Goal: Transaction & Acquisition: Book appointment/travel/reservation

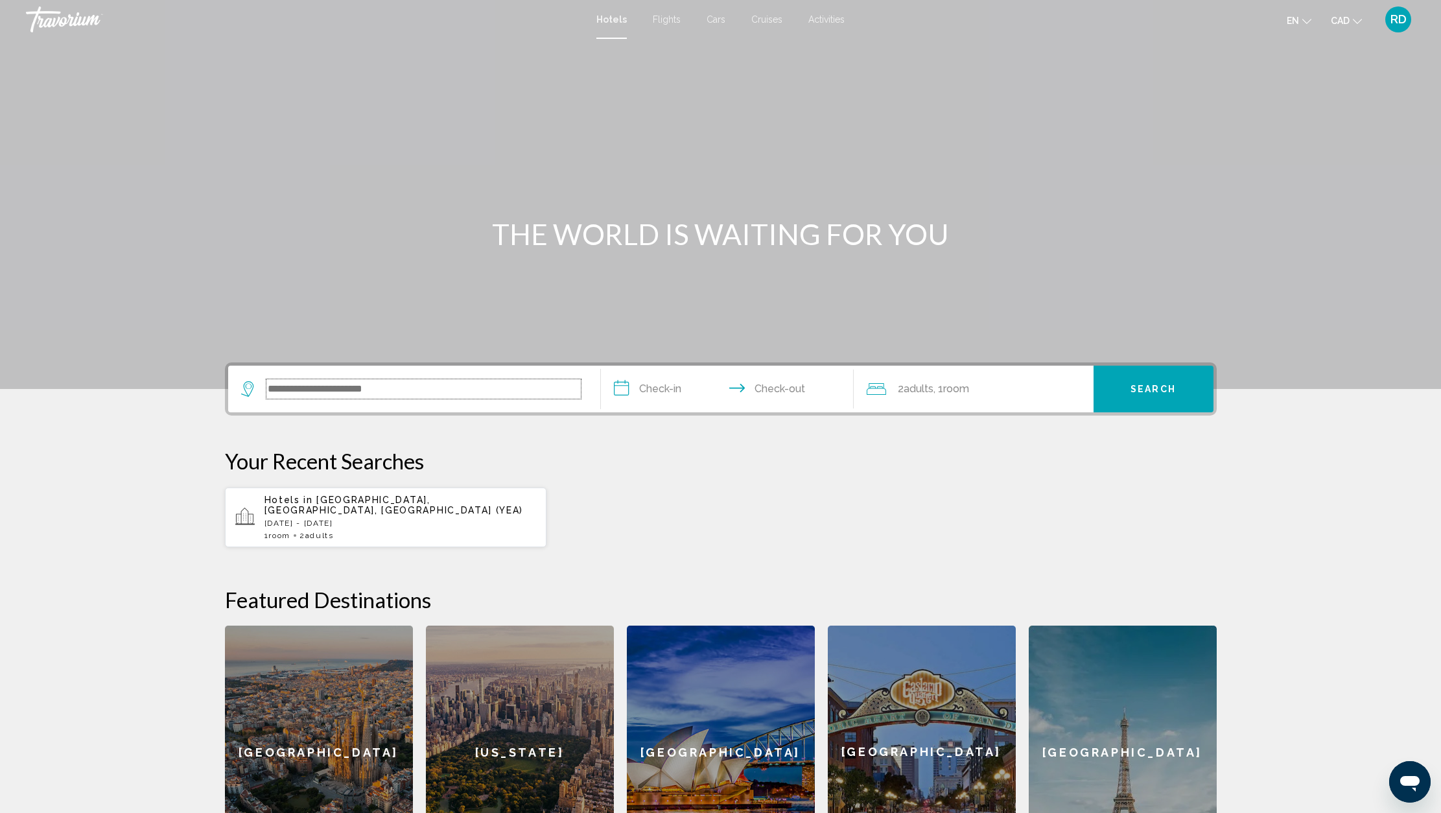
click at [383, 397] on input "Search widget" at bounding box center [424, 388] width 314 height 19
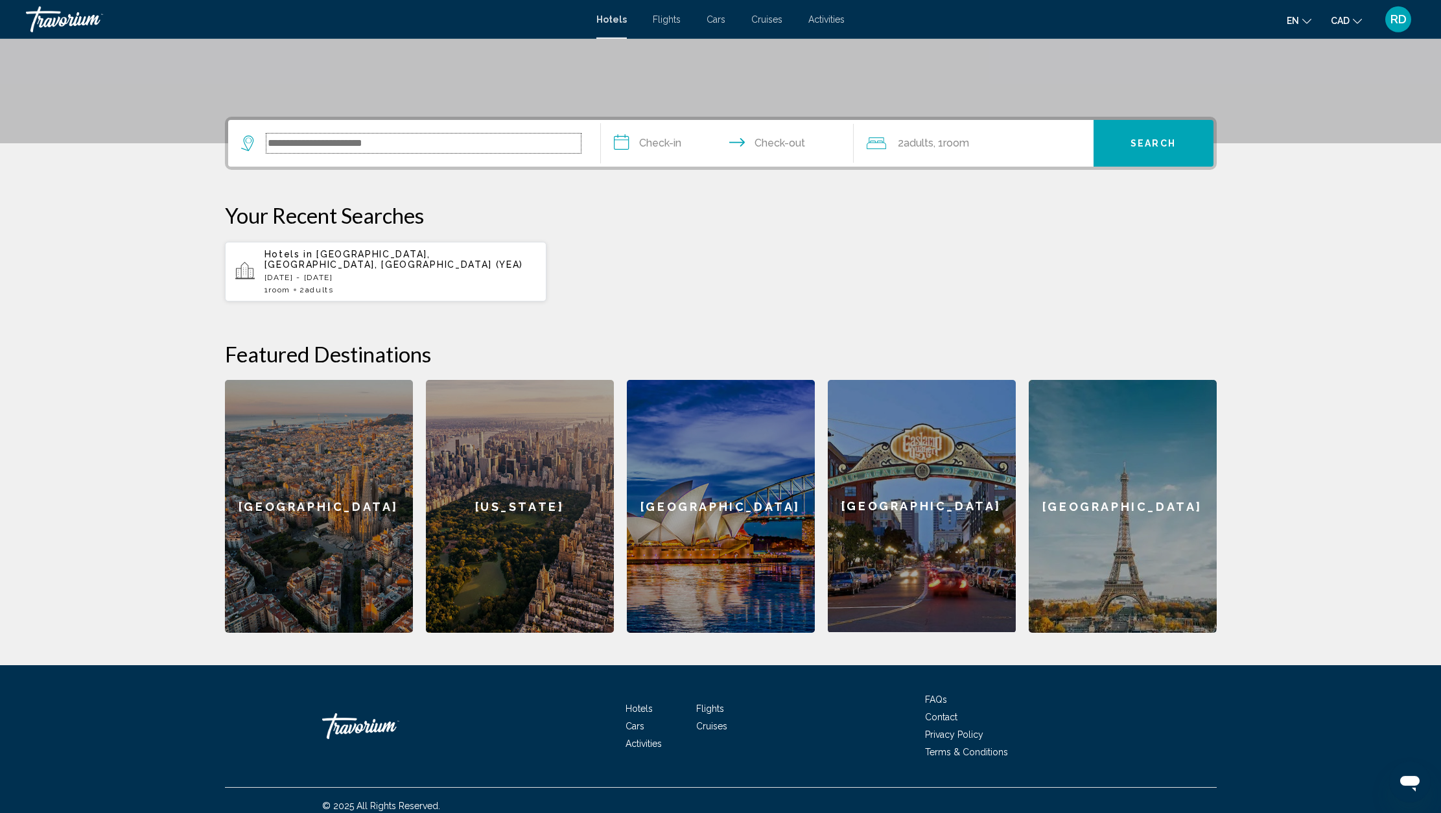
scroll to position [246, 0]
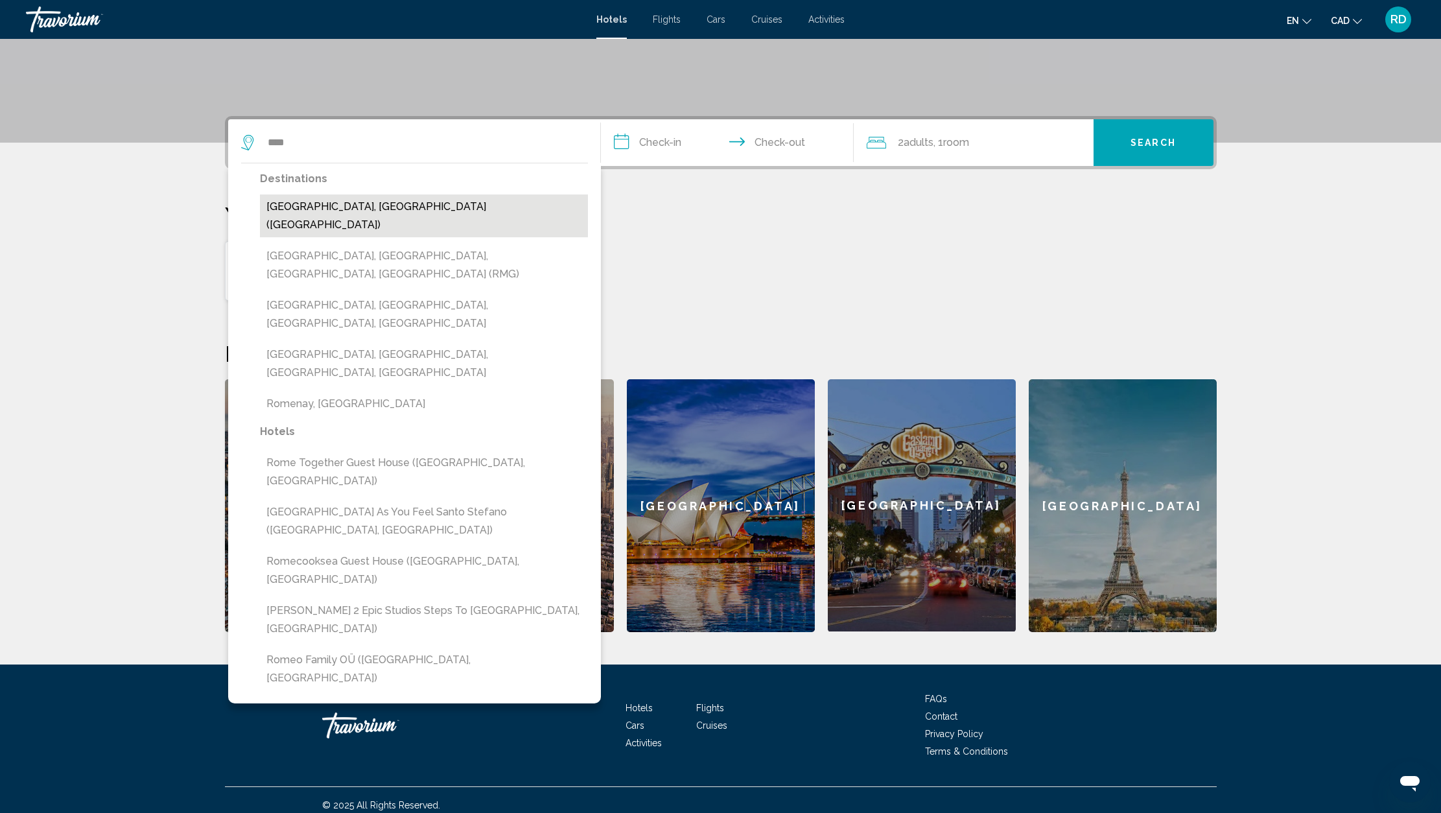
click at [318, 211] on button "[GEOGRAPHIC_DATA], [GEOGRAPHIC_DATA] ([GEOGRAPHIC_DATA])" at bounding box center [424, 216] width 328 height 43
type input "**********"
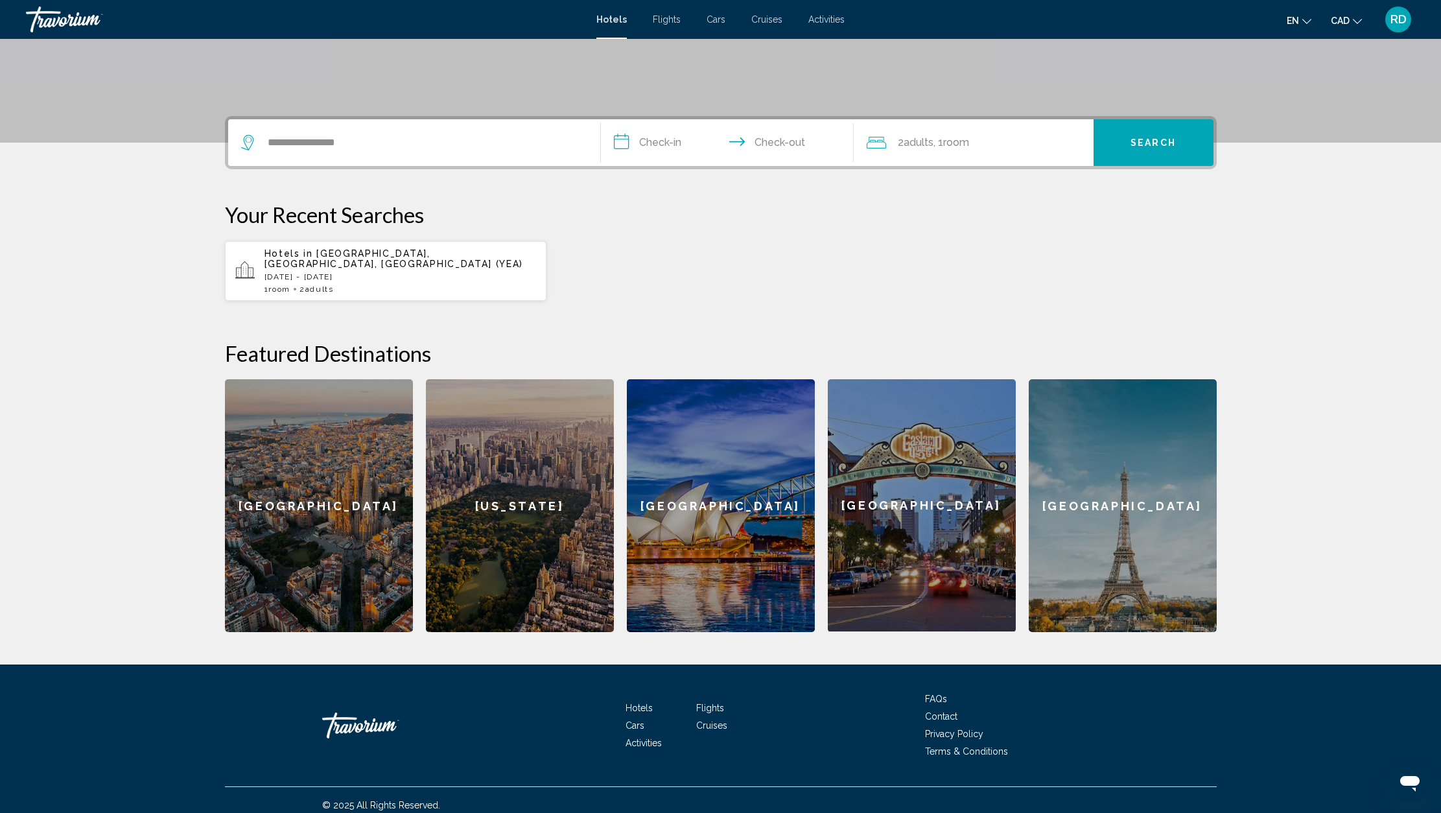
click at [642, 147] on input "**********" at bounding box center [730, 144] width 258 height 51
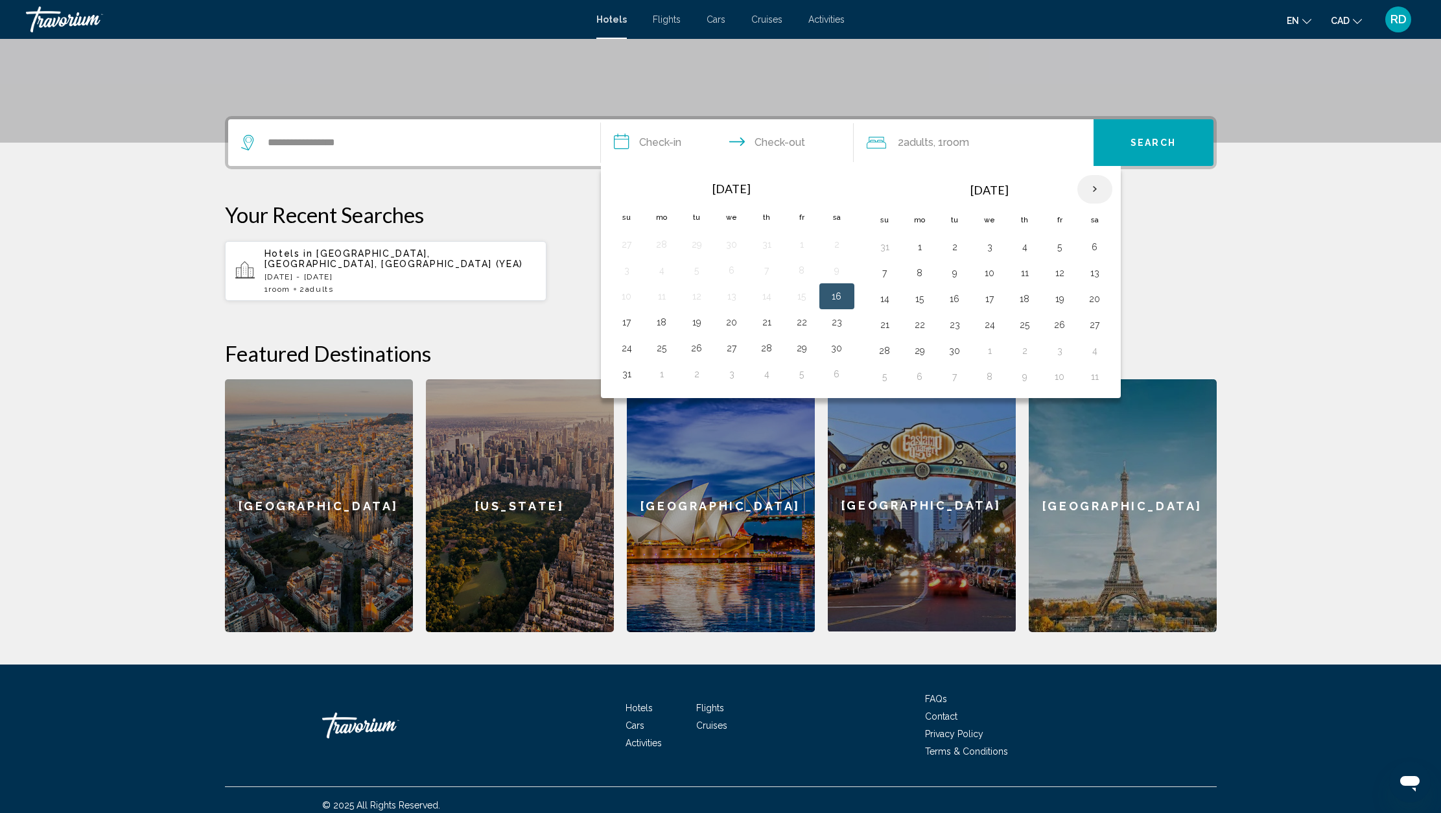
click at [1092, 189] on th "Next month" at bounding box center [1095, 189] width 35 height 29
click at [1026, 298] on button "13" at bounding box center [1025, 299] width 21 height 18
click at [1095, 300] on button "15" at bounding box center [1095, 299] width 21 height 18
type input "**********"
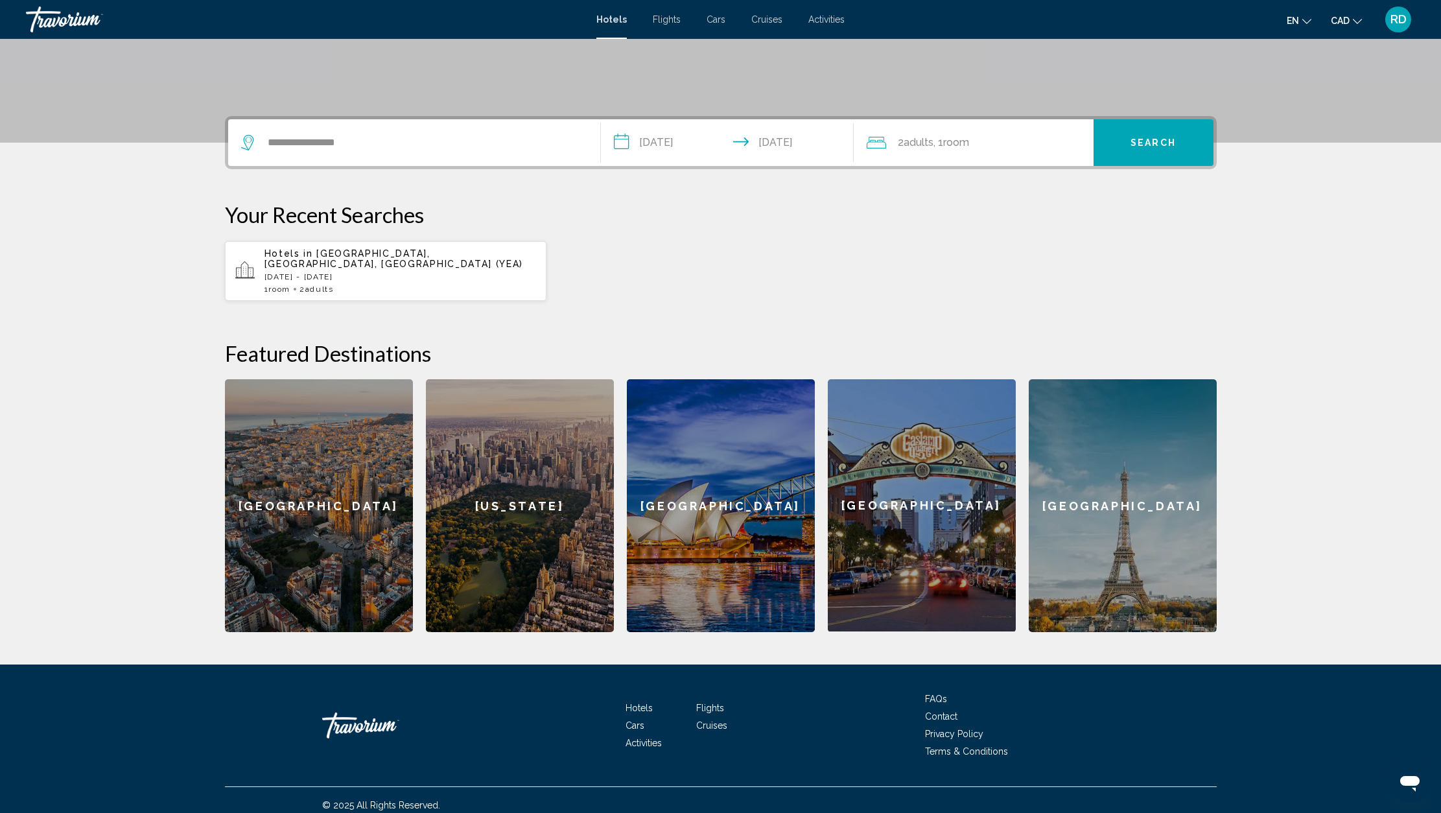
click at [1144, 147] on span "Search" at bounding box center [1153, 143] width 45 height 10
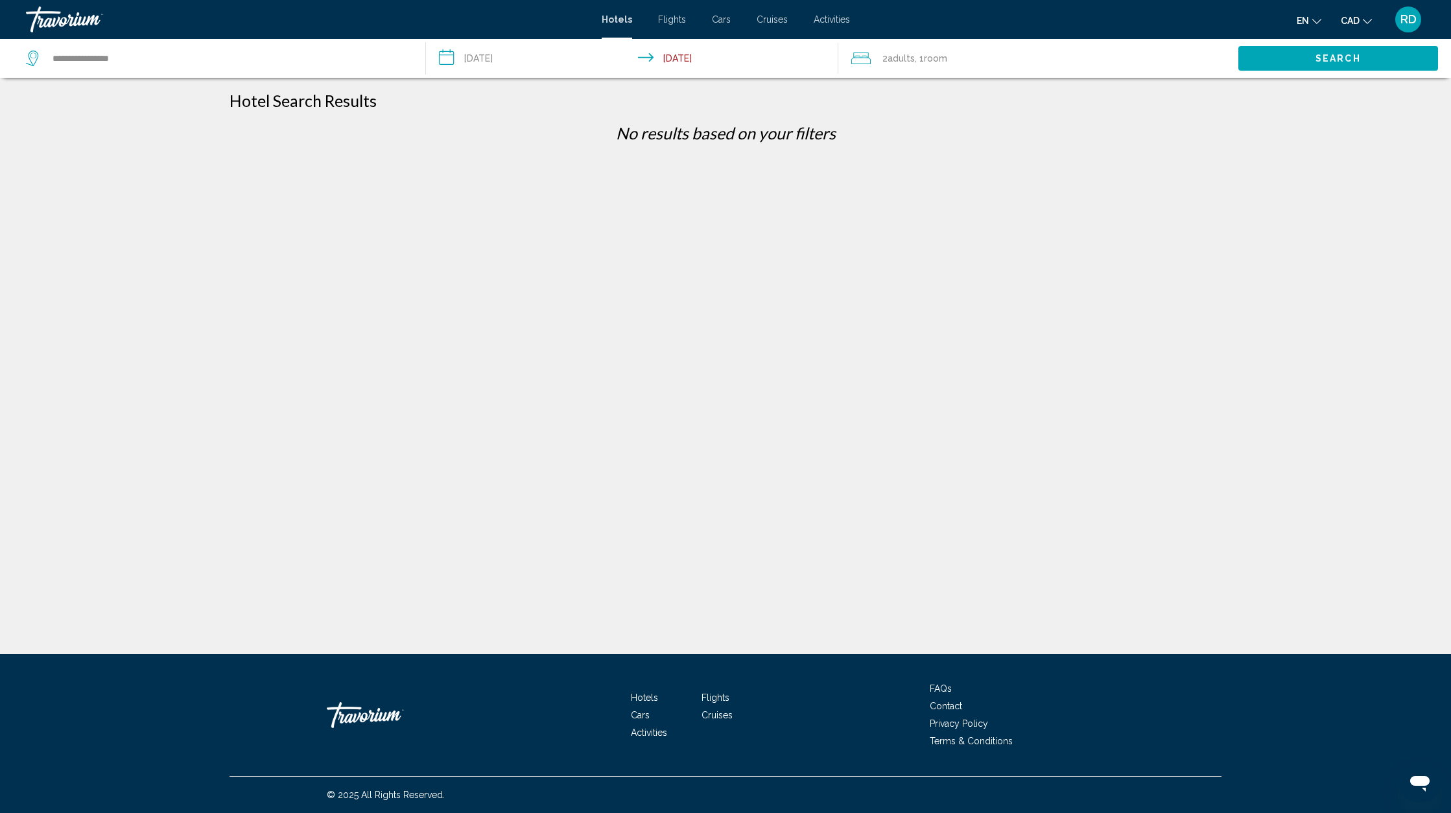
click at [501, 61] on input "**********" at bounding box center [635, 60] width 418 height 43
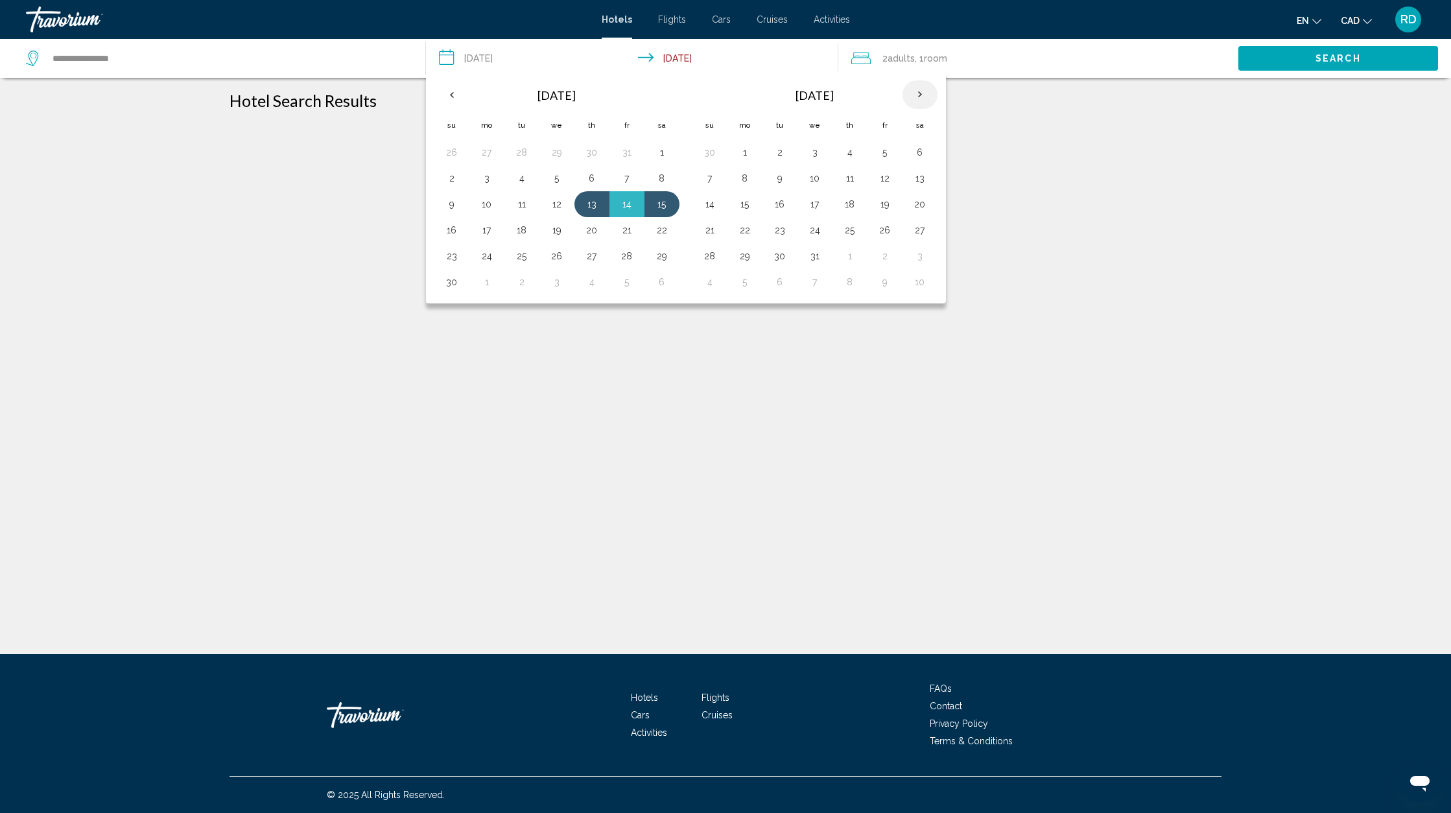
click at [921, 95] on th "Next month" at bounding box center [920, 94] width 35 height 29
click at [918, 92] on th "Next month" at bounding box center [920, 94] width 35 height 29
click at [851, 203] on button "16" at bounding box center [850, 204] width 21 height 18
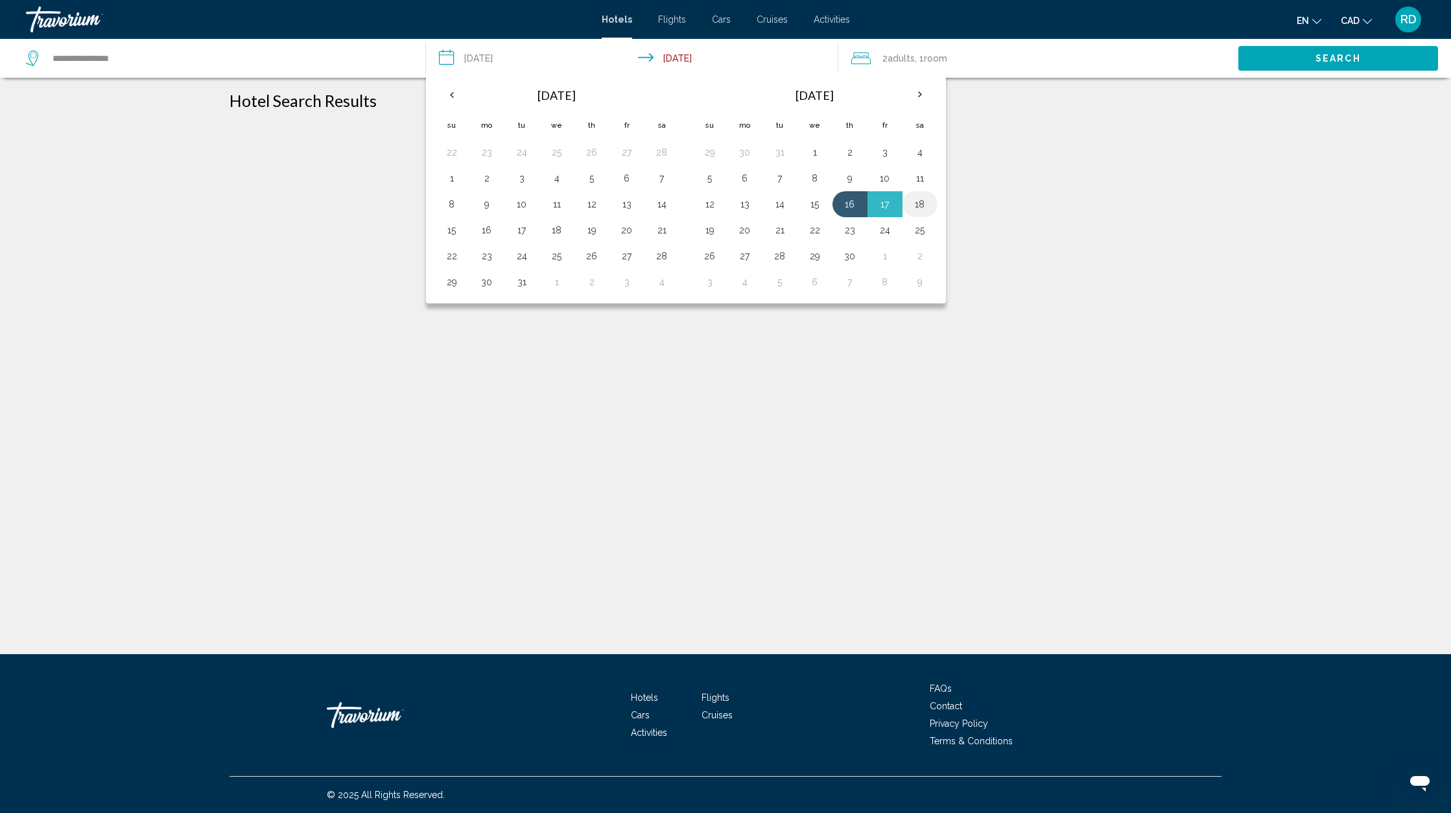
click at [921, 202] on button "18" at bounding box center [920, 204] width 21 height 18
type input "**********"
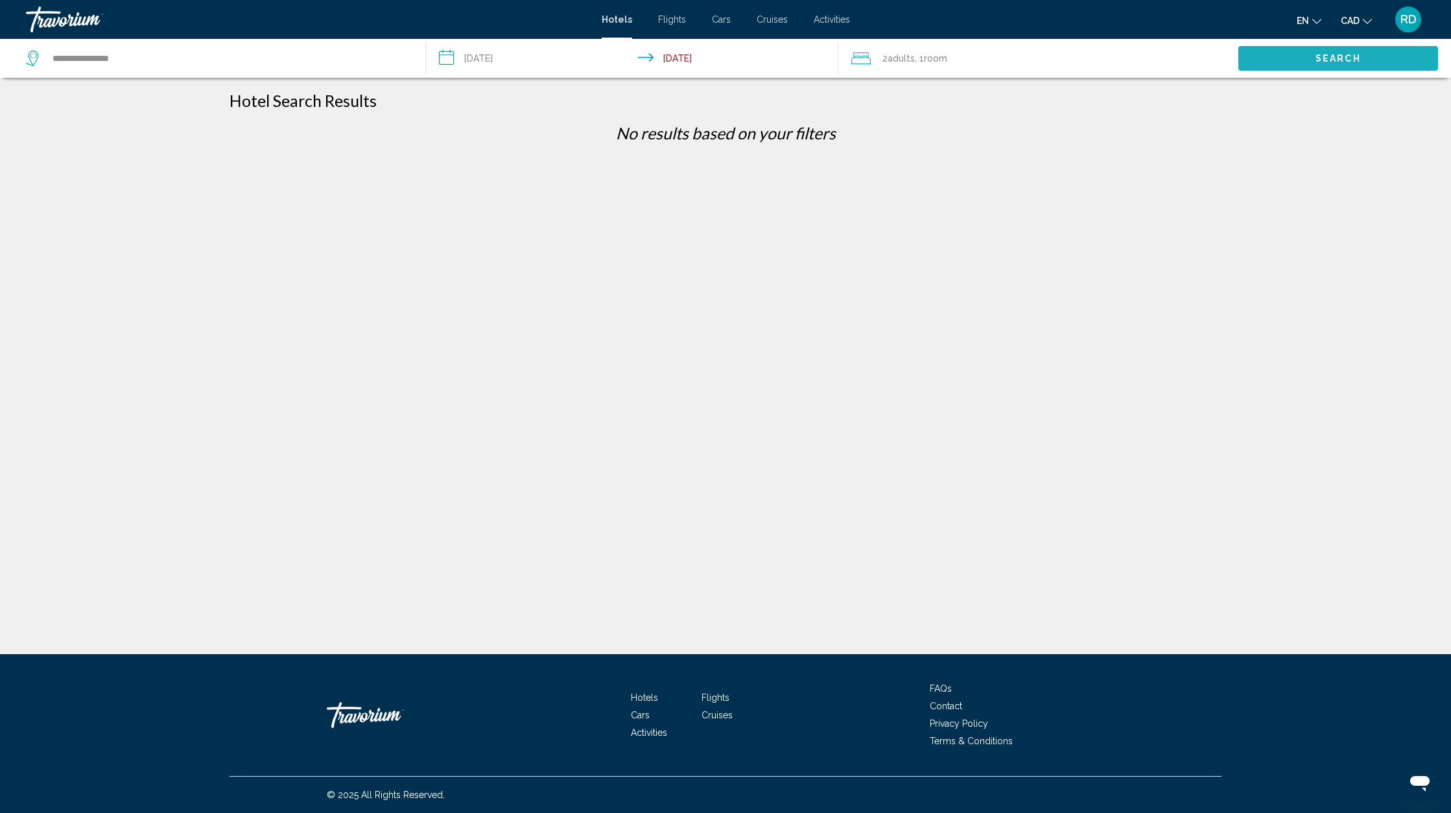
click at [1309, 55] on button "Search" at bounding box center [1339, 58] width 200 height 24
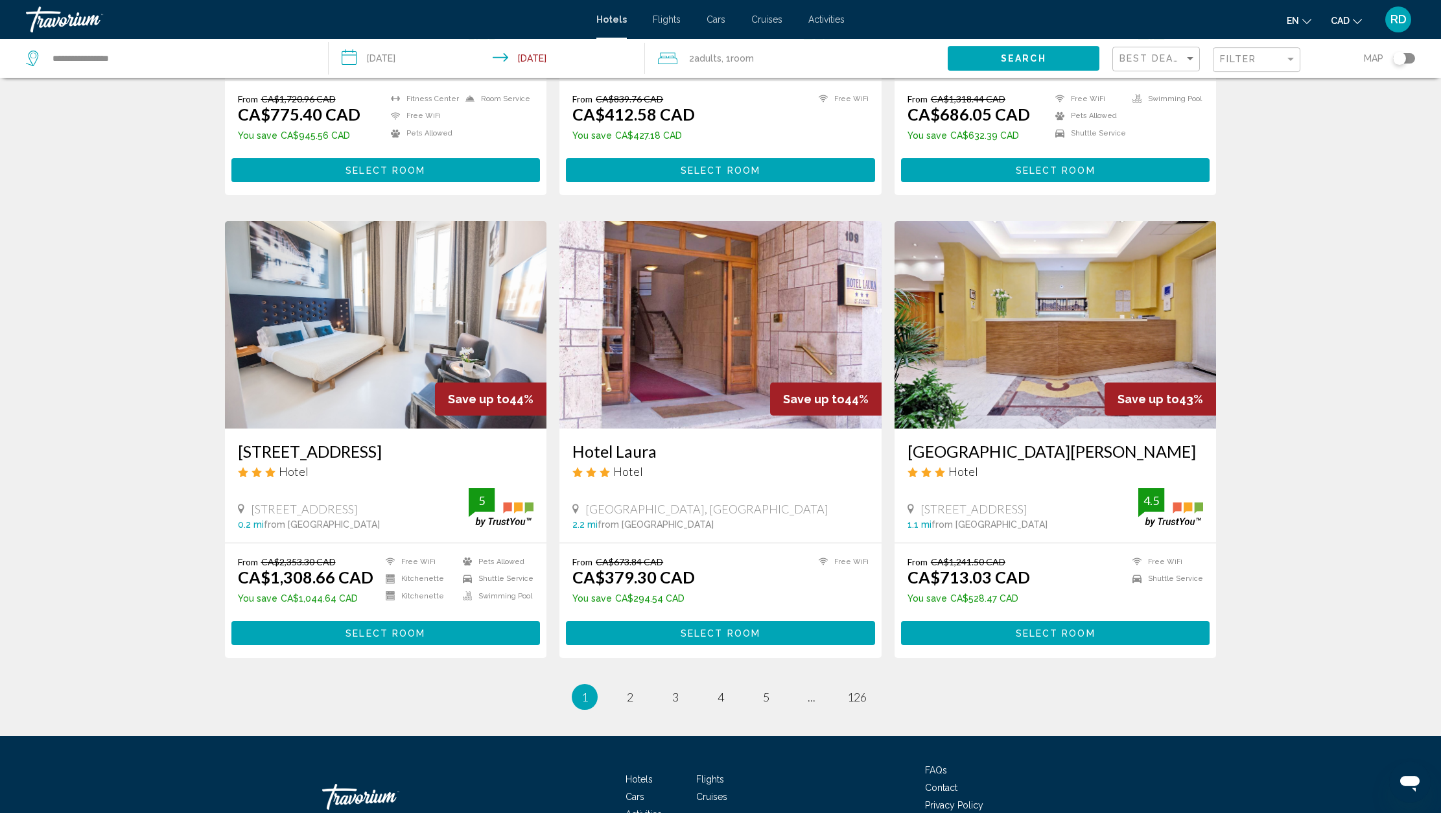
scroll to position [1372, 0]
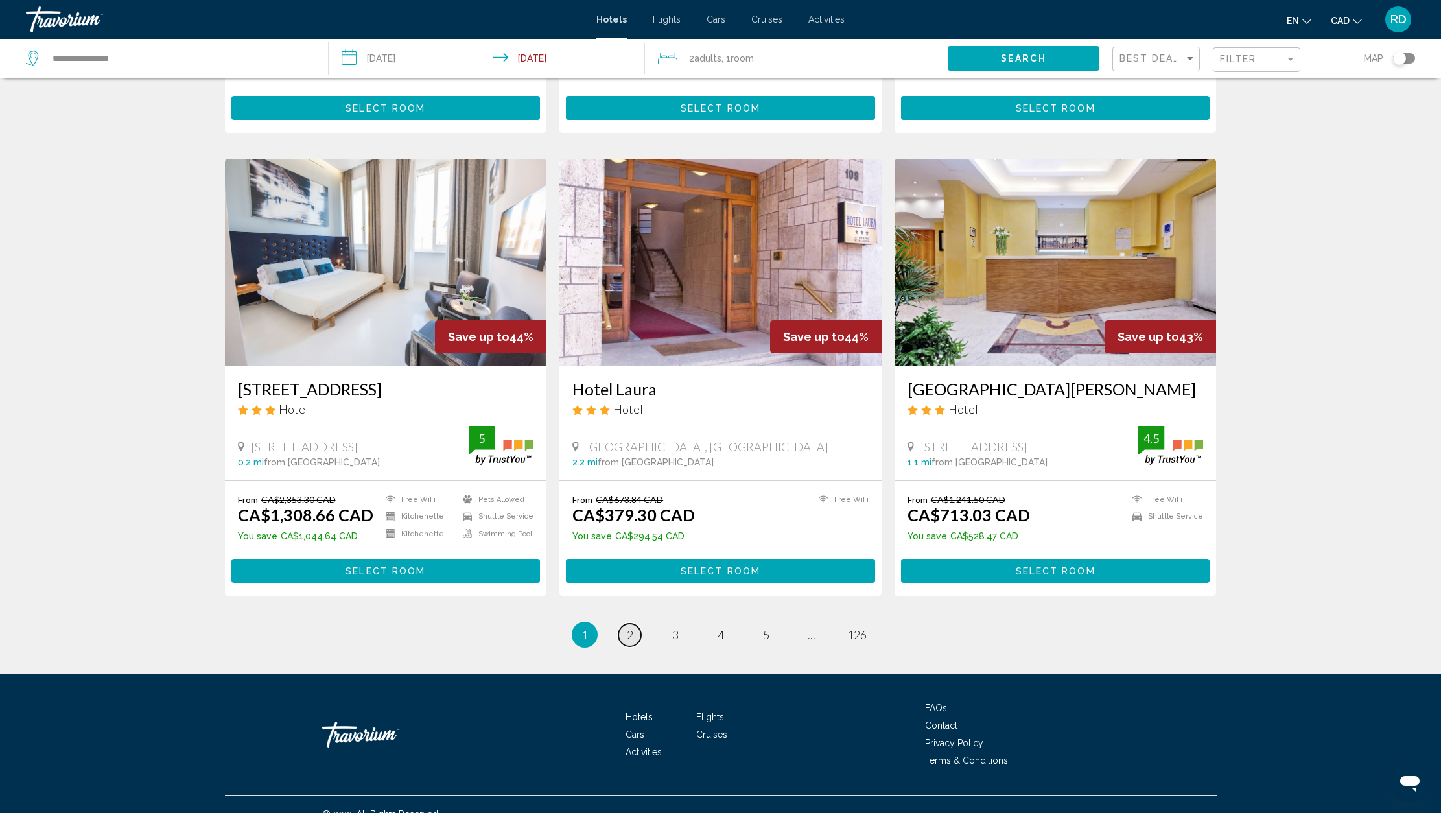
click at [630, 628] on span "2" at bounding box center [630, 635] width 6 height 14
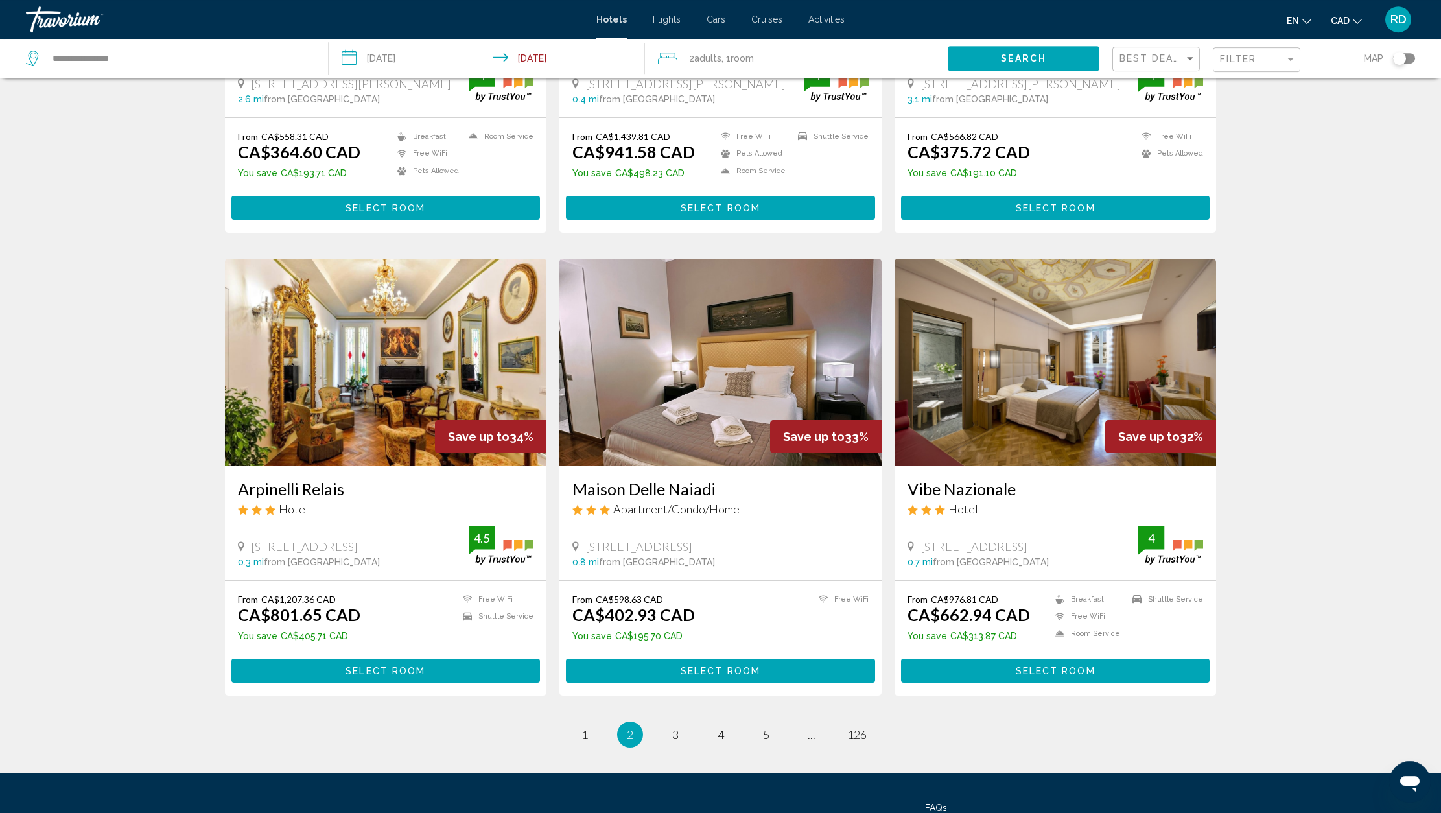
scroll to position [1372, 0]
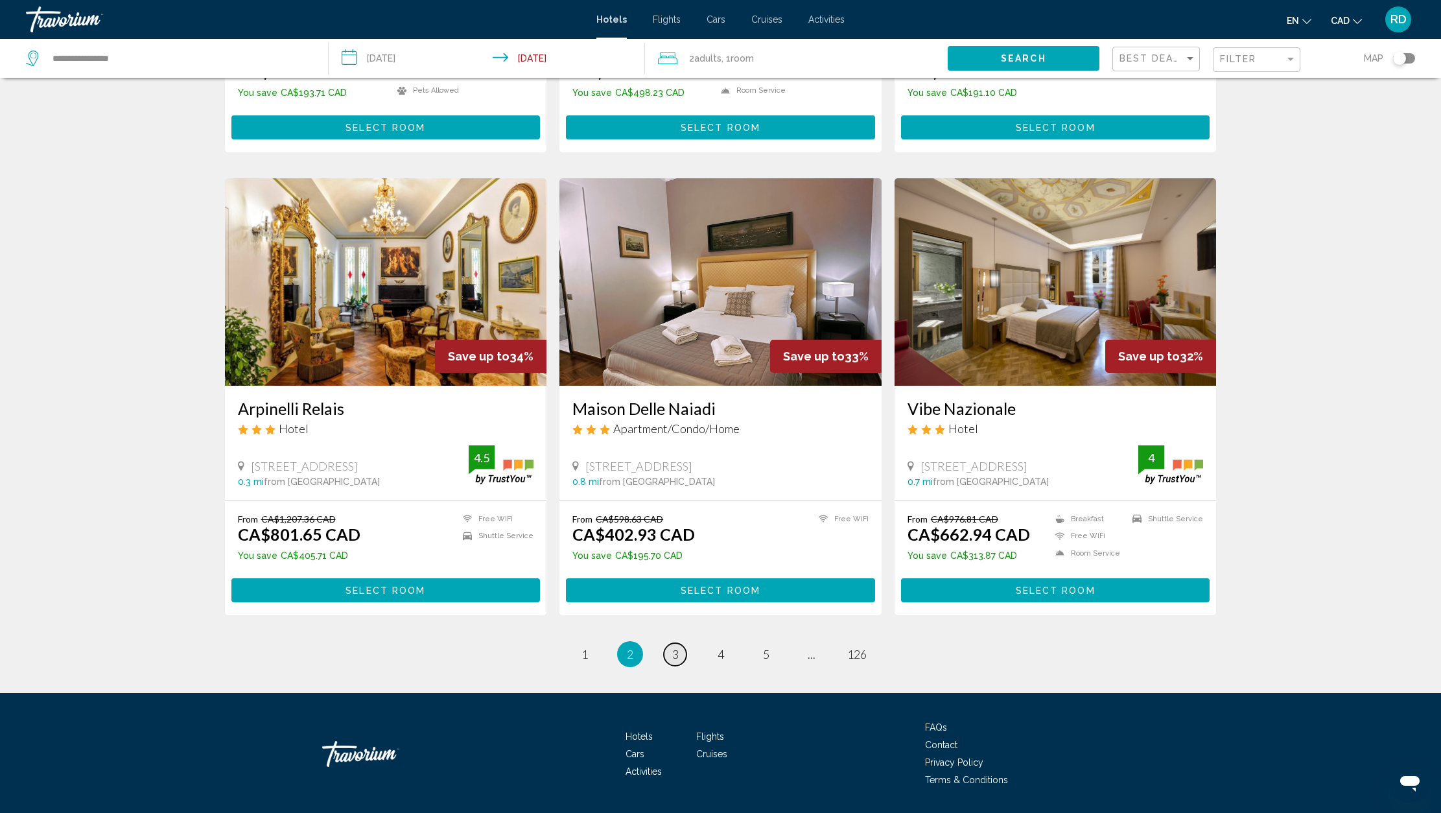
click at [675, 647] on span "3" at bounding box center [675, 654] width 6 height 14
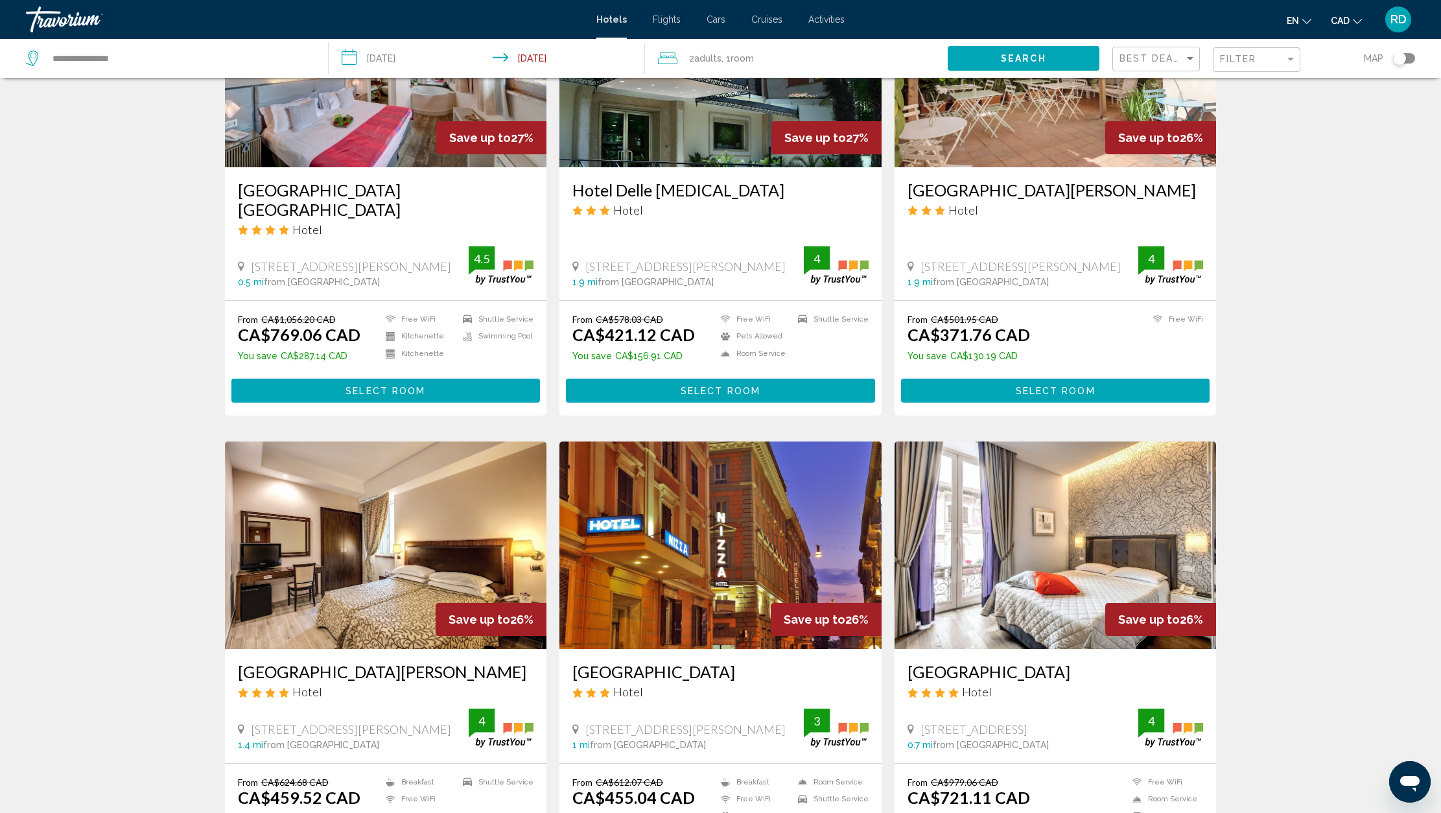
scroll to position [1392, 0]
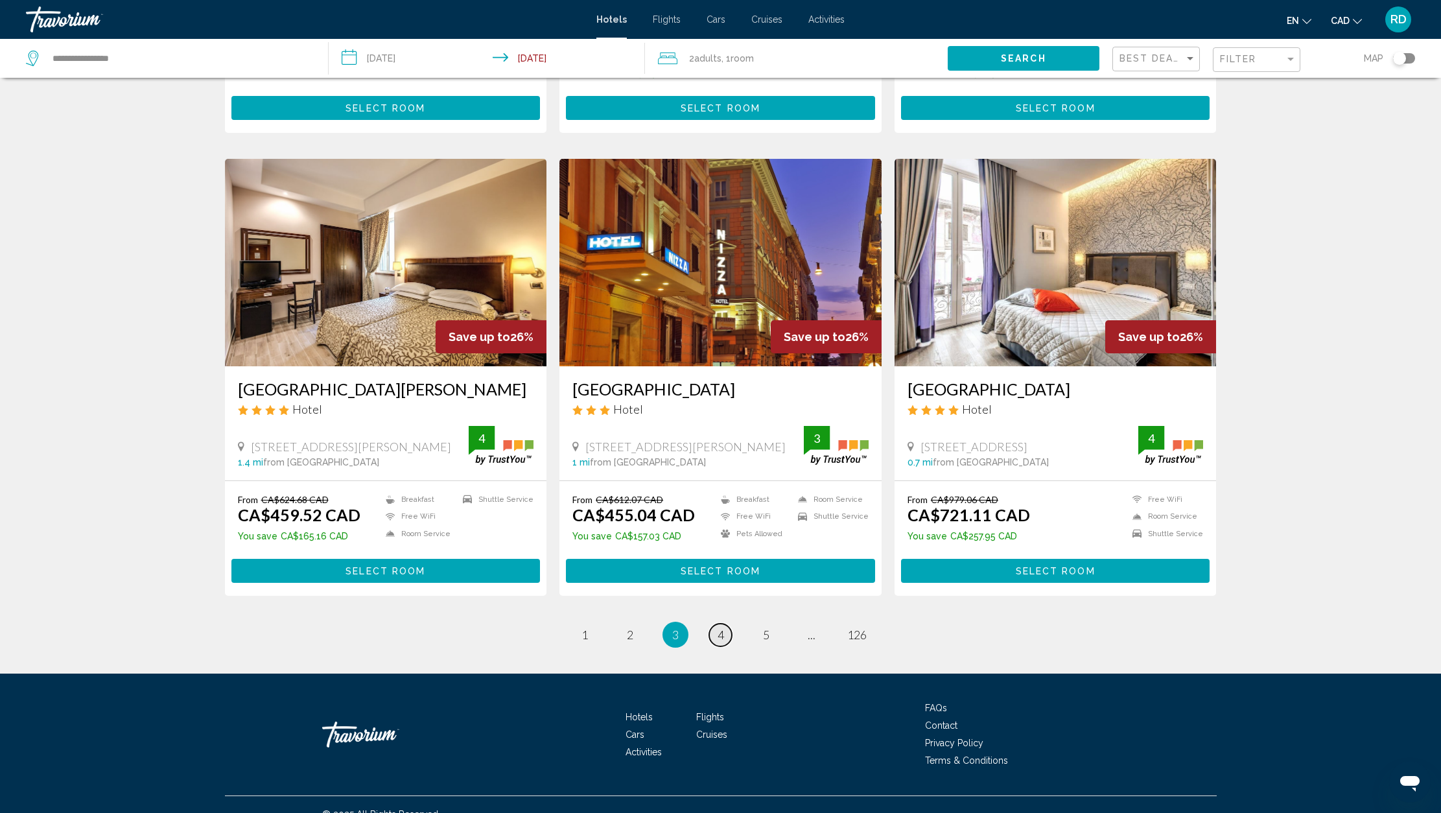
click at [718, 628] on span "4" at bounding box center [721, 635] width 6 height 14
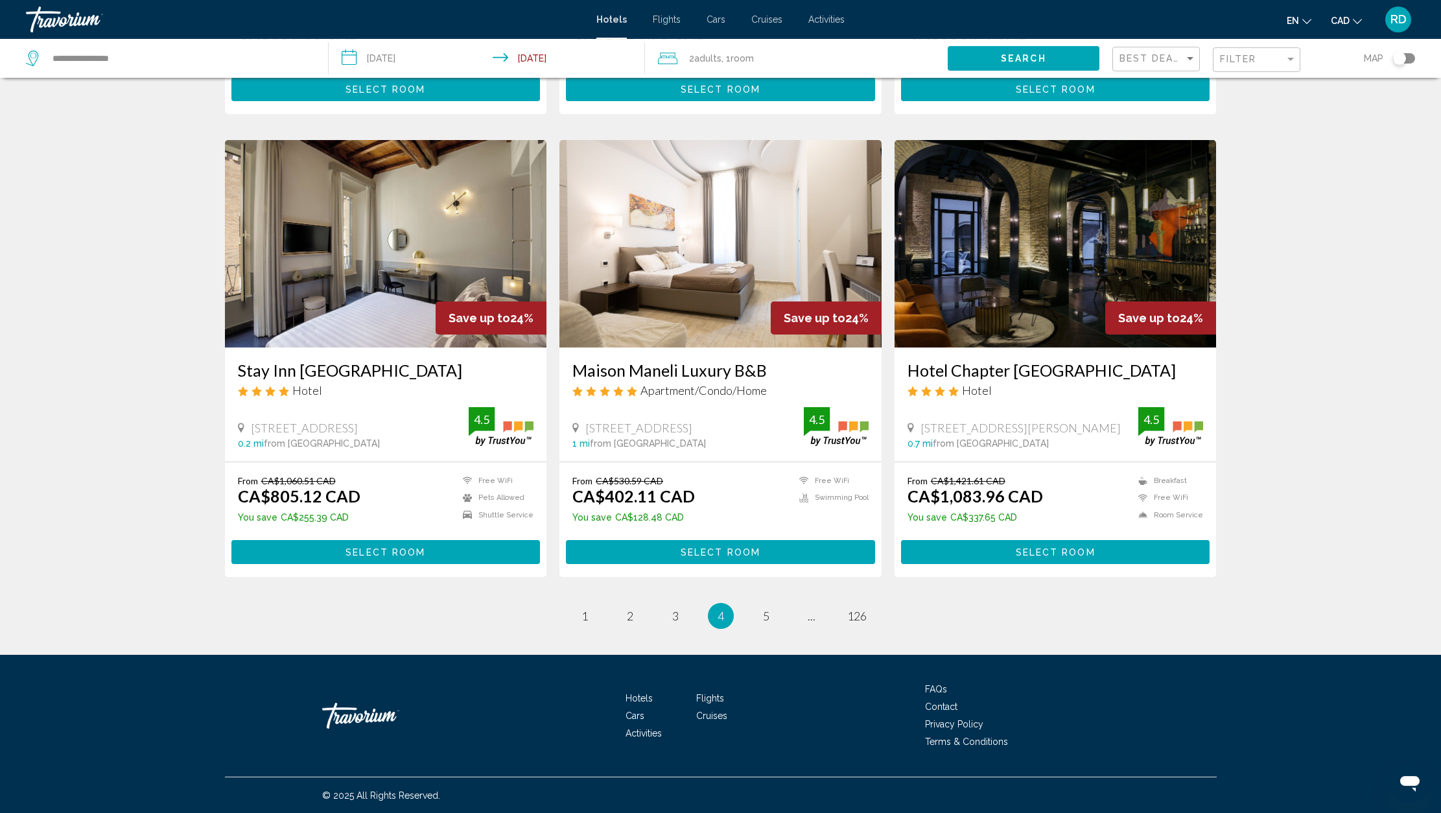
scroll to position [1372, 0]
click at [764, 615] on span "5" at bounding box center [766, 615] width 6 height 14
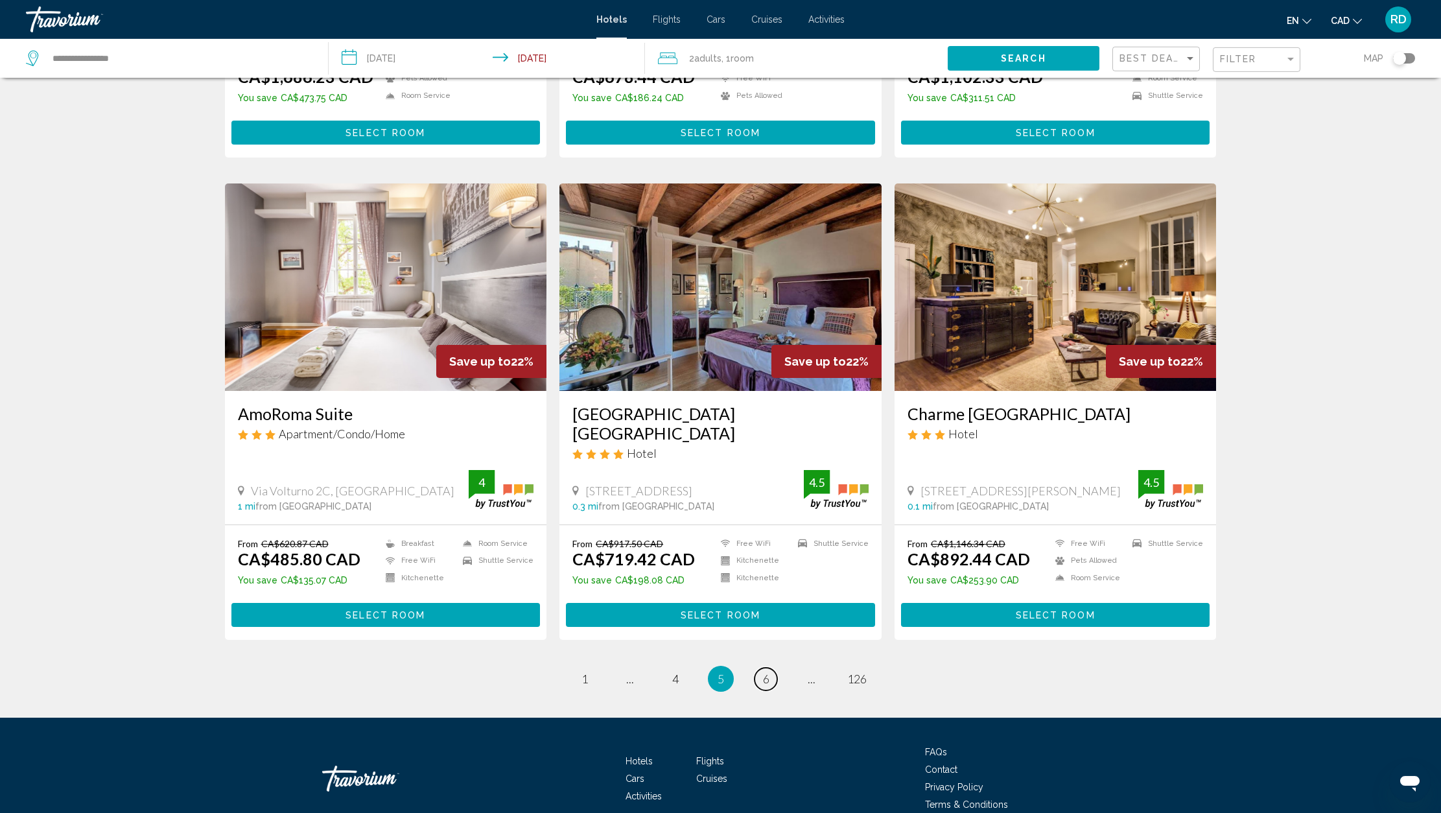
scroll to position [1392, 0]
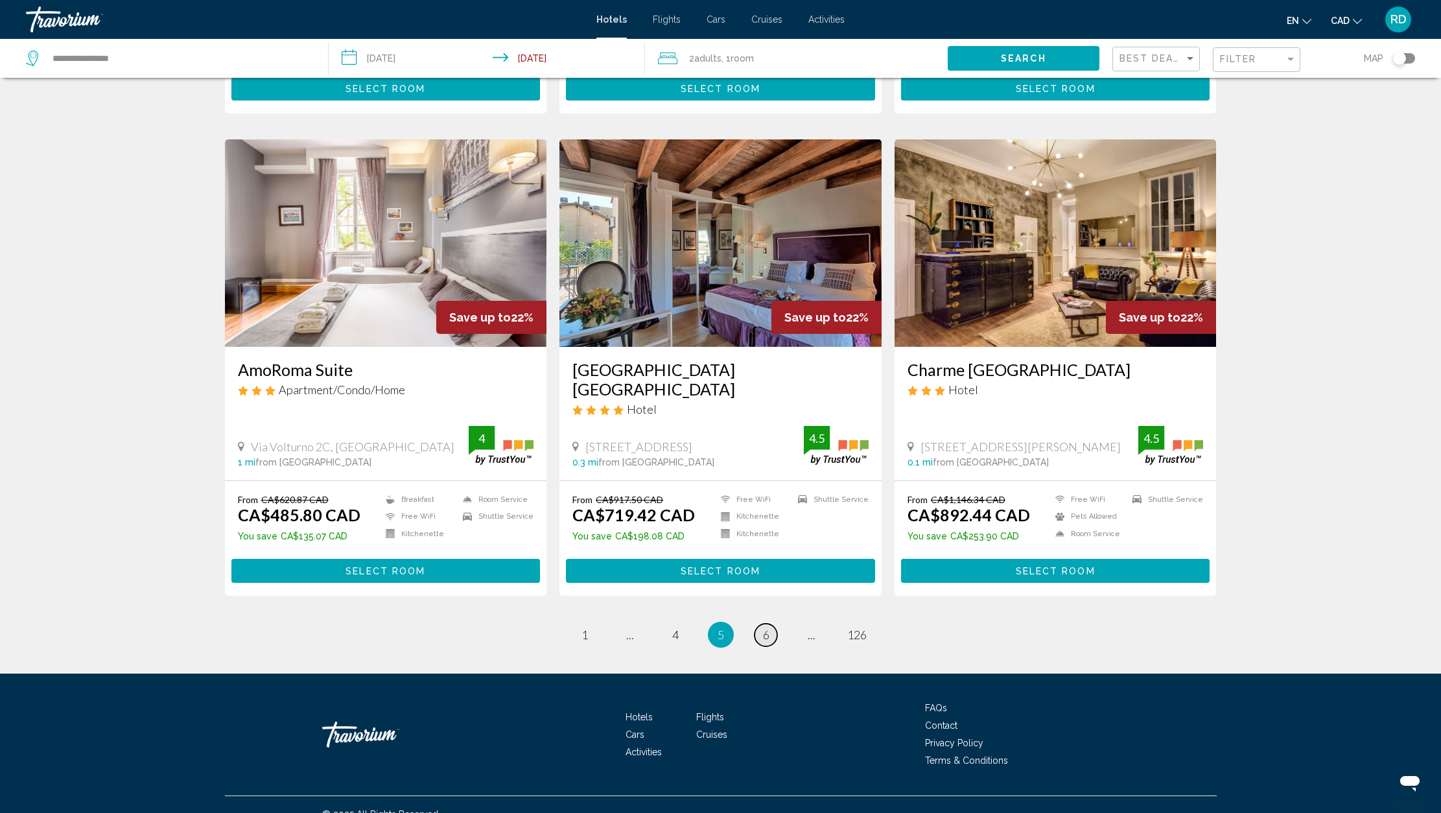
click at [770, 628] on span "6" at bounding box center [766, 635] width 6 height 14
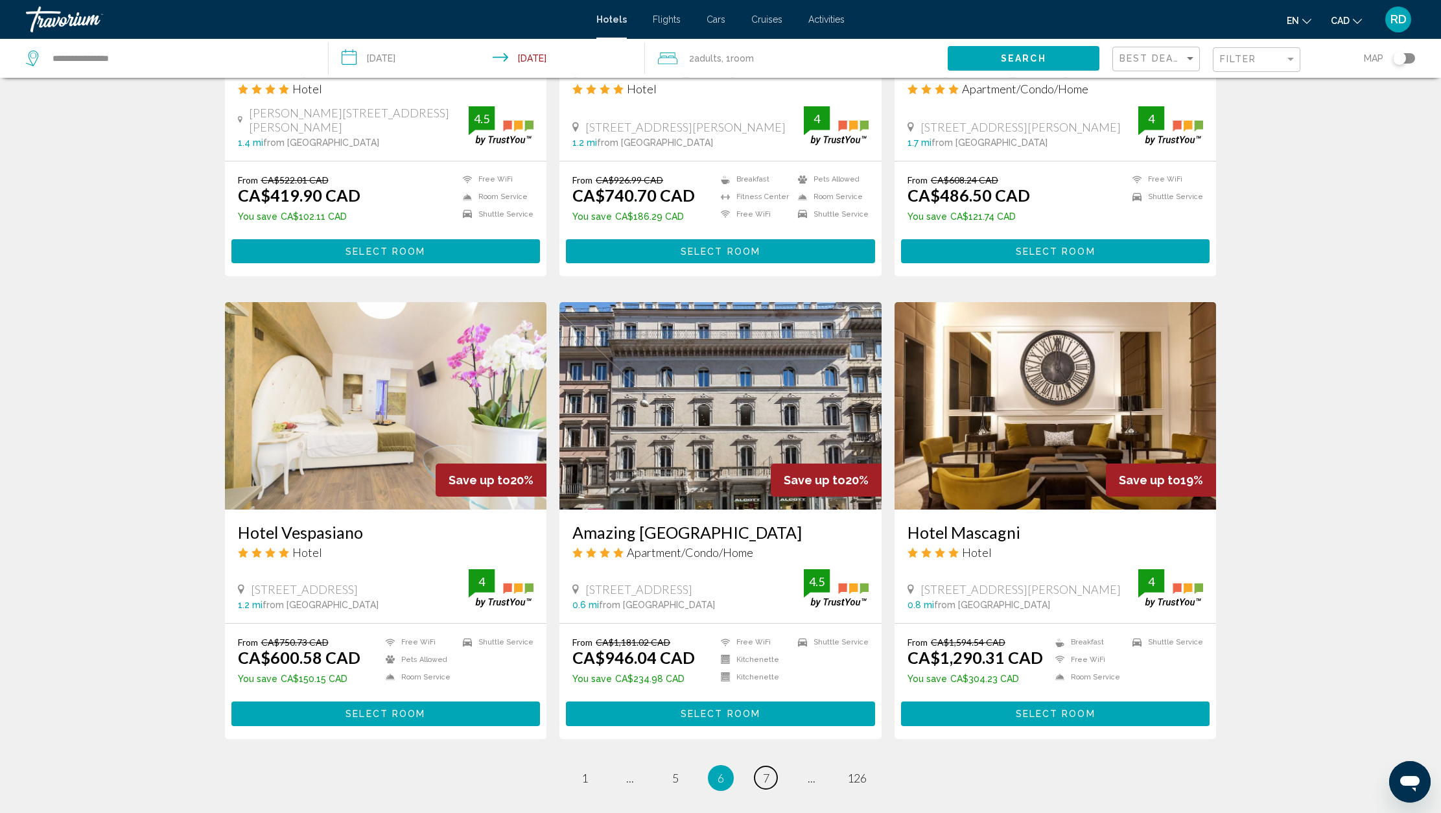
scroll to position [1372, 0]
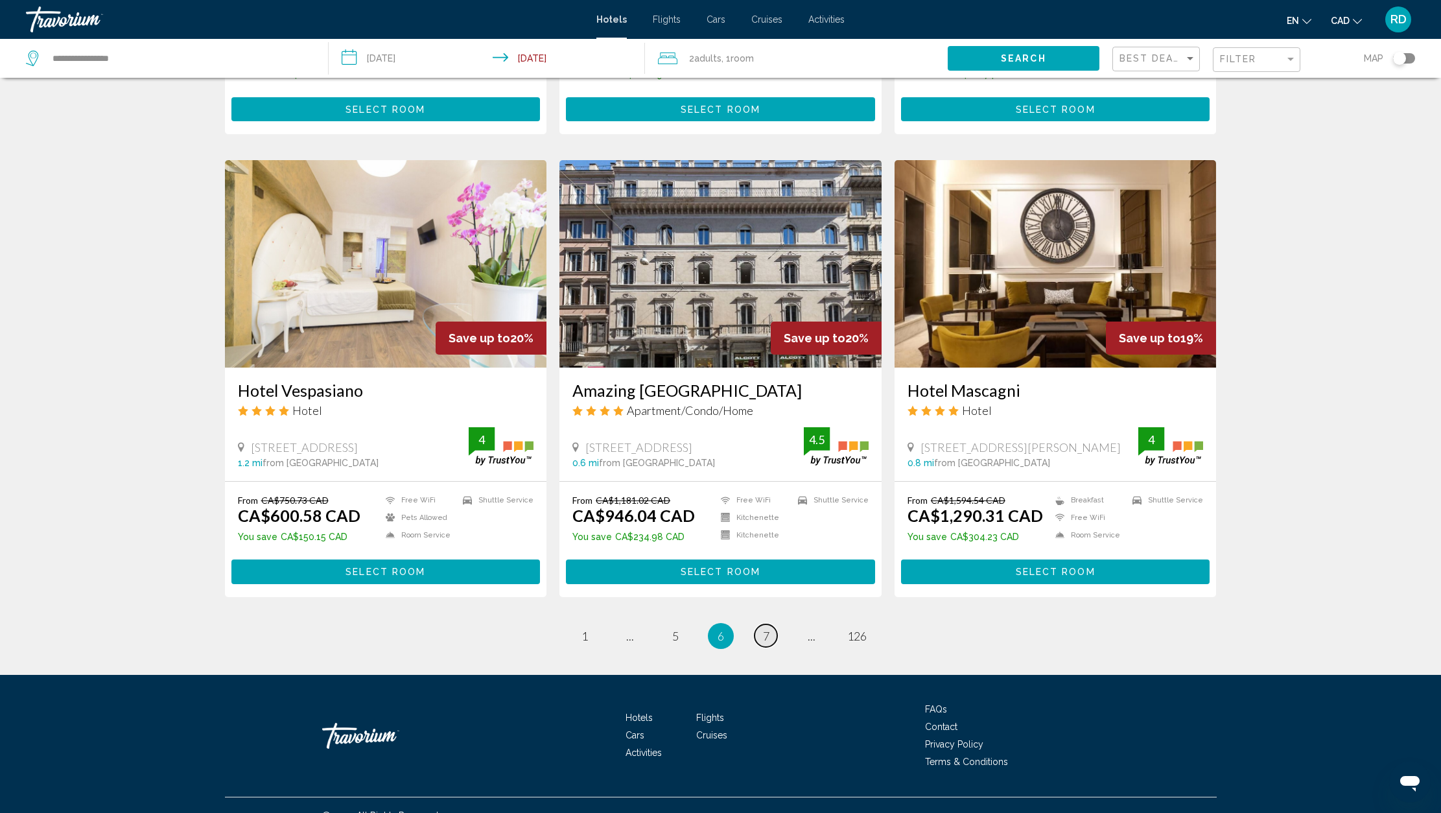
click at [766, 629] on span "7" at bounding box center [766, 636] width 6 height 14
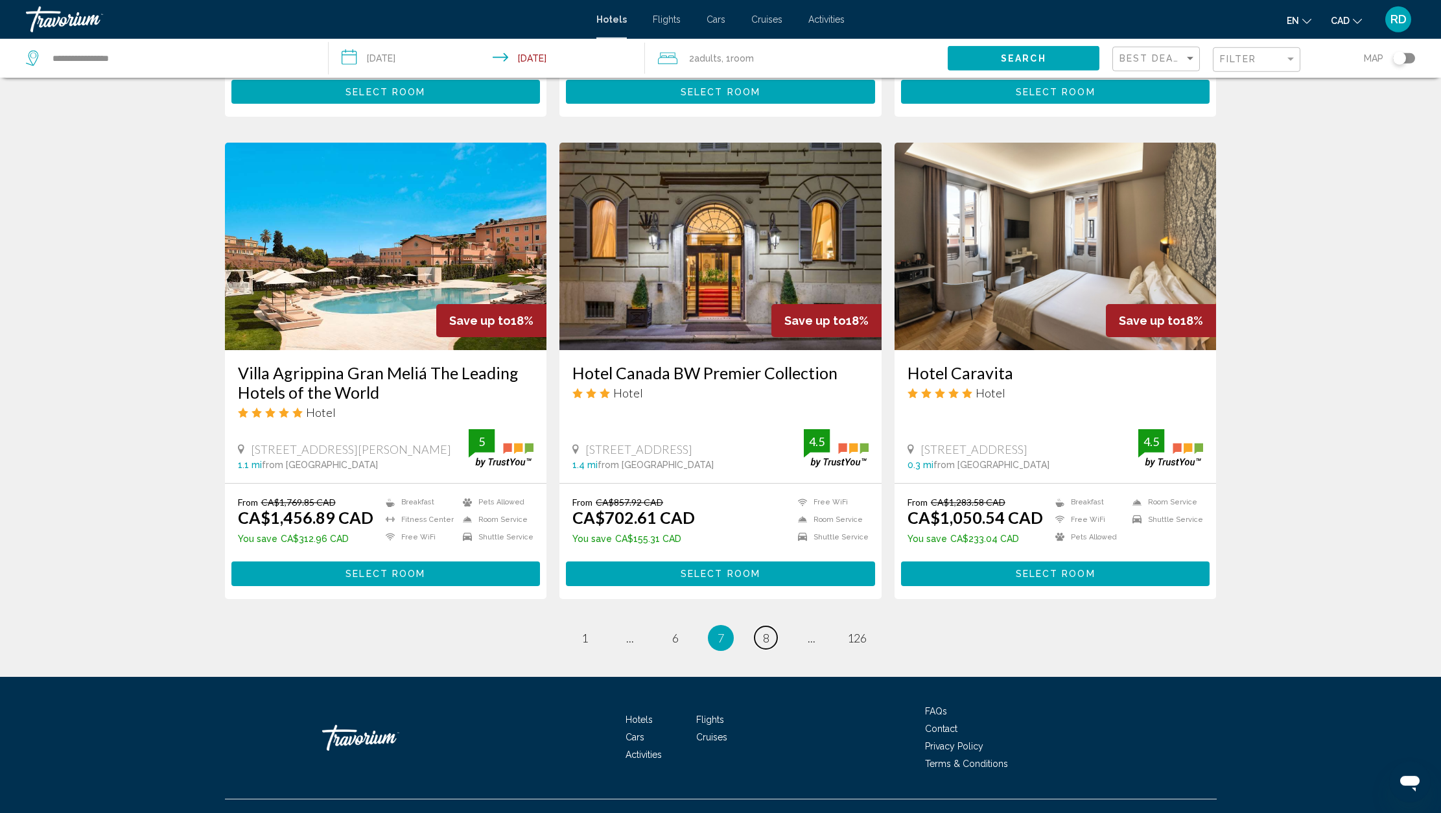
scroll to position [1390, 0]
click at [767, 639] on span "8" at bounding box center [766, 637] width 6 height 14
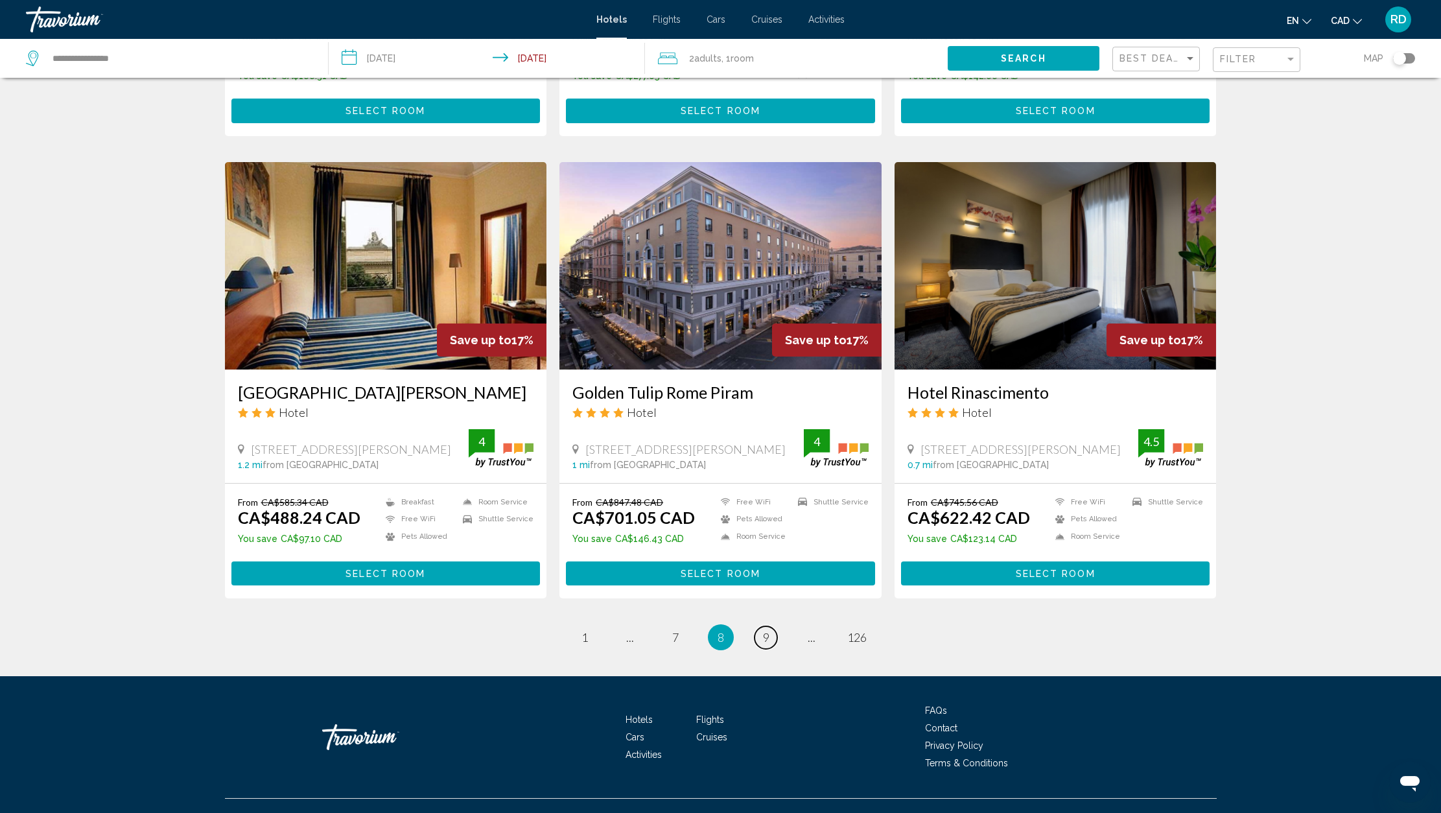
scroll to position [1378, 0]
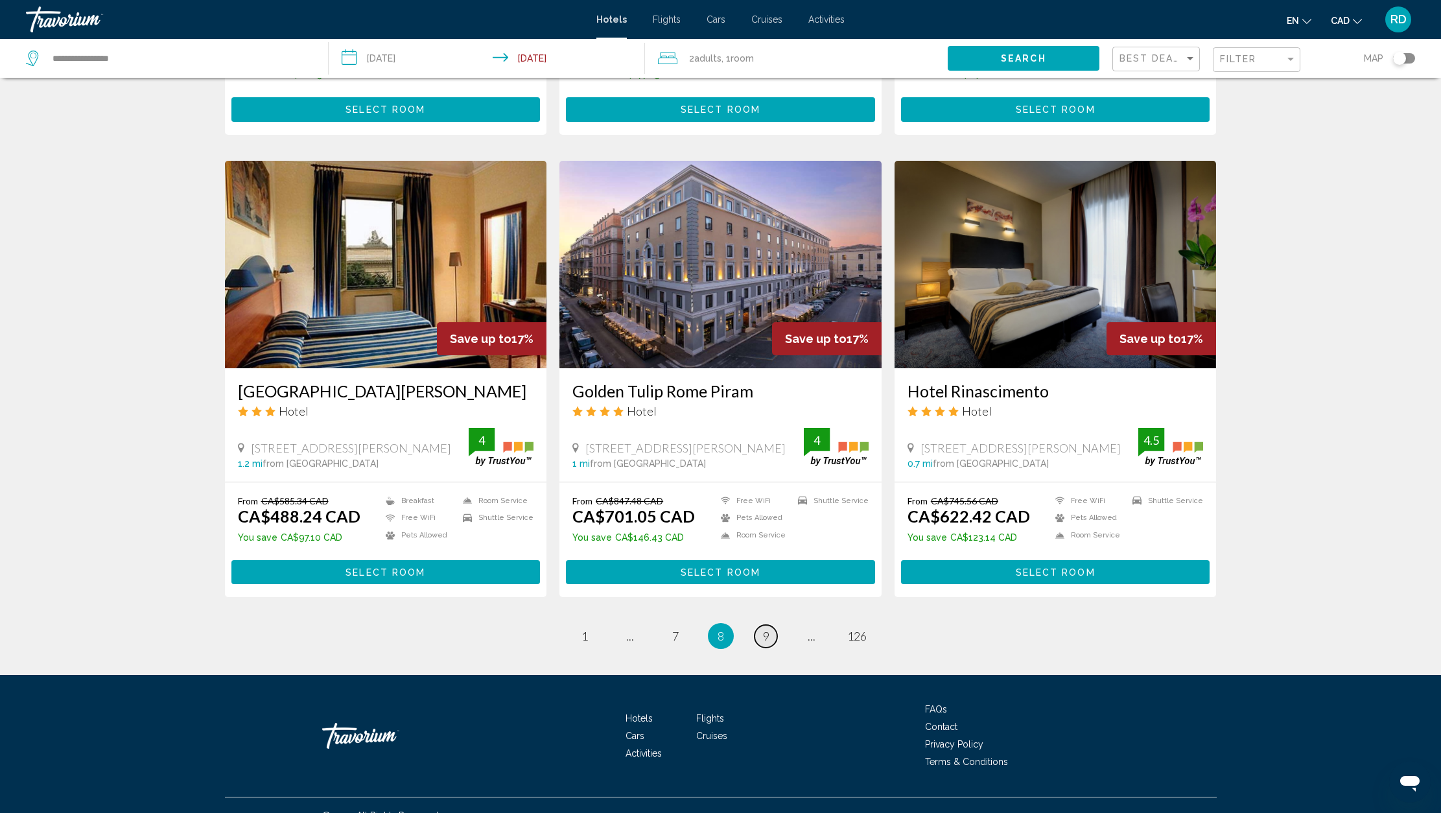
click at [770, 625] on link "page 9" at bounding box center [766, 636] width 23 height 23
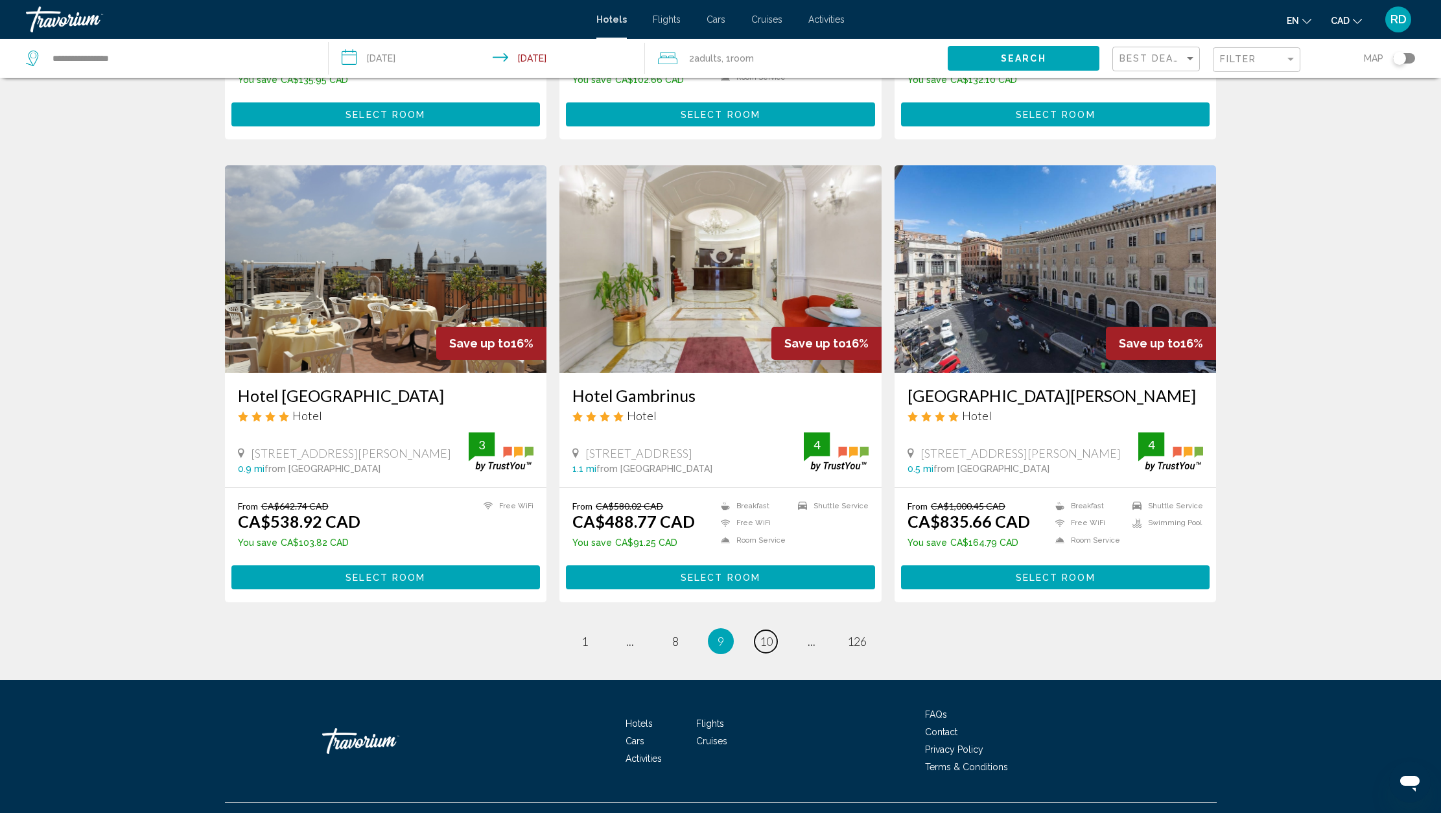
scroll to position [1372, 0]
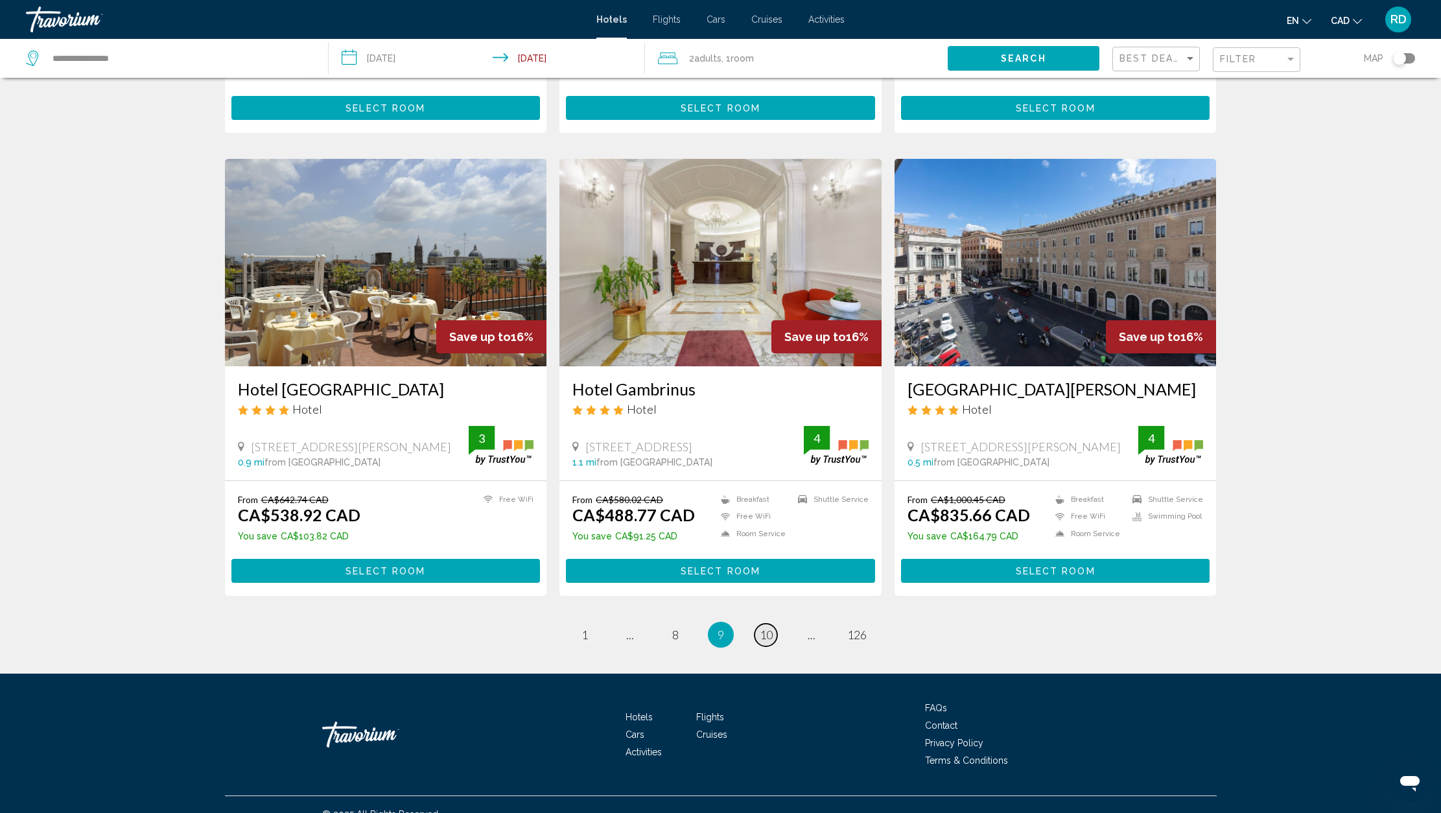
click at [765, 628] on span "10" at bounding box center [766, 635] width 13 height 14
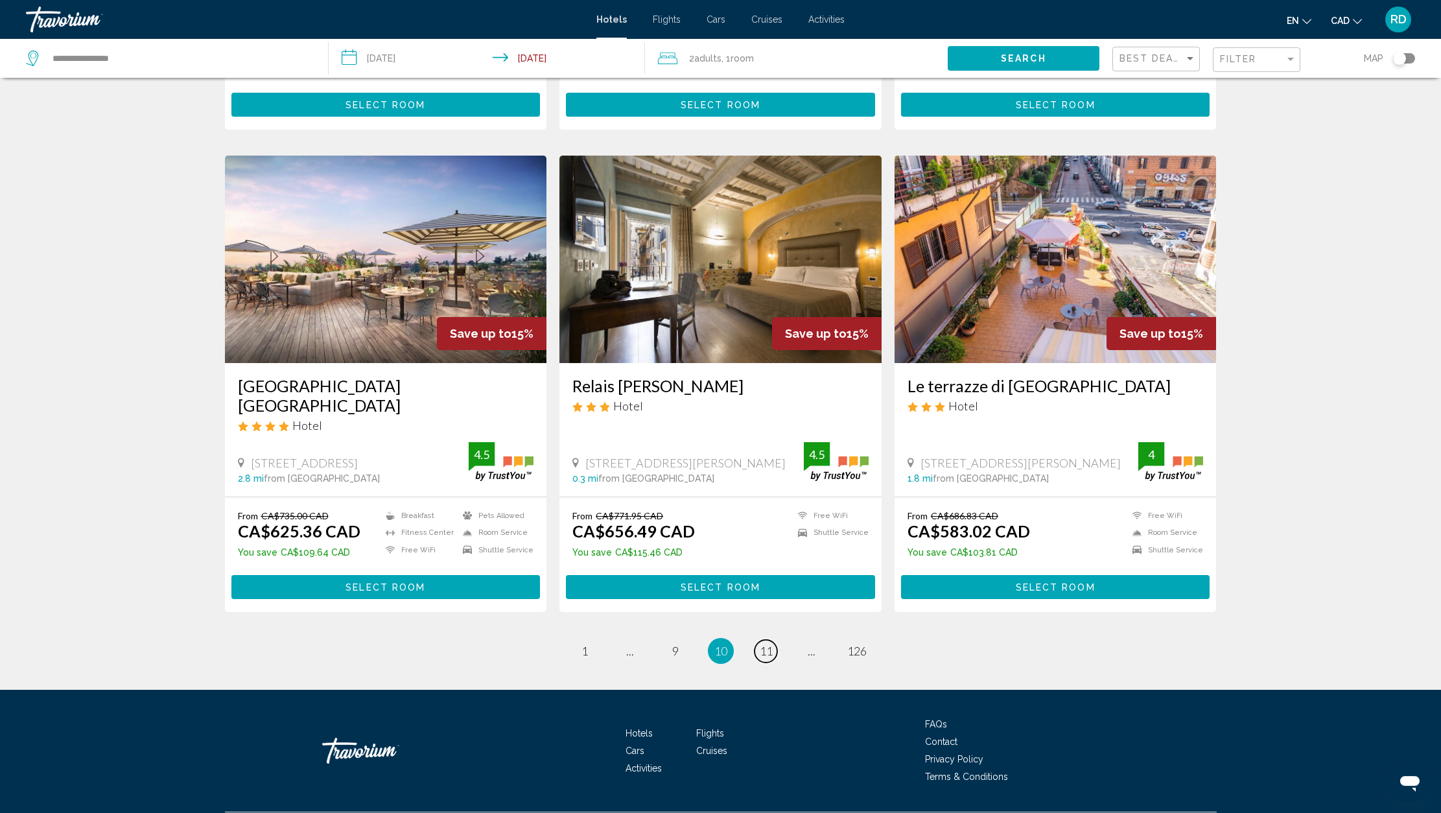
scroll to position [1380, 0]
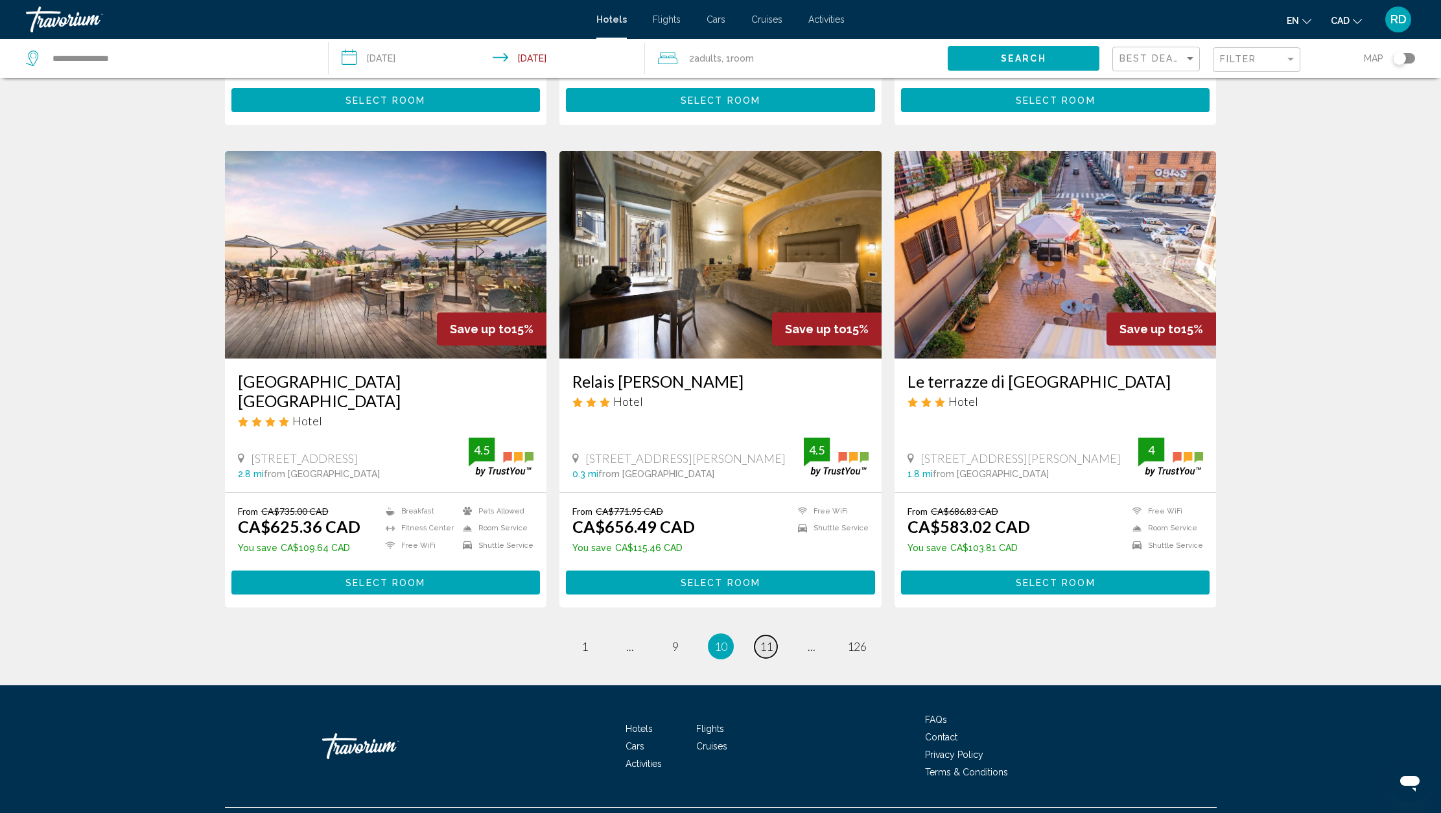
click at [768, 639] on span "11" at bounding box center [766, 646] width 13 height 14
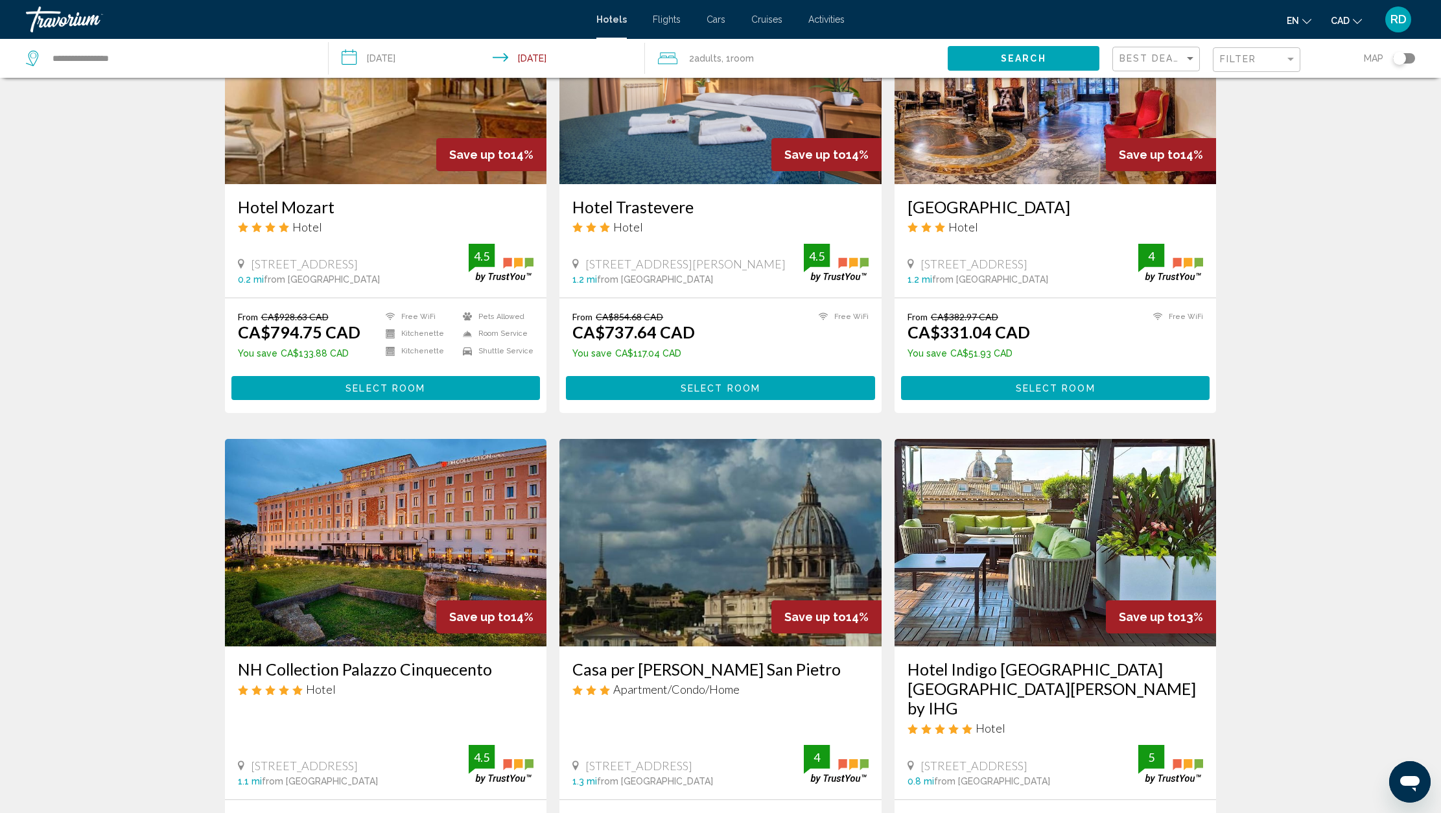
scroll to position [926, 0]
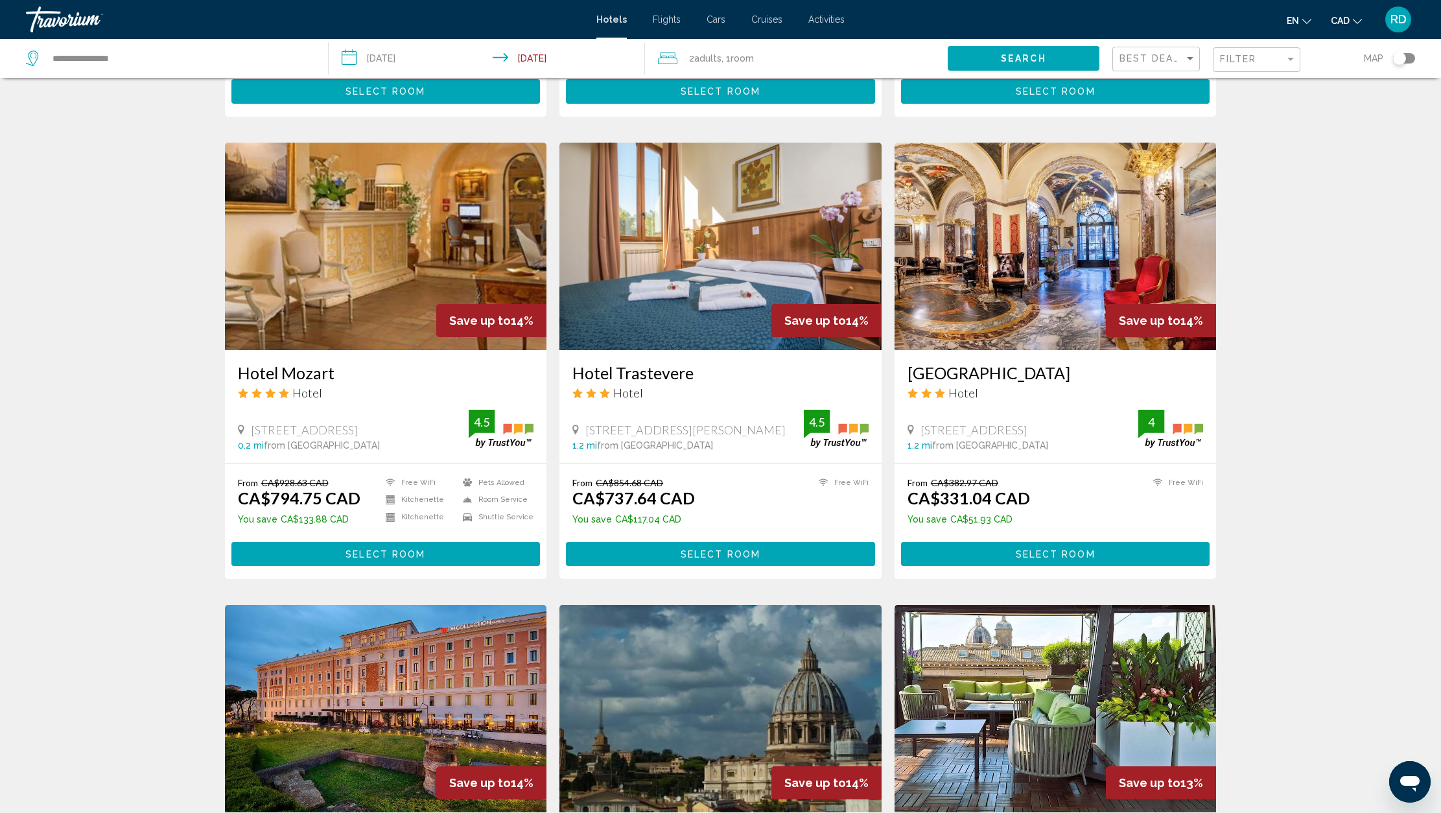
click at [707, 296] on img "Main content" at bounding box center [721, 247] width 322 height 208
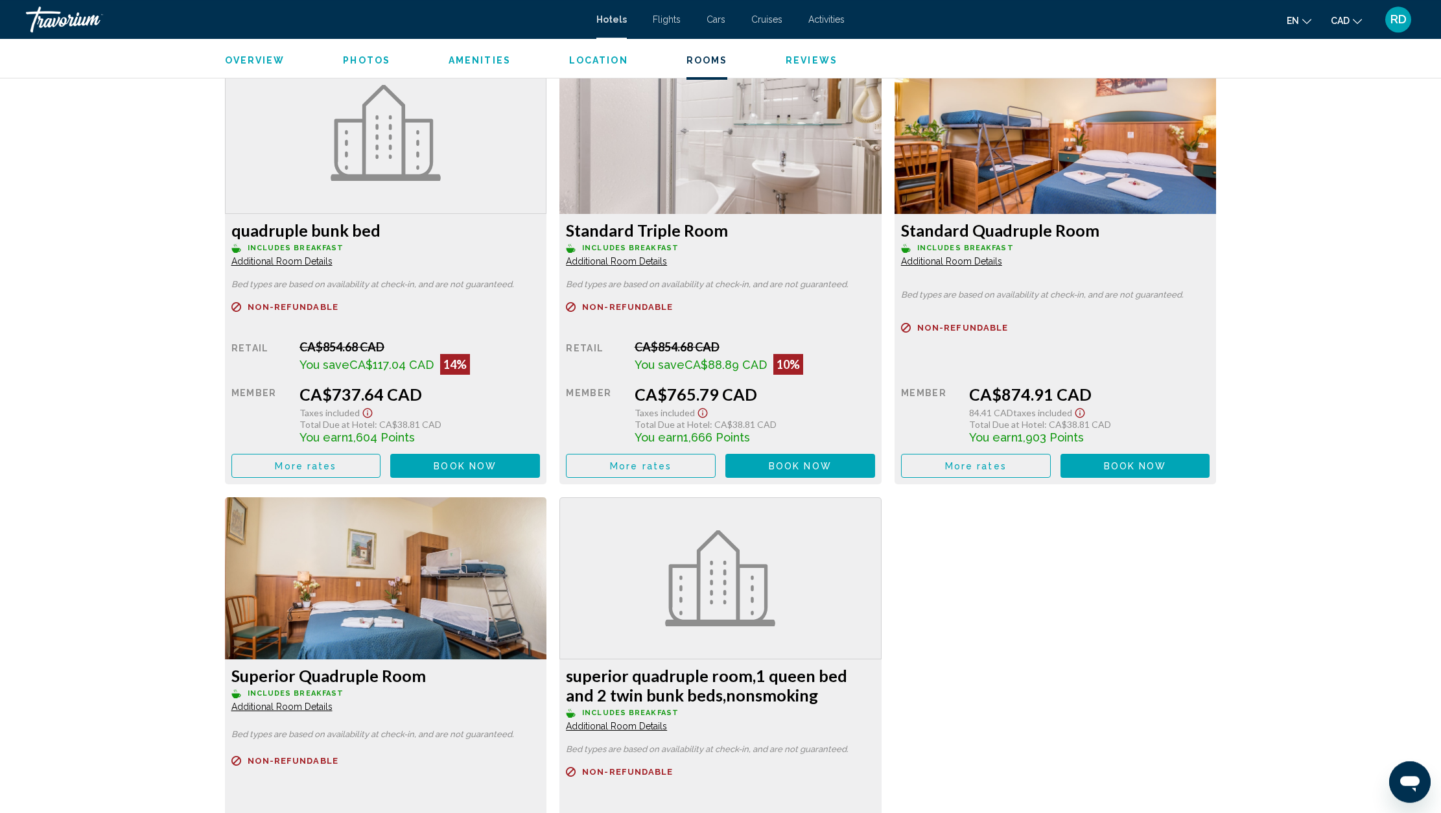
scroll to position [1685, 0]
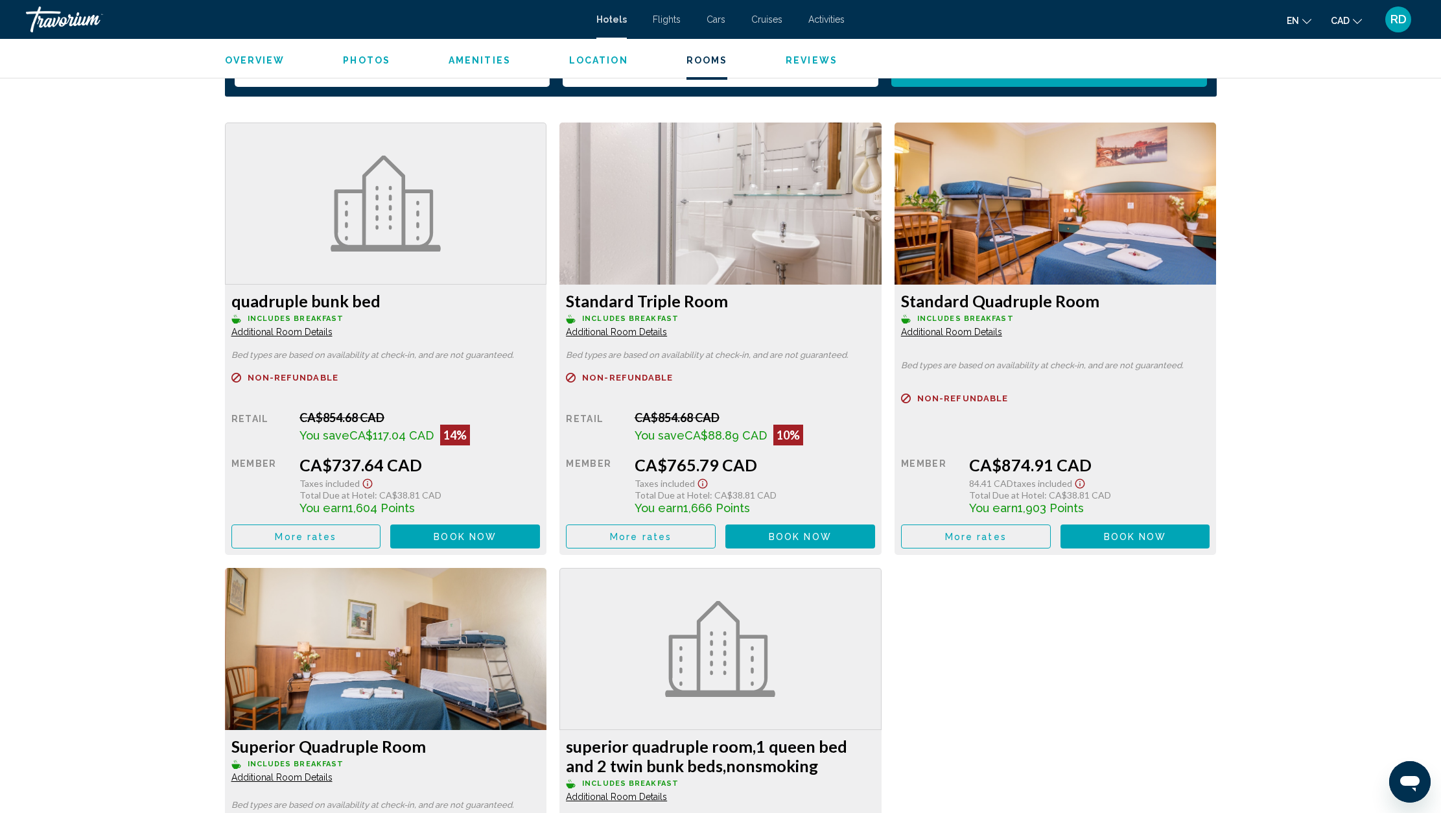
click at [372, 484] on icon "Show Taxes and Fees disclaimer" at bounding box center [367, 484] width 10 height 10
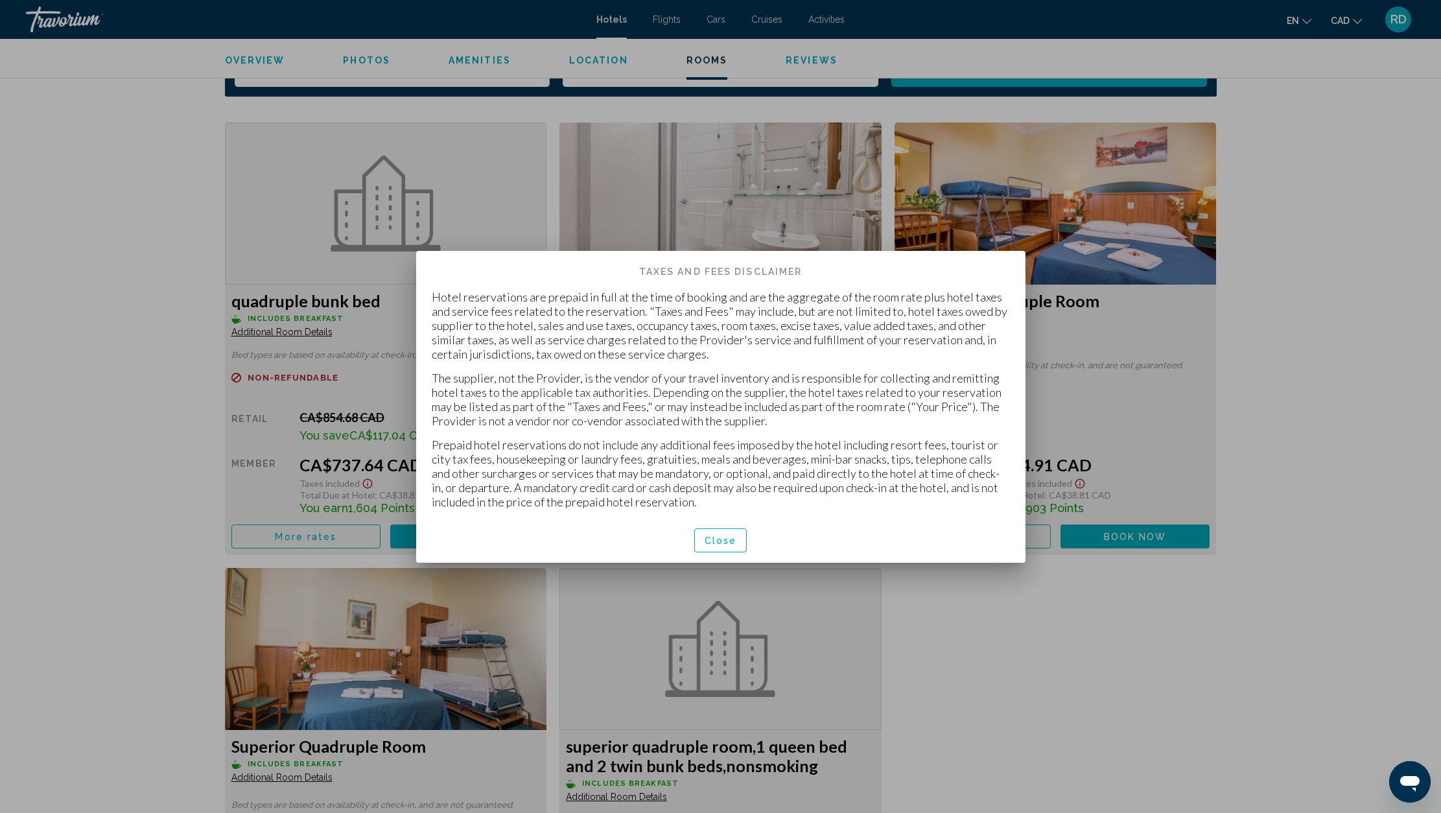
scroll to position [0, 0]
click at [728, 546] on span "Close" at bounding box center [721, 541] width 32 height 10
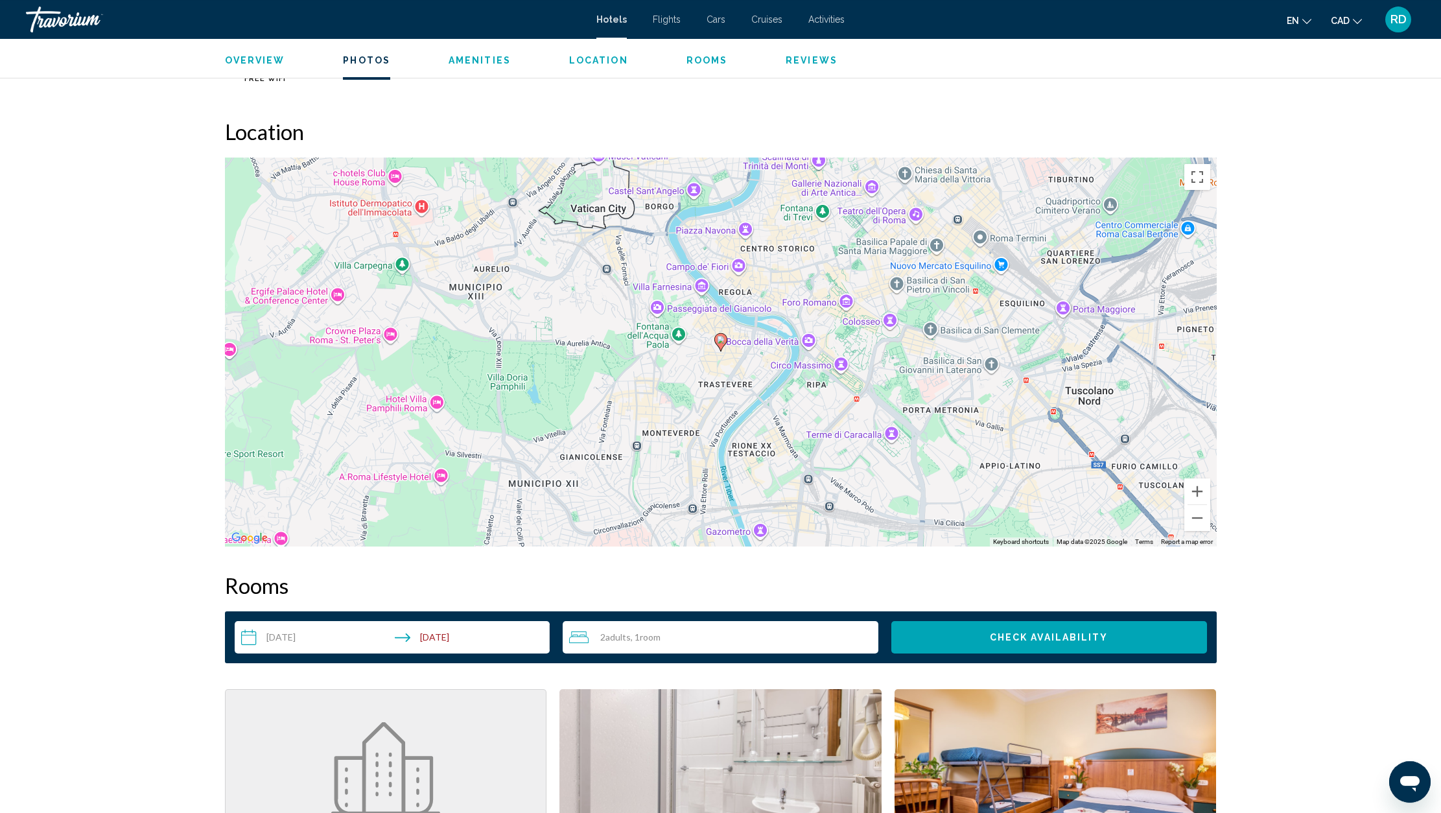
scroll to position [720, 0]
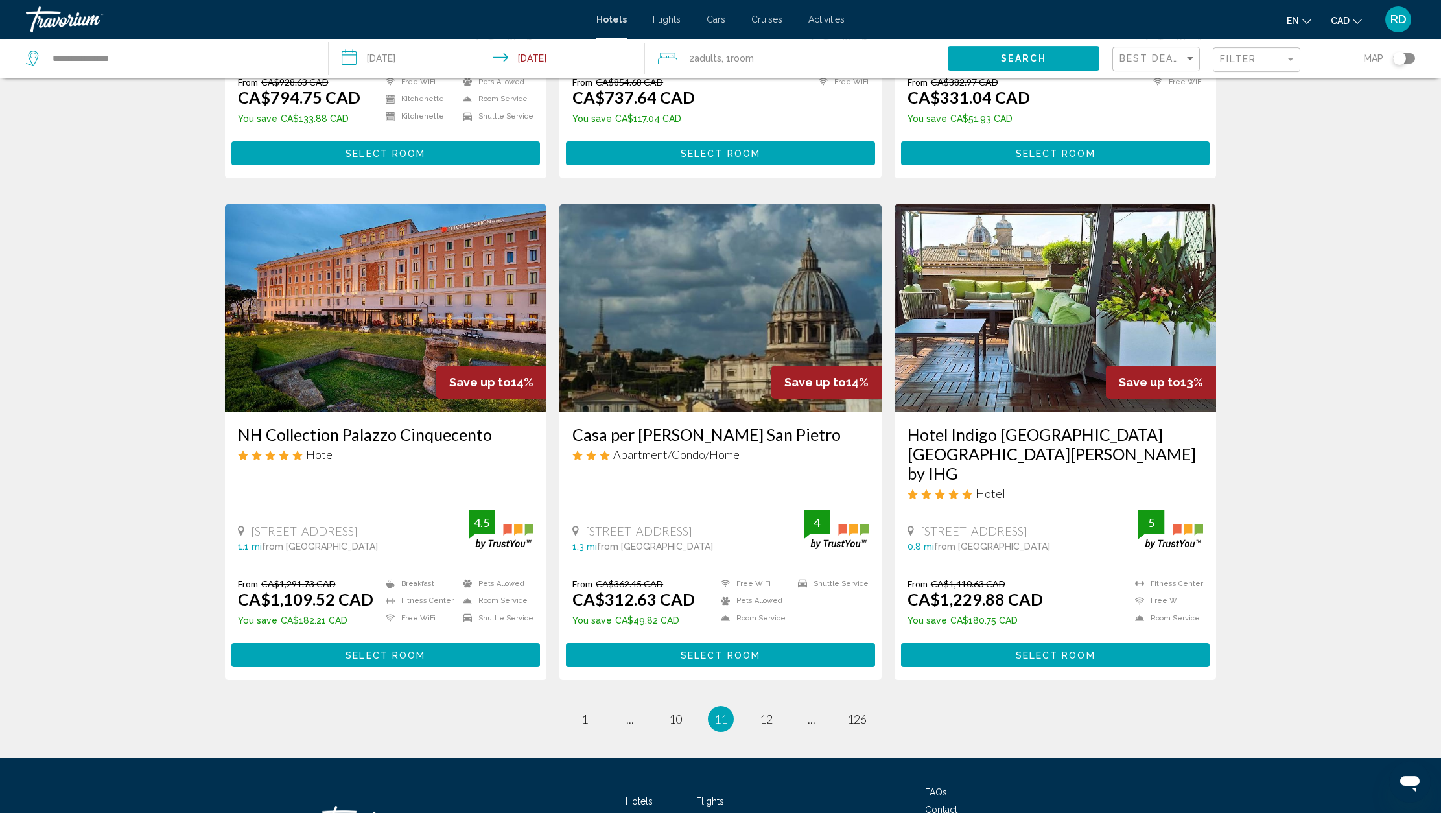
scroll to position [1372, 0]
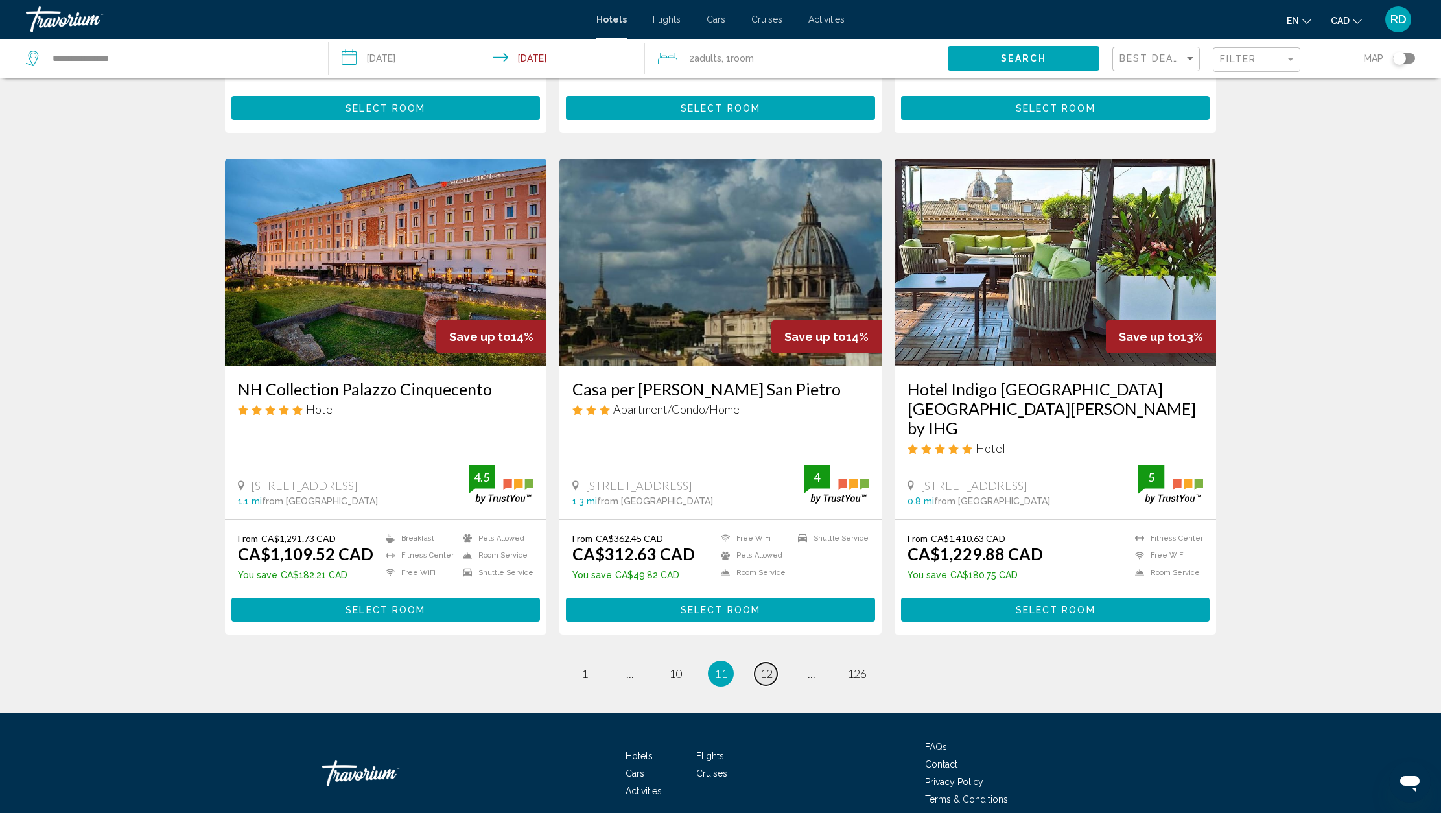
click at [768, 667] on span "12" at bounding box center [766, 674] width 13 height 14
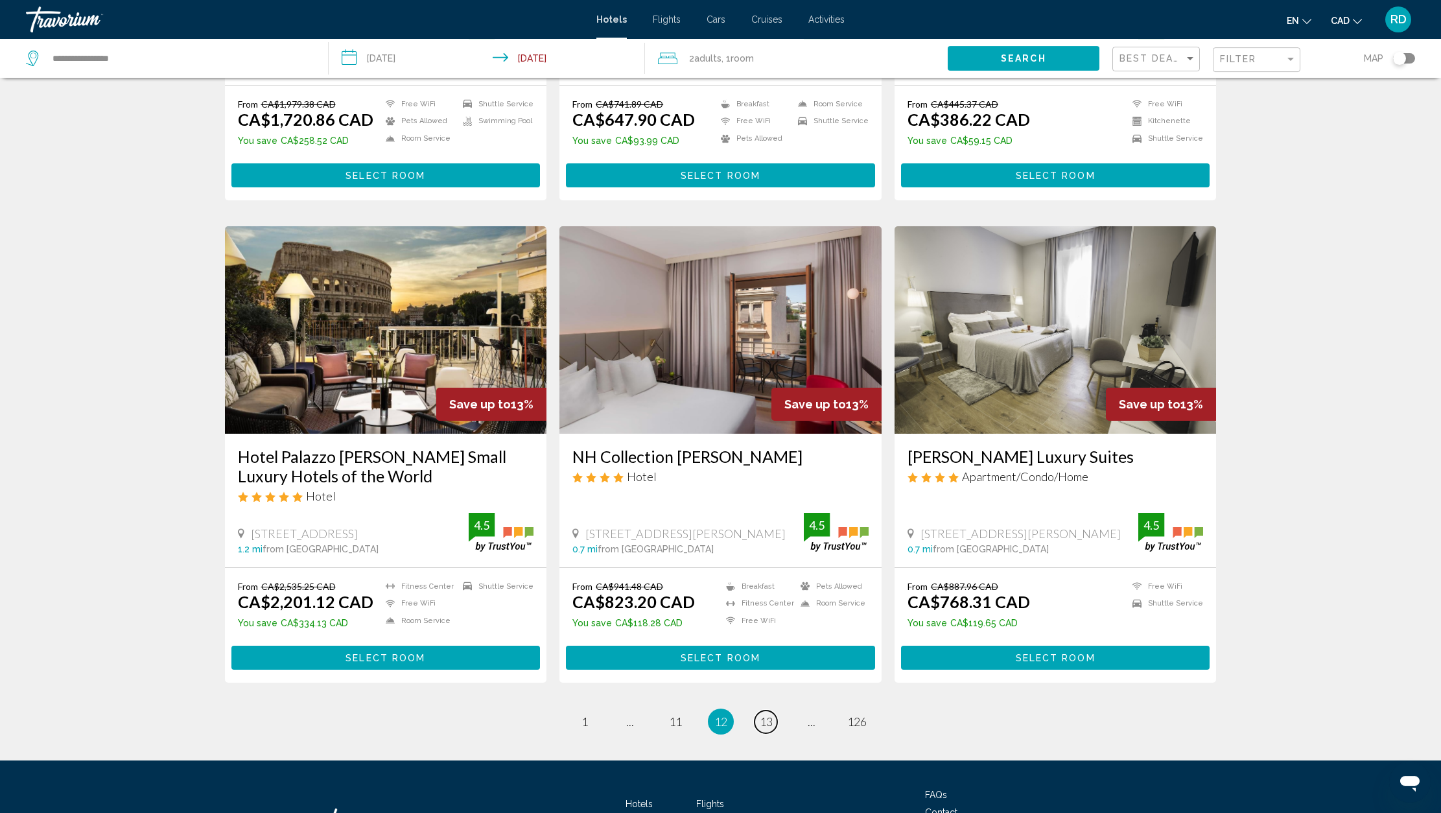
scroll to position [1328, 0]
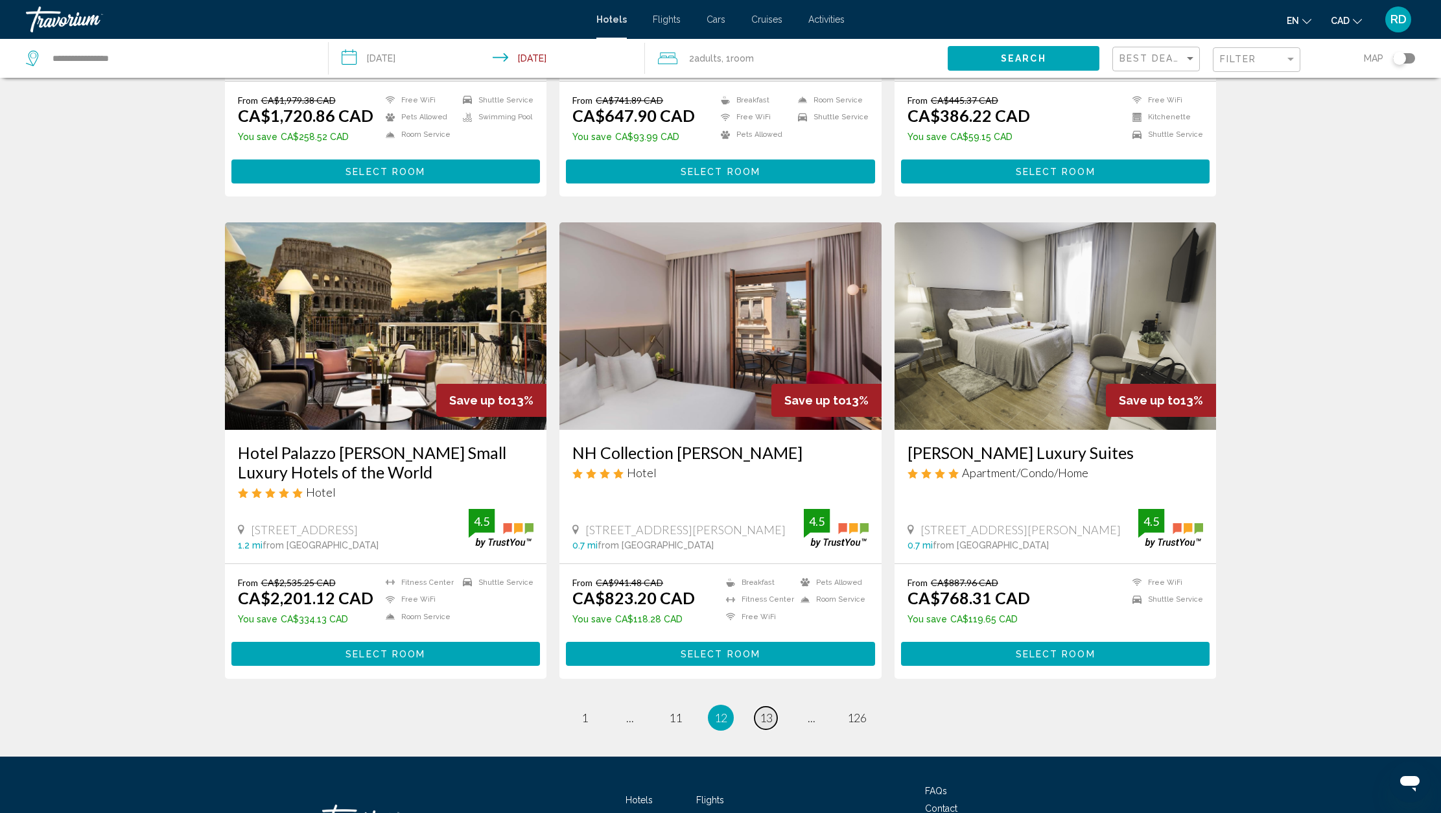
click at [768, 711] on span "13" at bounding box center [766, 718] width 13 height 14
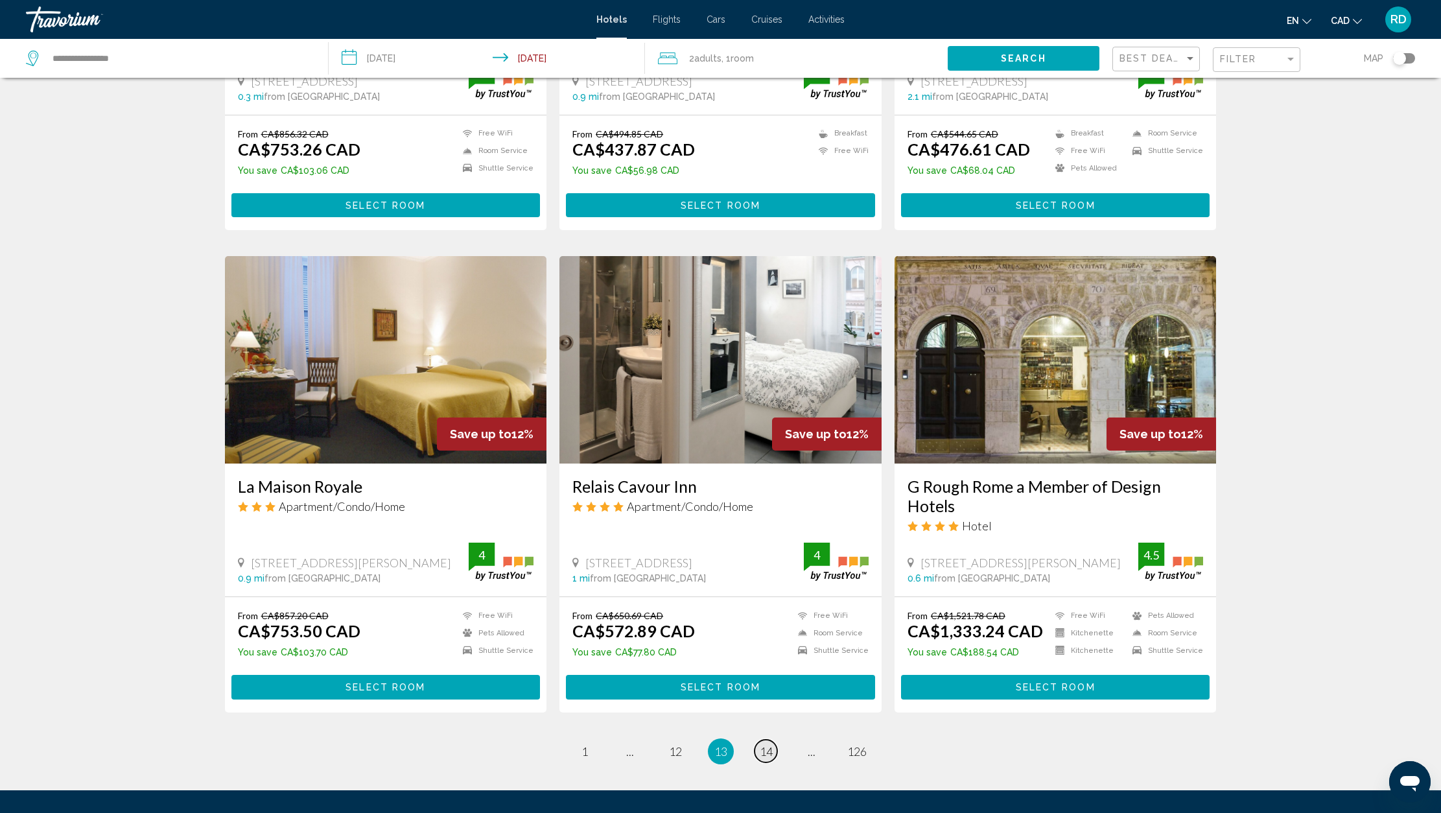
scroll to position [1349, 0]
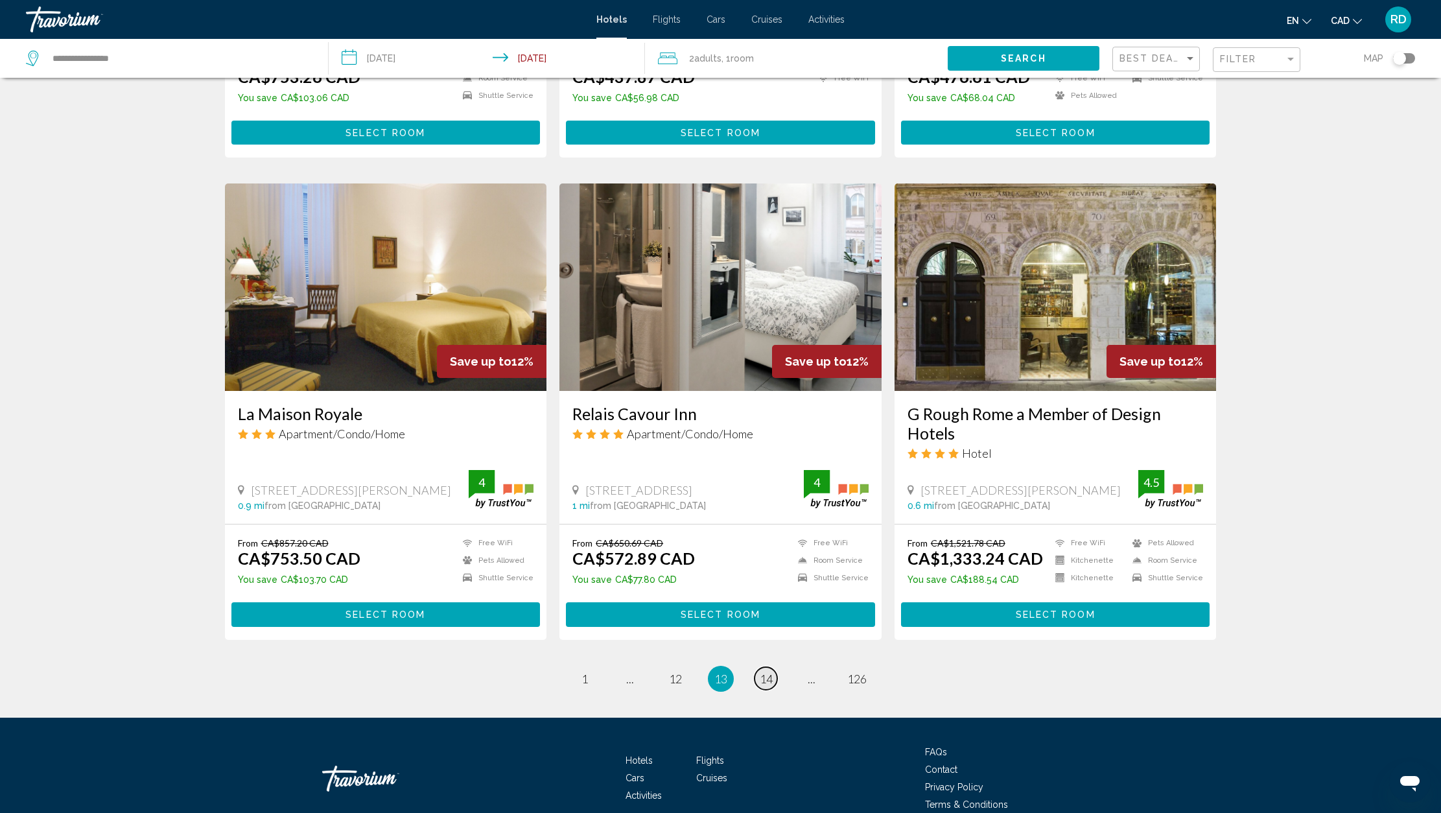
click at [766, 672] on span "14" at bounding box center [766, 679] width 13 height 14
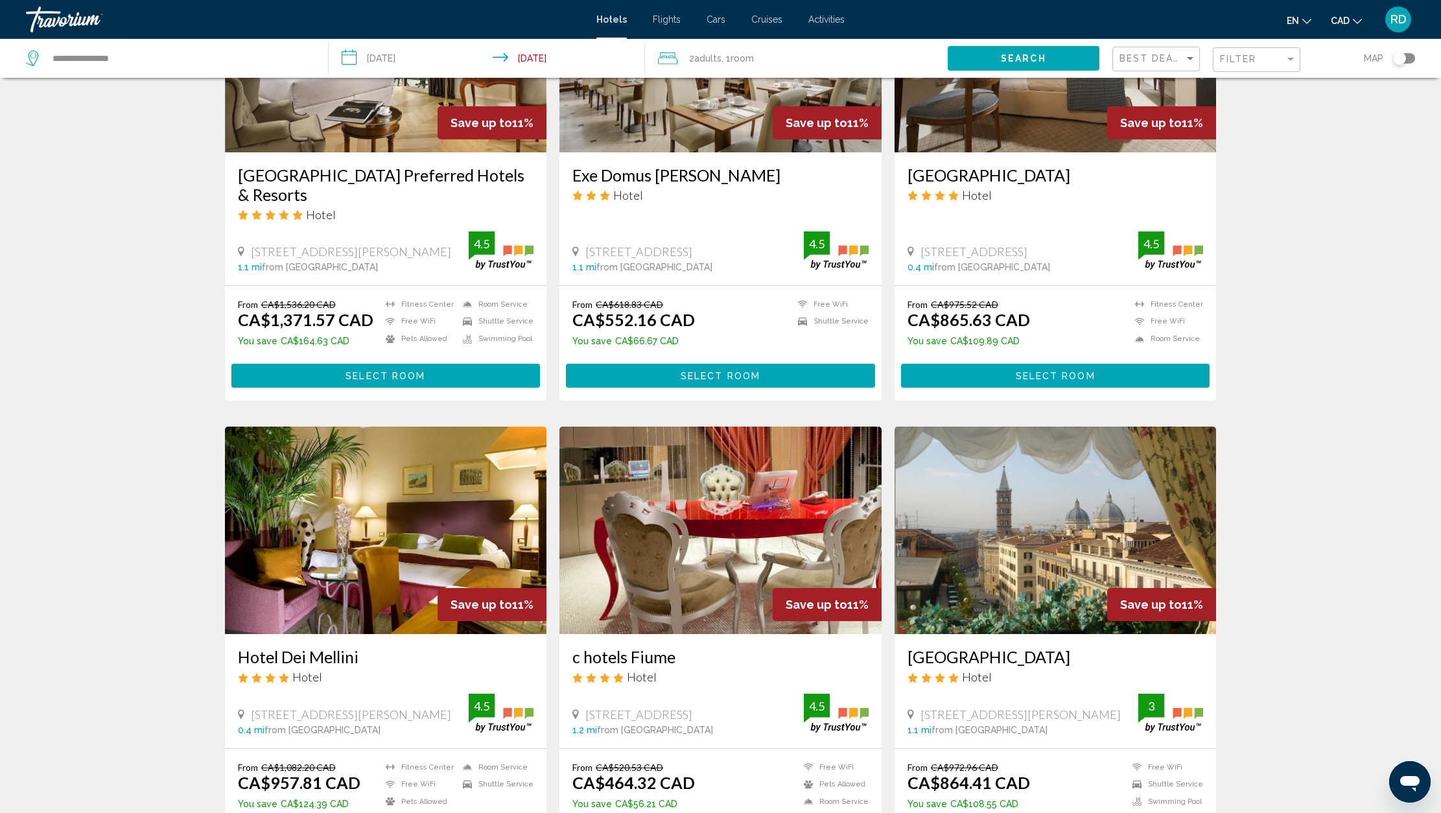
scroll to position [1359, 0]
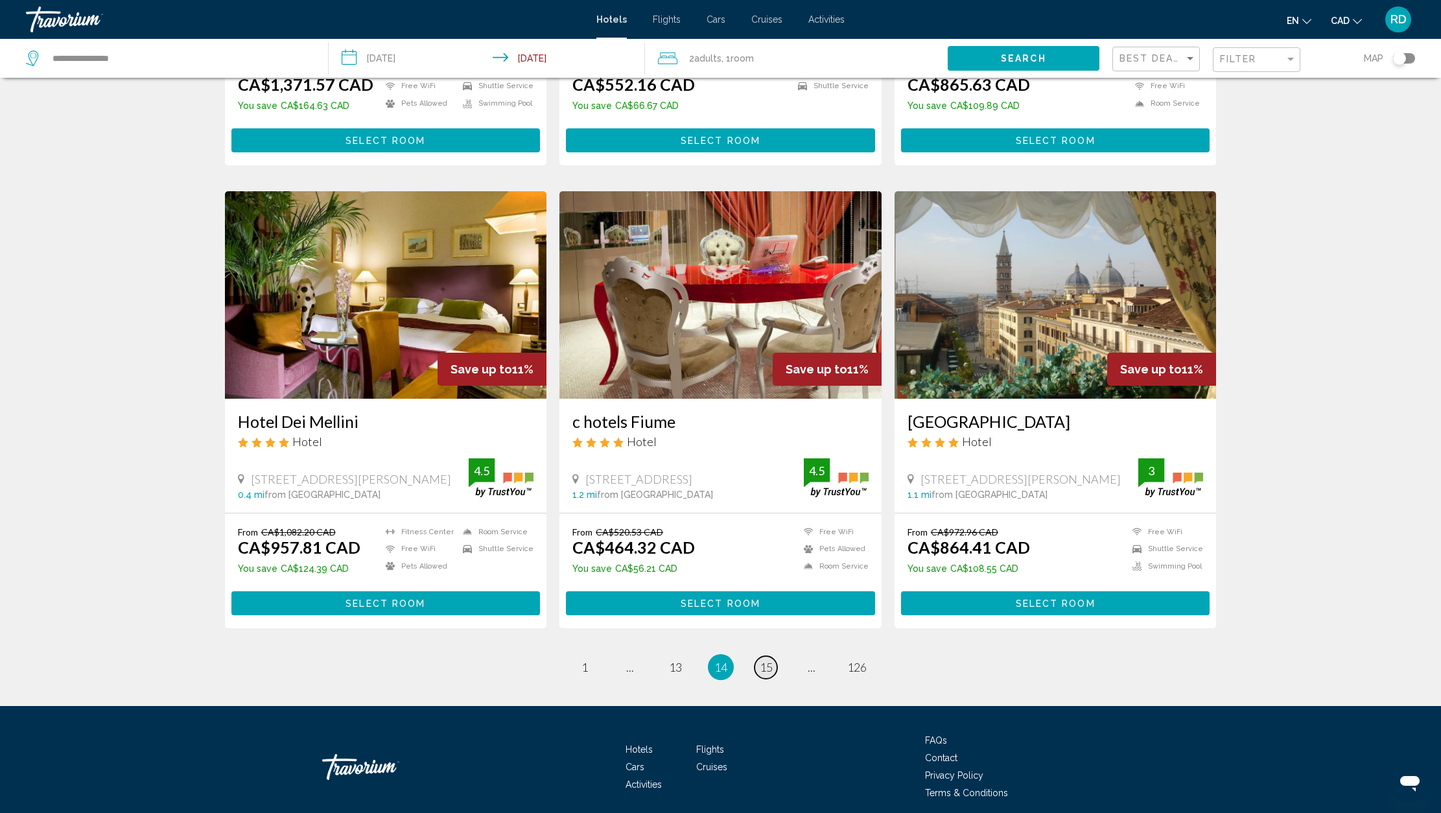
click at [772, 660] on span "15" at bounding box center [766, 667] width 13 height 14
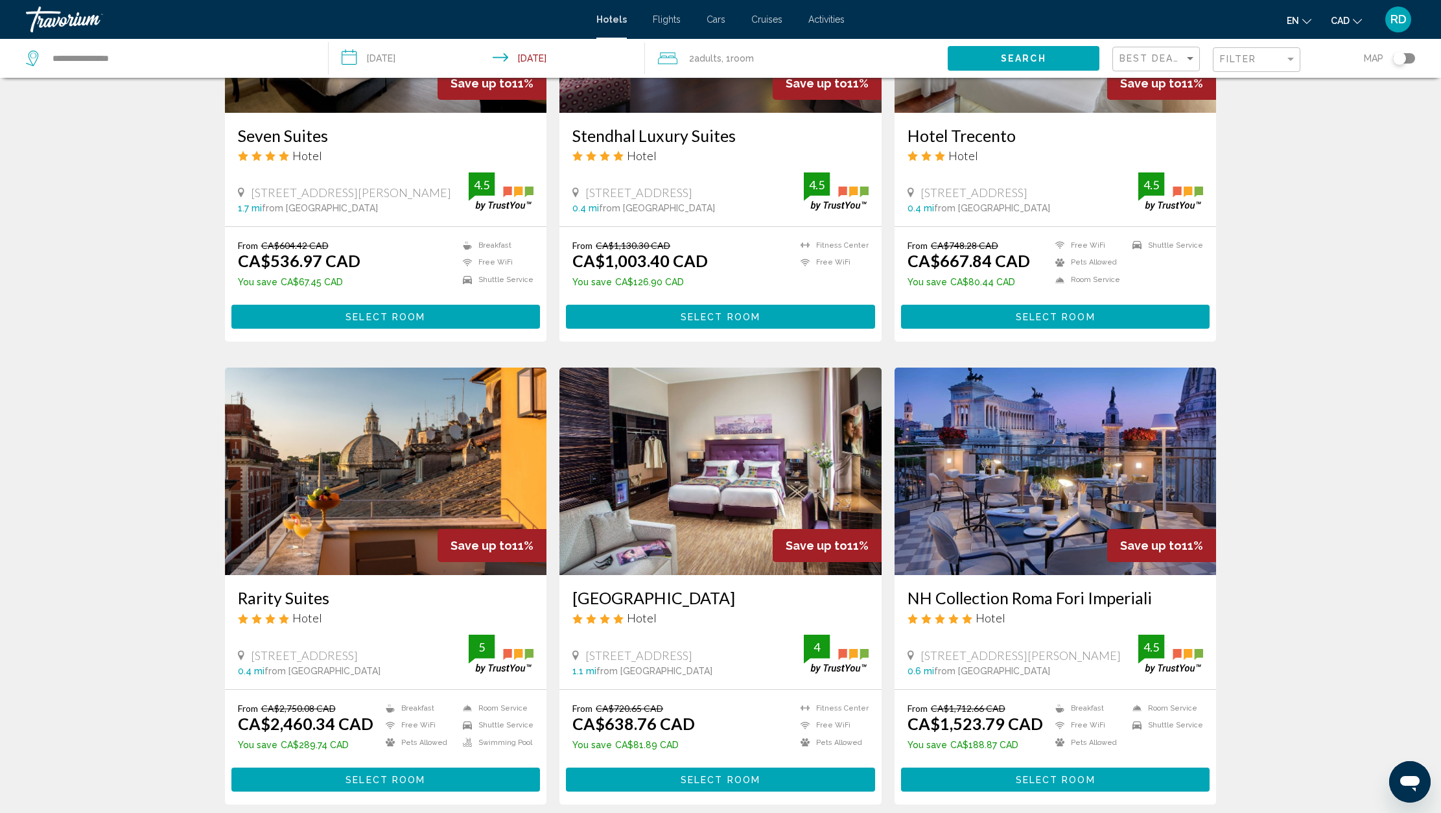
scroll to position [1373, 0]
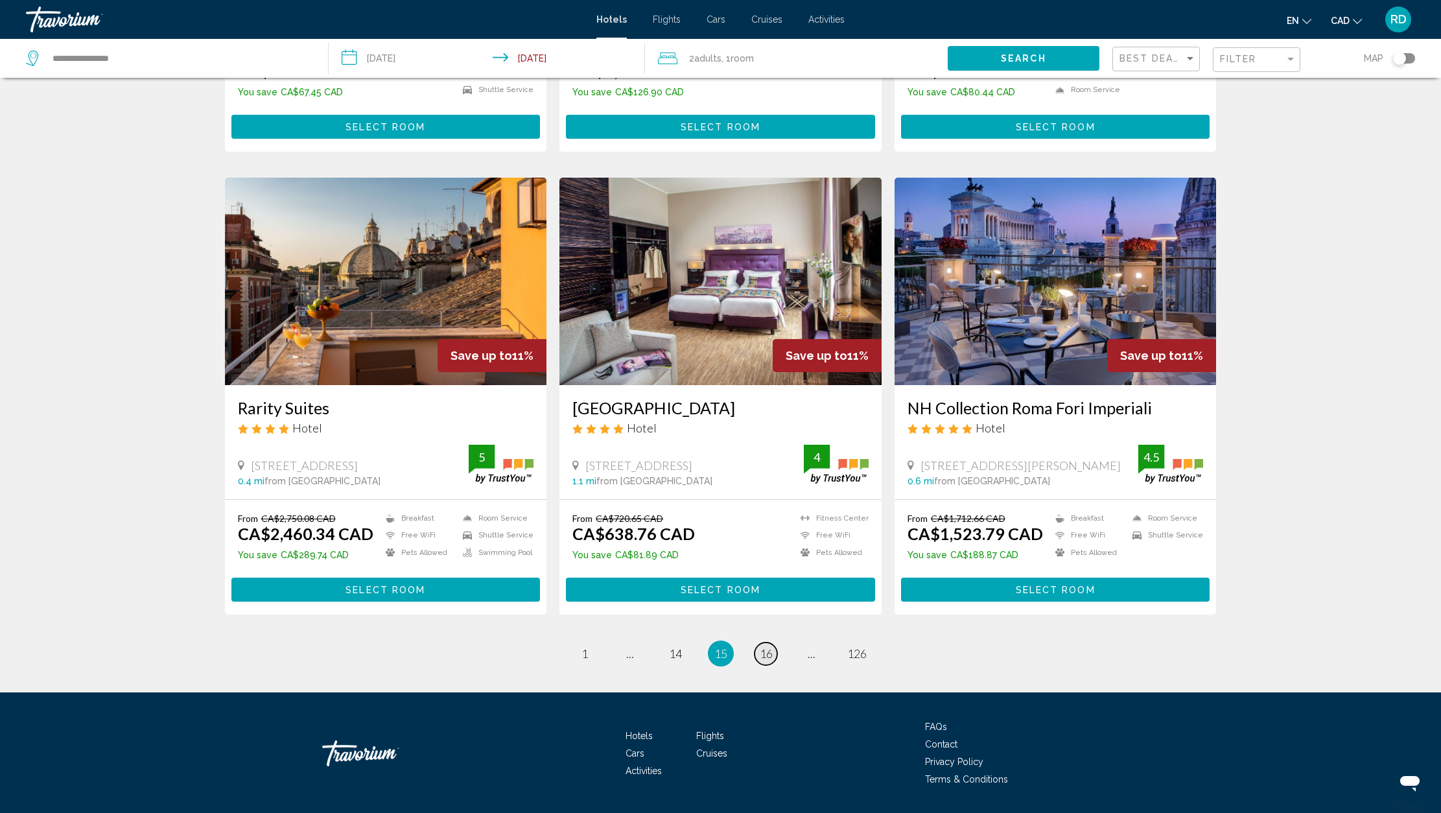
click at [770, 646] on span "16" at bounding box center [766, 653] width 13 height 14
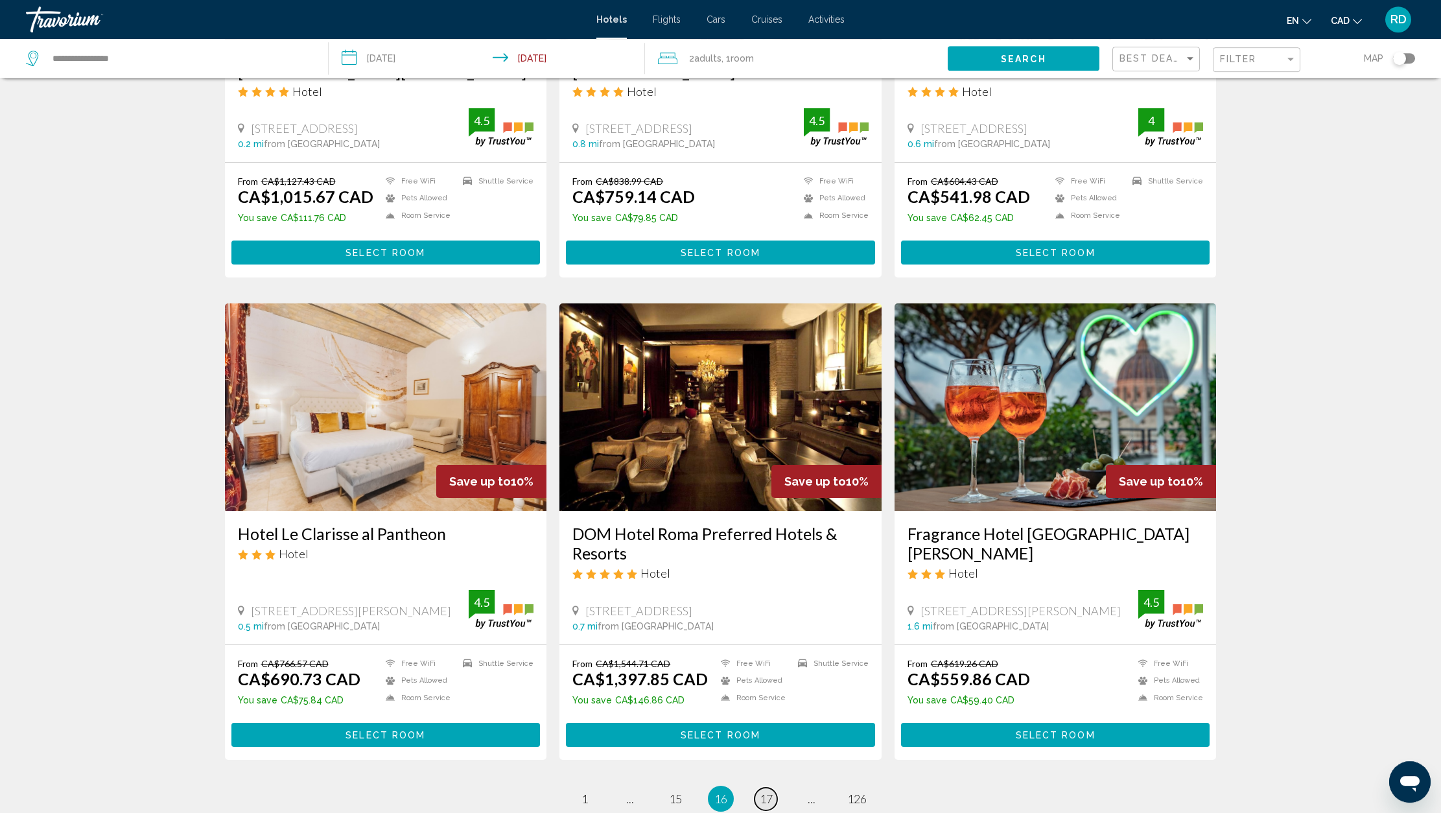
scroll to position [1214, 0]
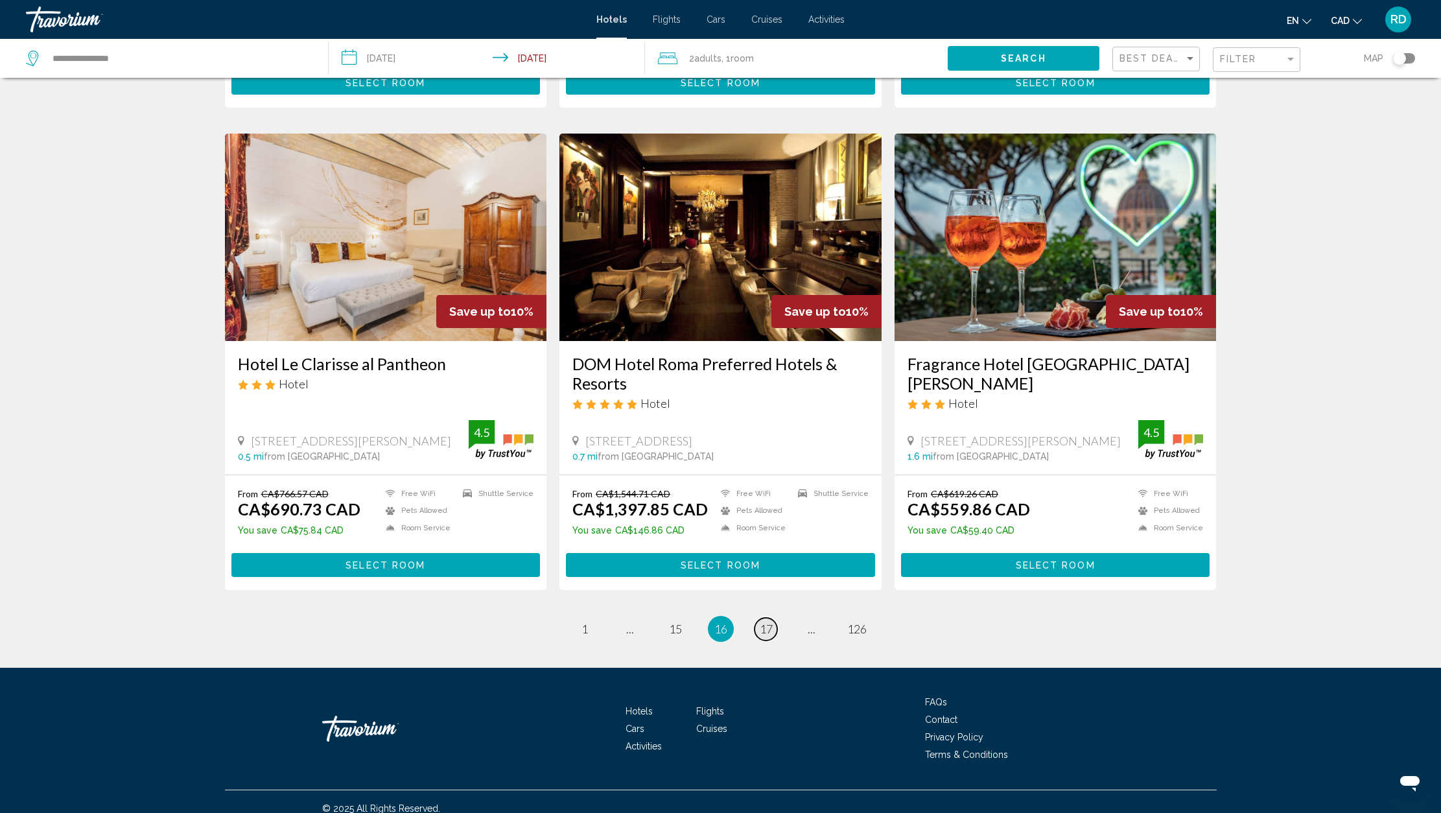
click at [770, 622] on span "17" at bounding box center [766, 629] width 13 height 14
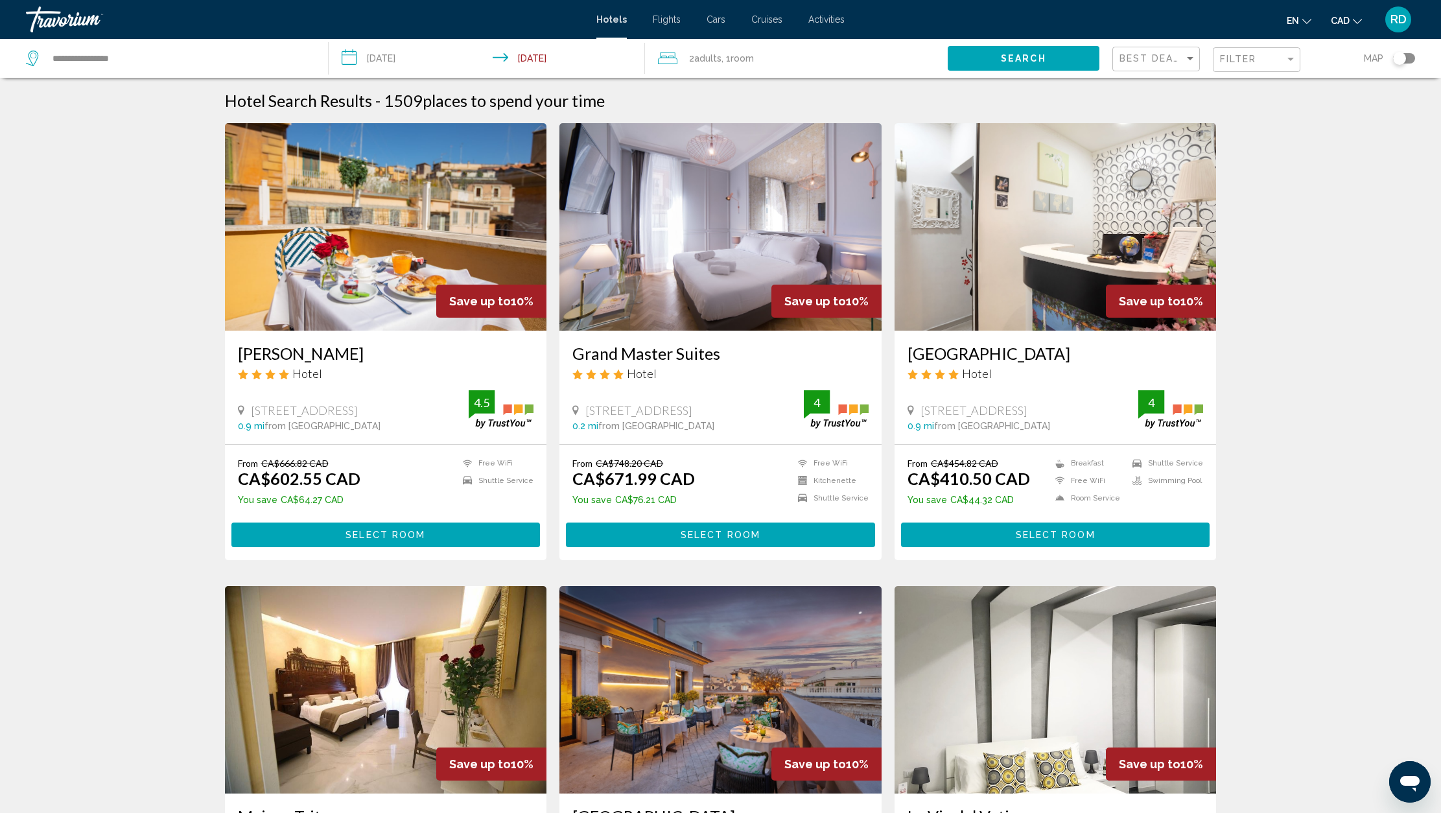
click at [695, 304] on img "Main content" at bounding box center [721, 227] width 322 height 208
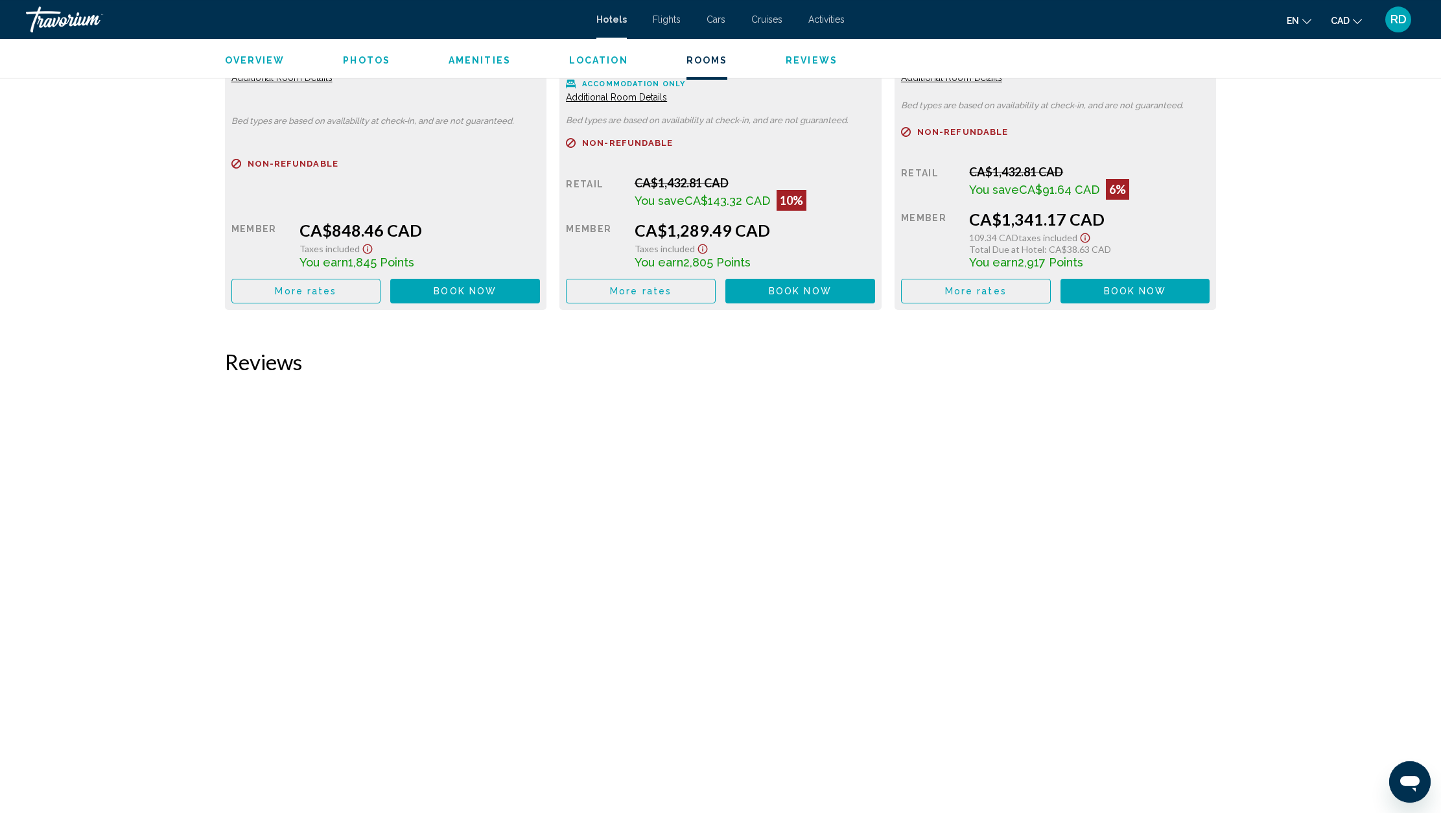
scroll to position [2396, 0]
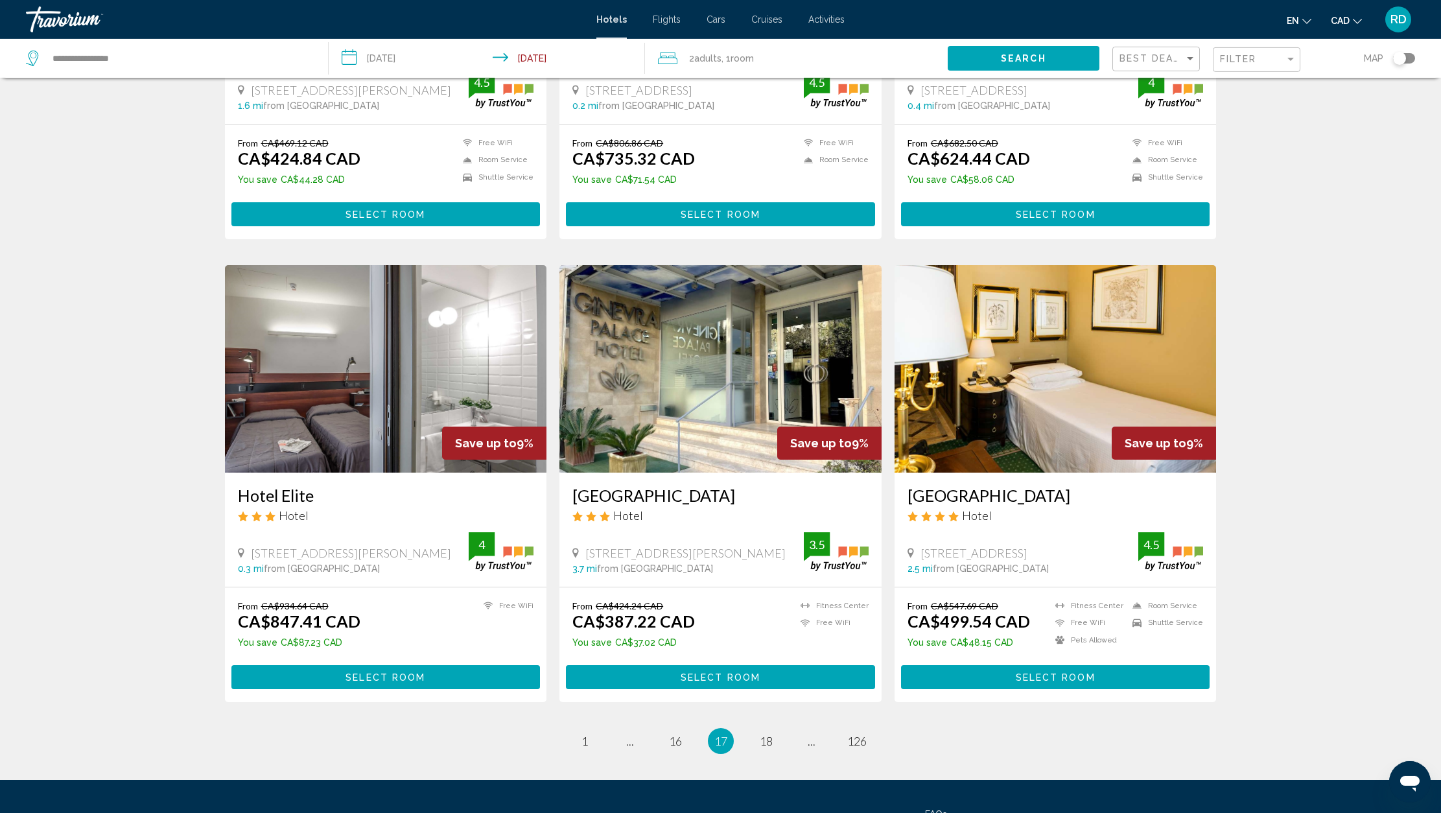
scroll to position [1297, 0]
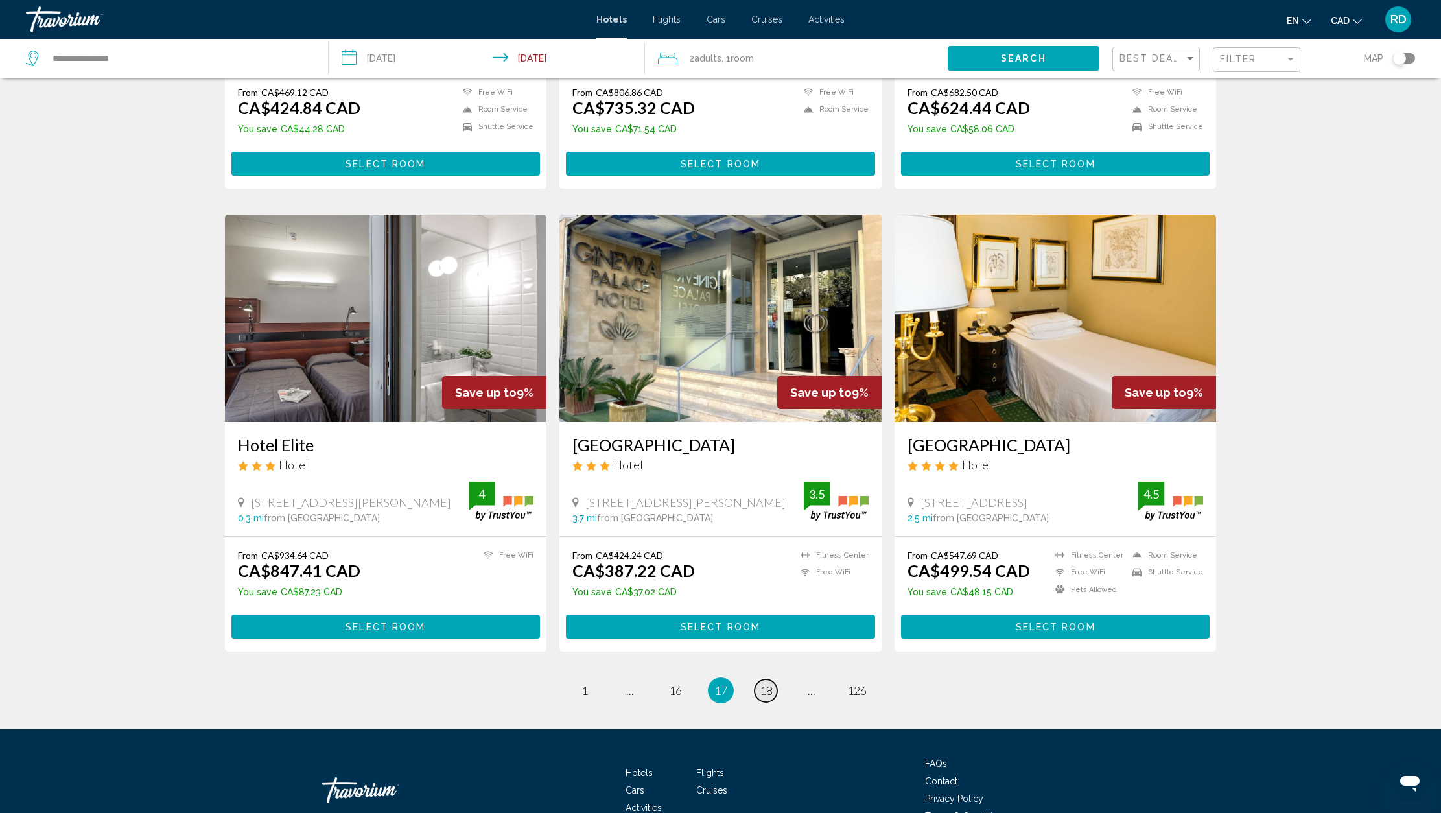
click at [765, 691] on span "18" at bounding box center [766, 690] width 13 height 14
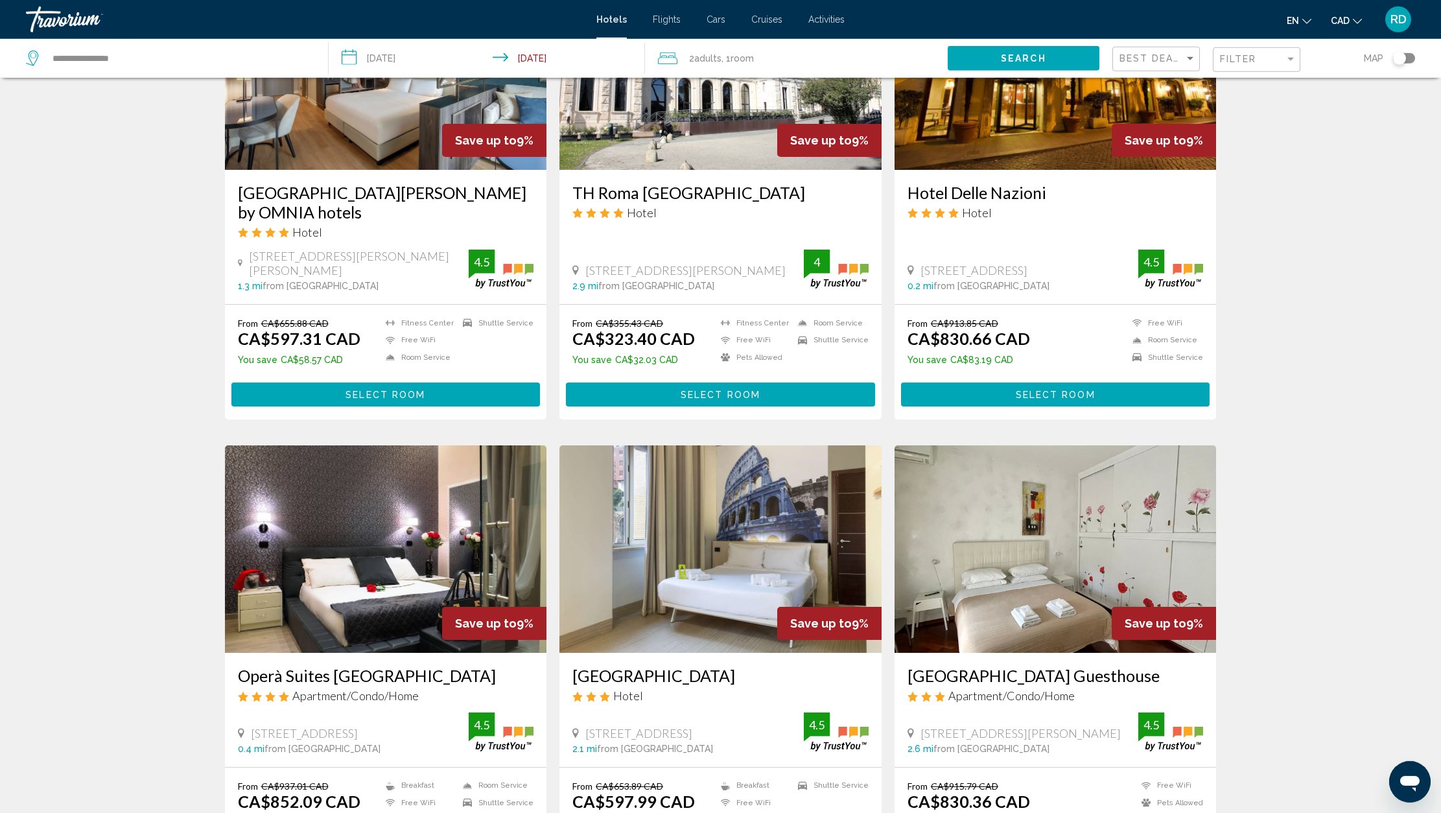
scroll to position [1307, 0]
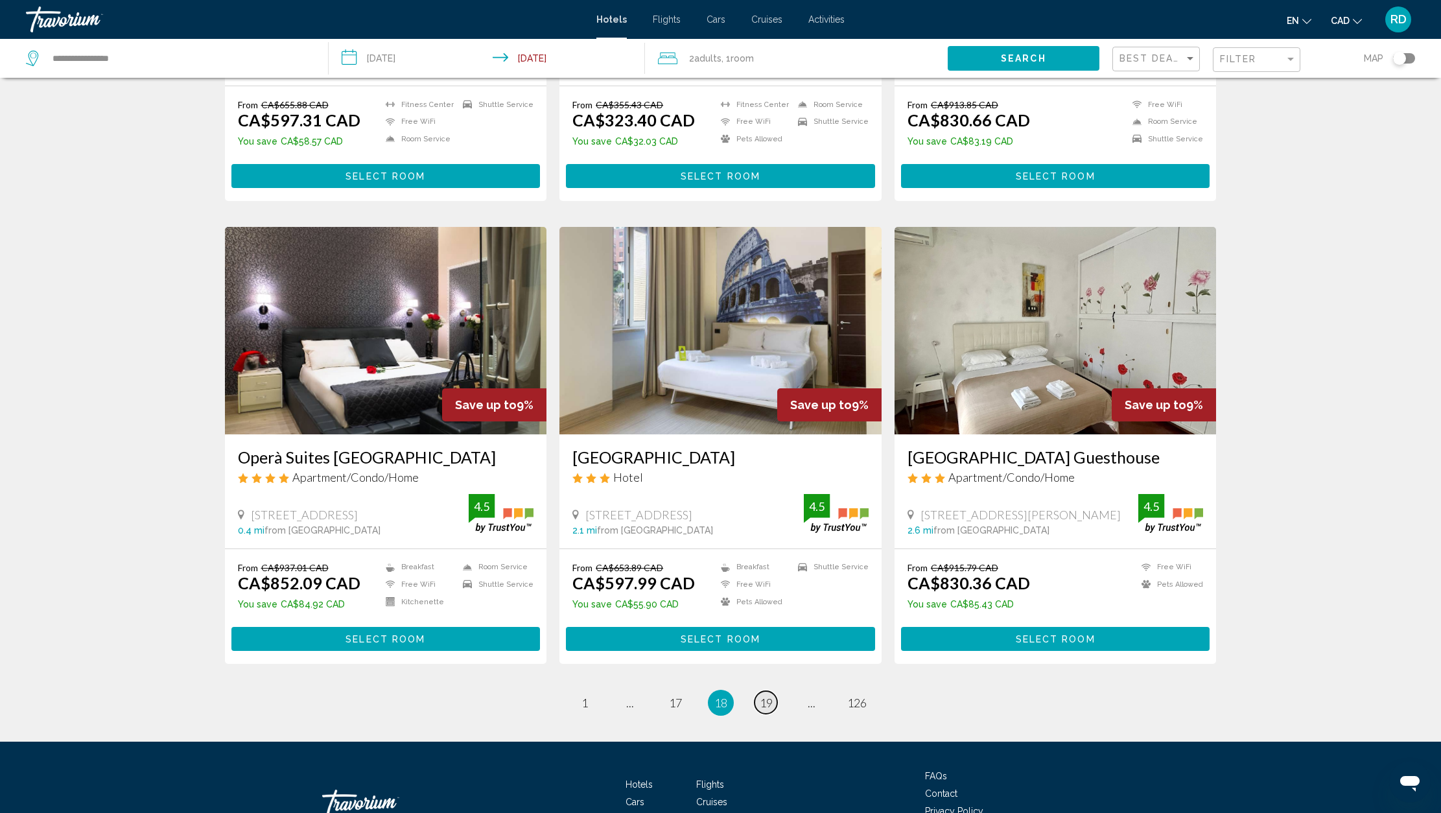
click at [766, 696] on span "19" at bounding box center [766, 703] width 13 height 14
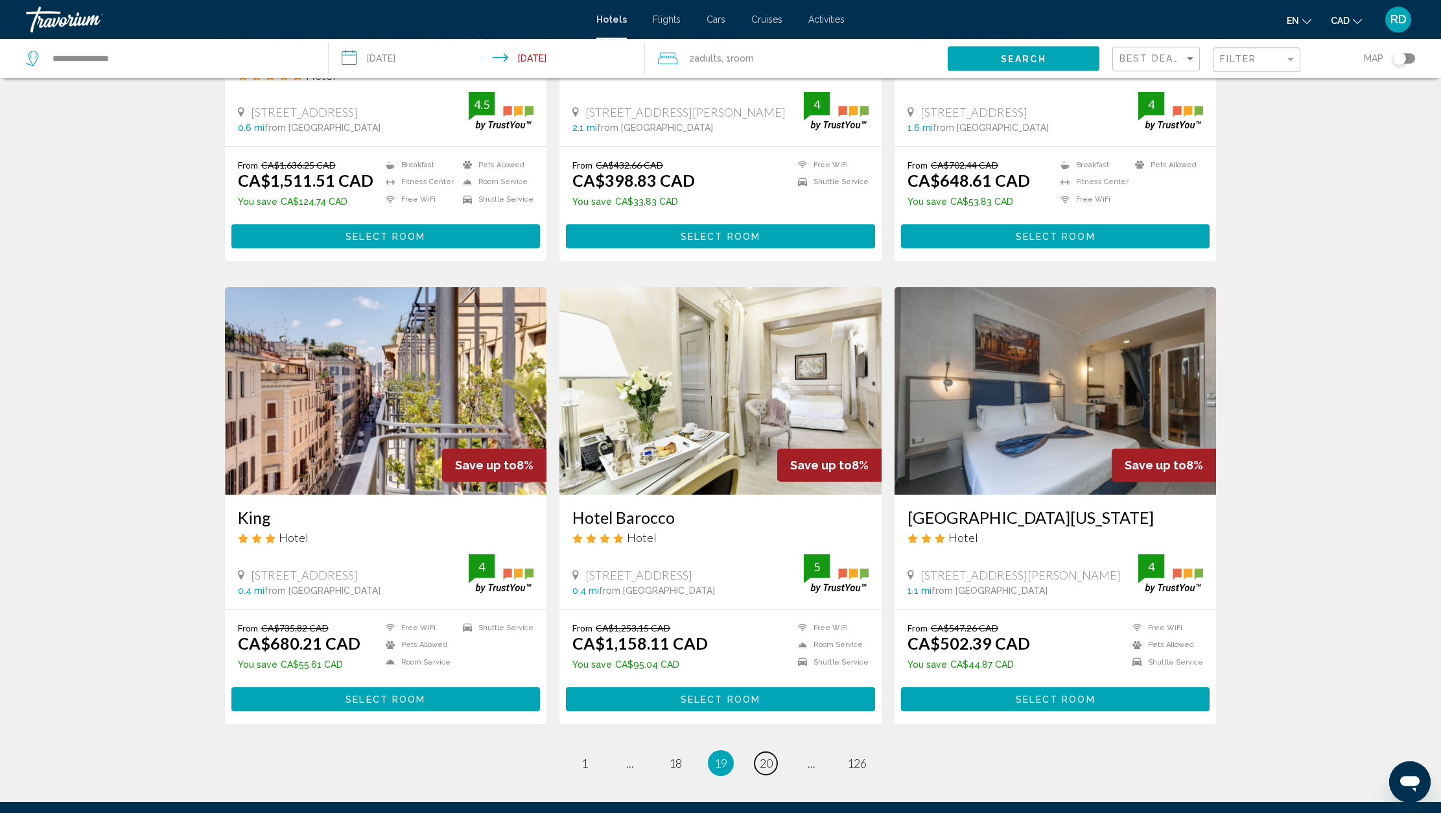
scroll to position [1297, 0]
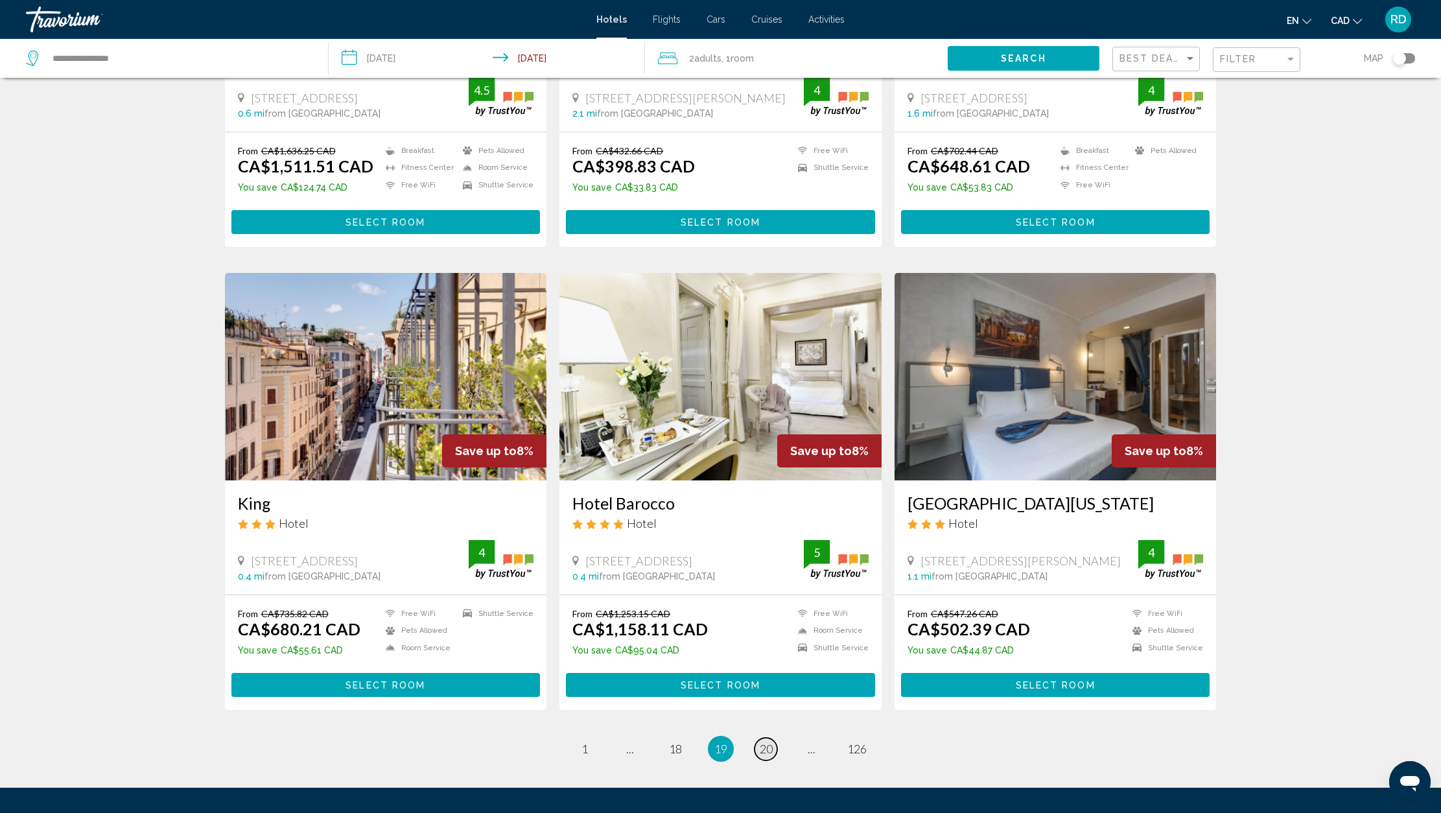
click at [768, 742] on span "20" at bounding box center [766, 749] width 13 height 14
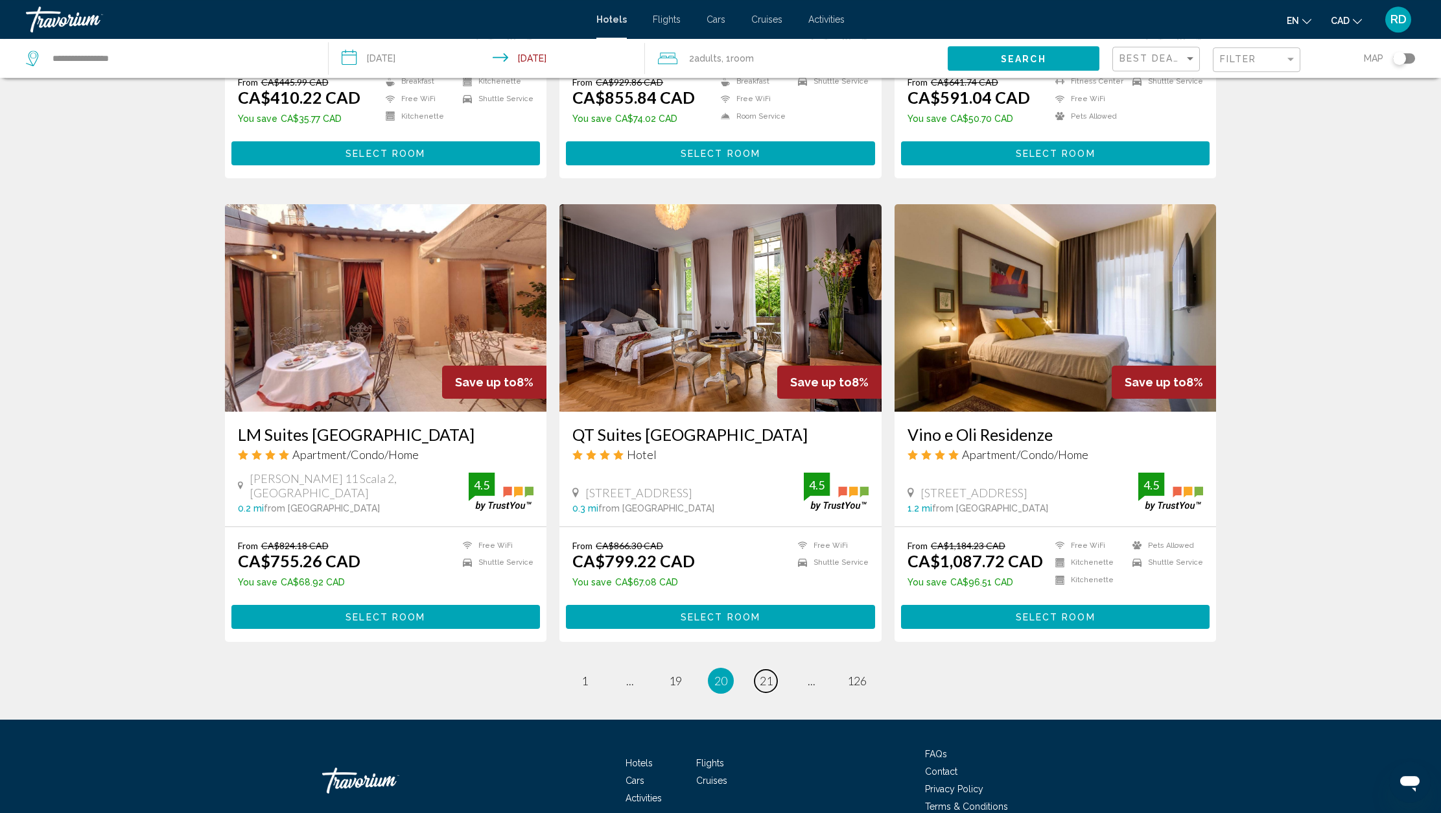
scroll to position [1378, 0]
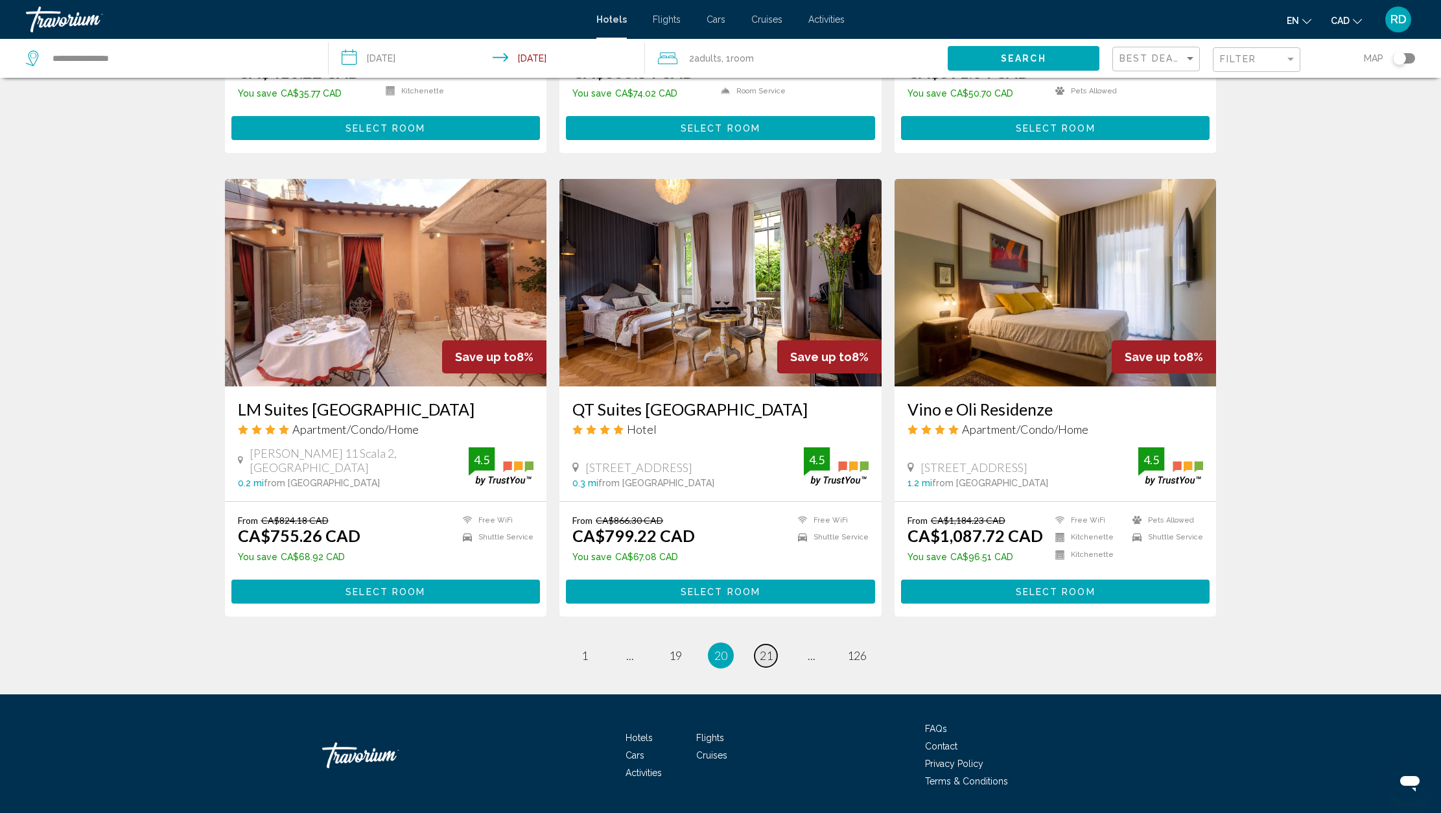
click at [771, 648] on span "21" at bounding box center [766, 655] width 13 height 14
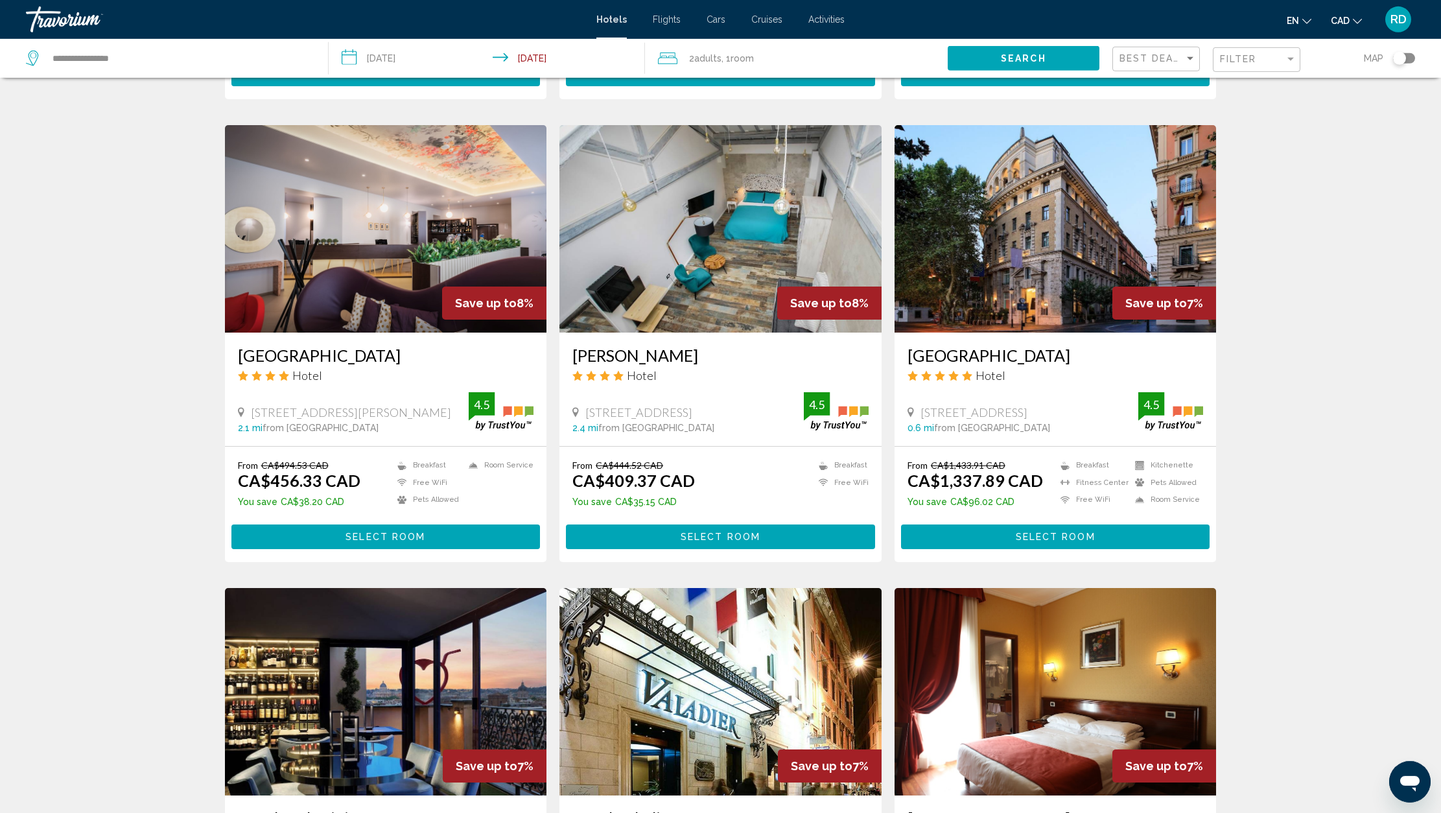
scroll to position [158, 0]
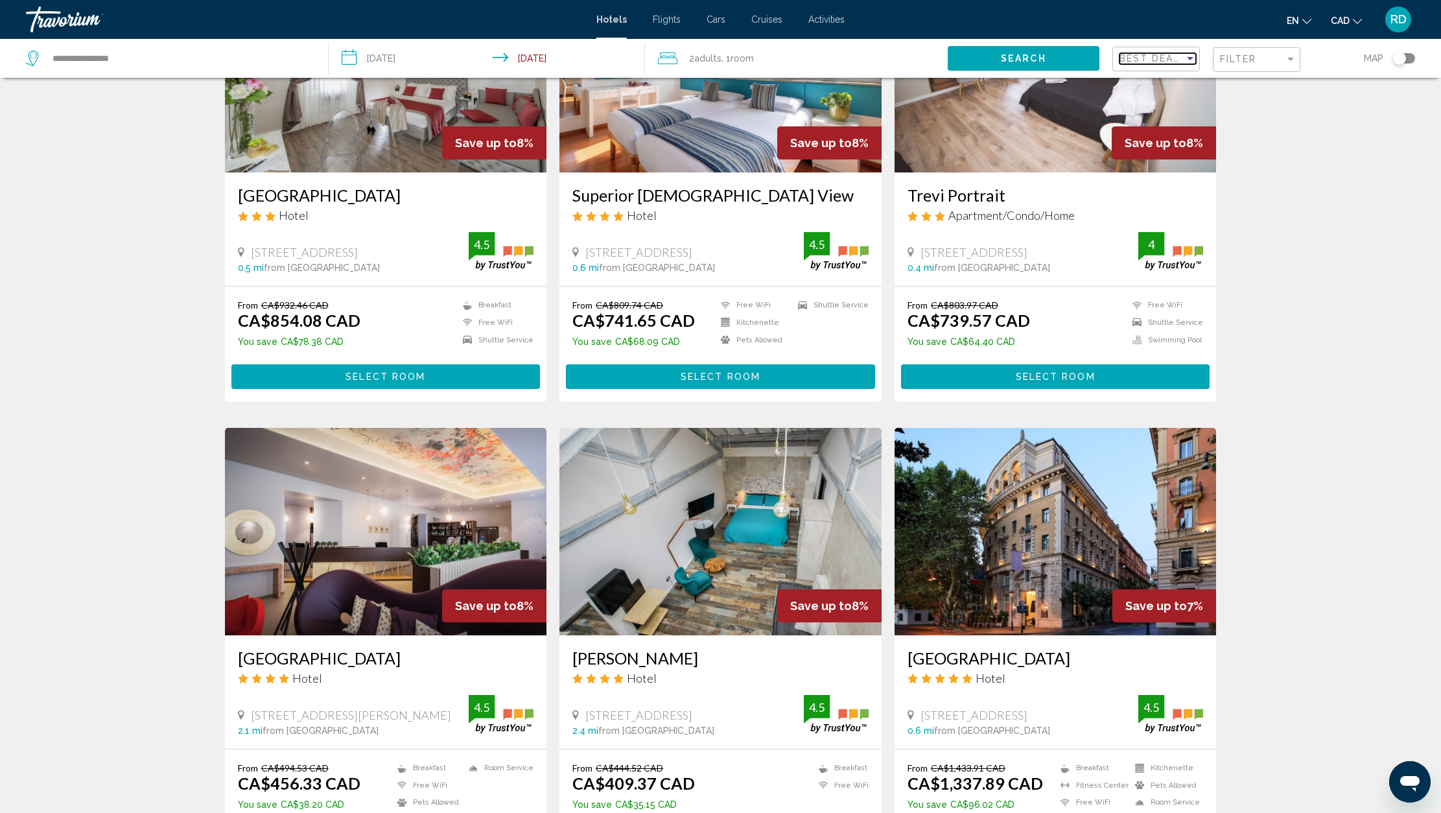
click at [1189, 60] on div "Sort by" at bounding box center [1190, 58] width 6 height 3
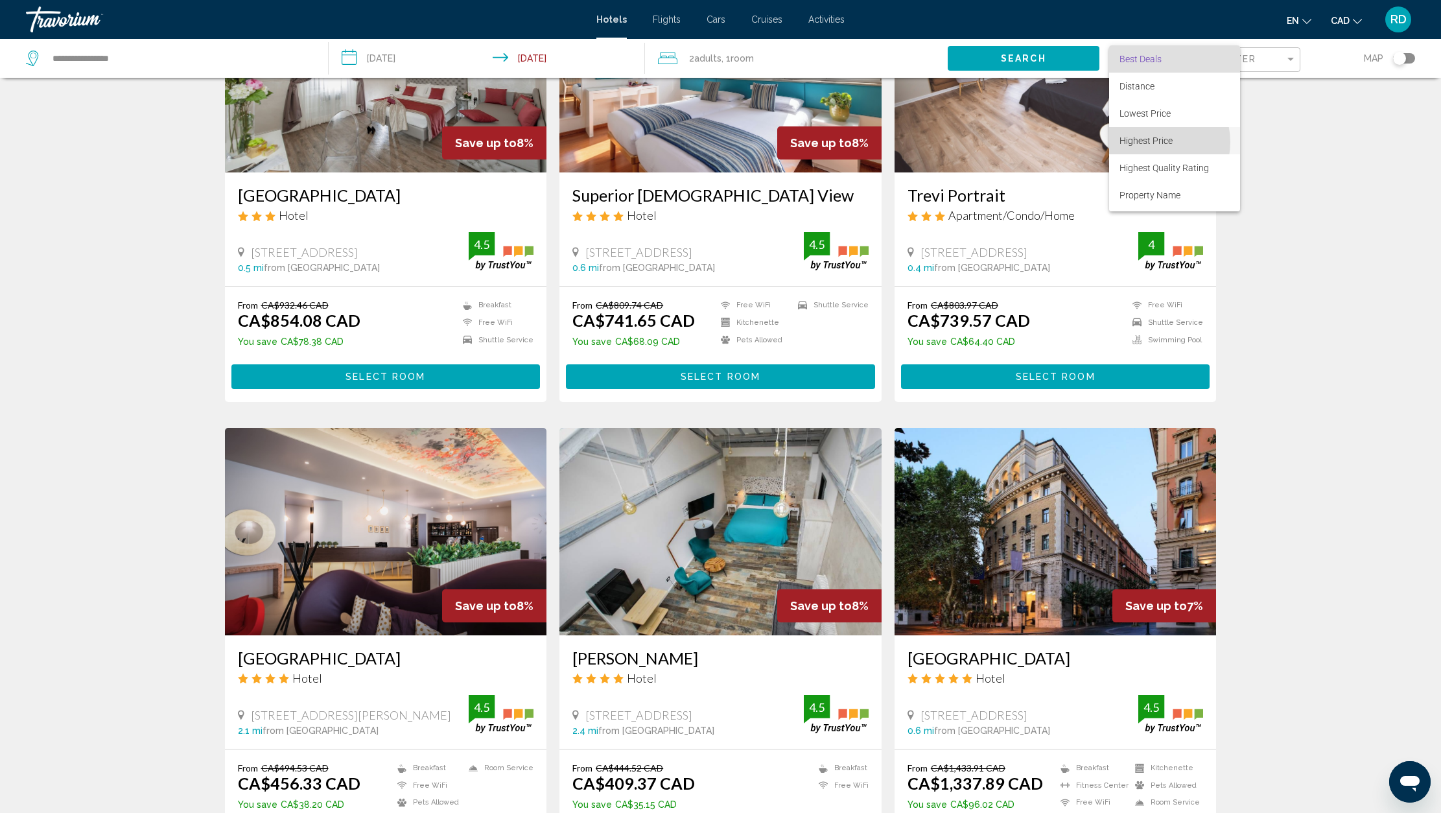
click at [1155, 142] on span "Highest Price" at bounding box center [1146, 141] width 53 height 10
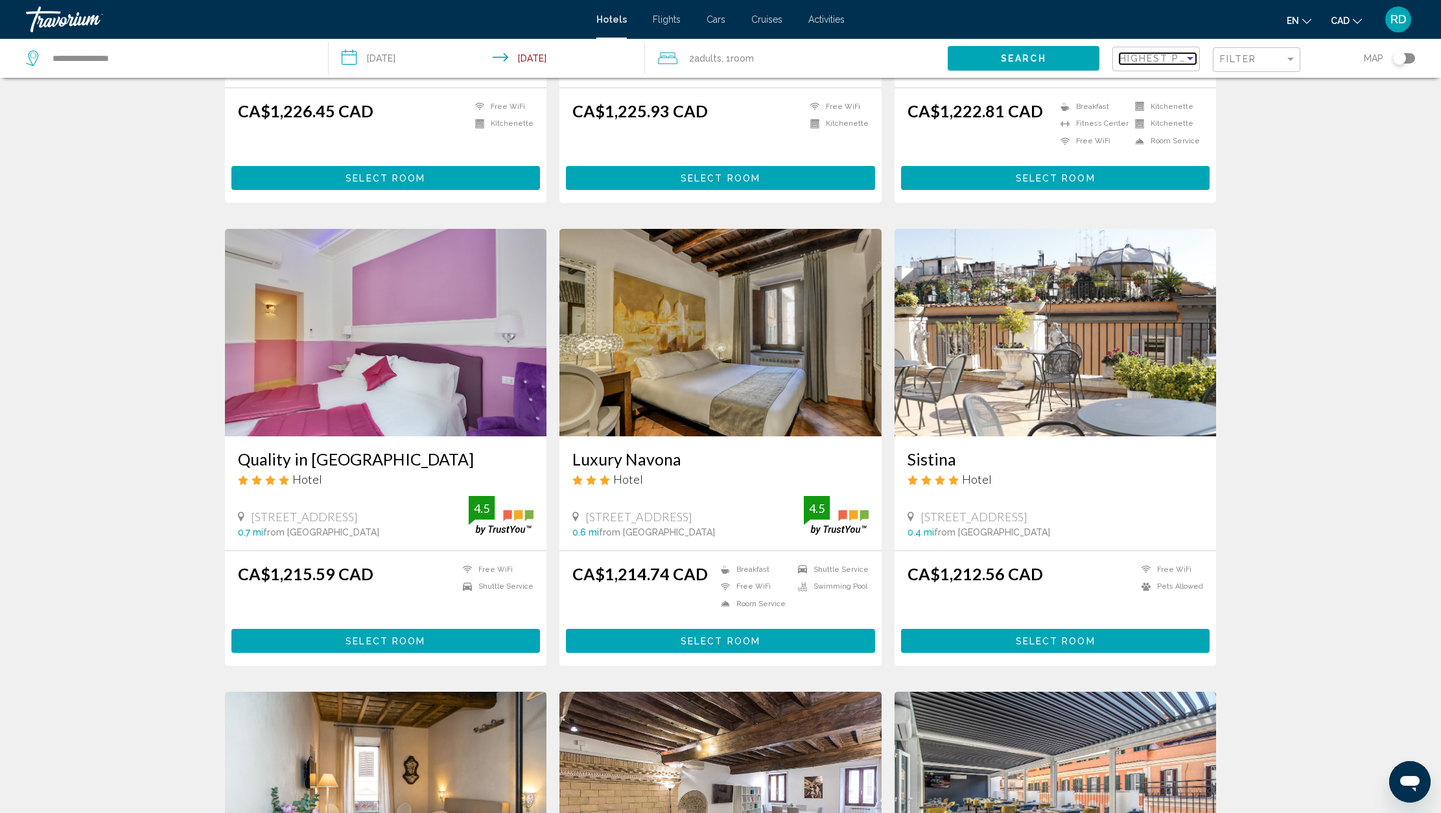
scroll to position [355, 0]
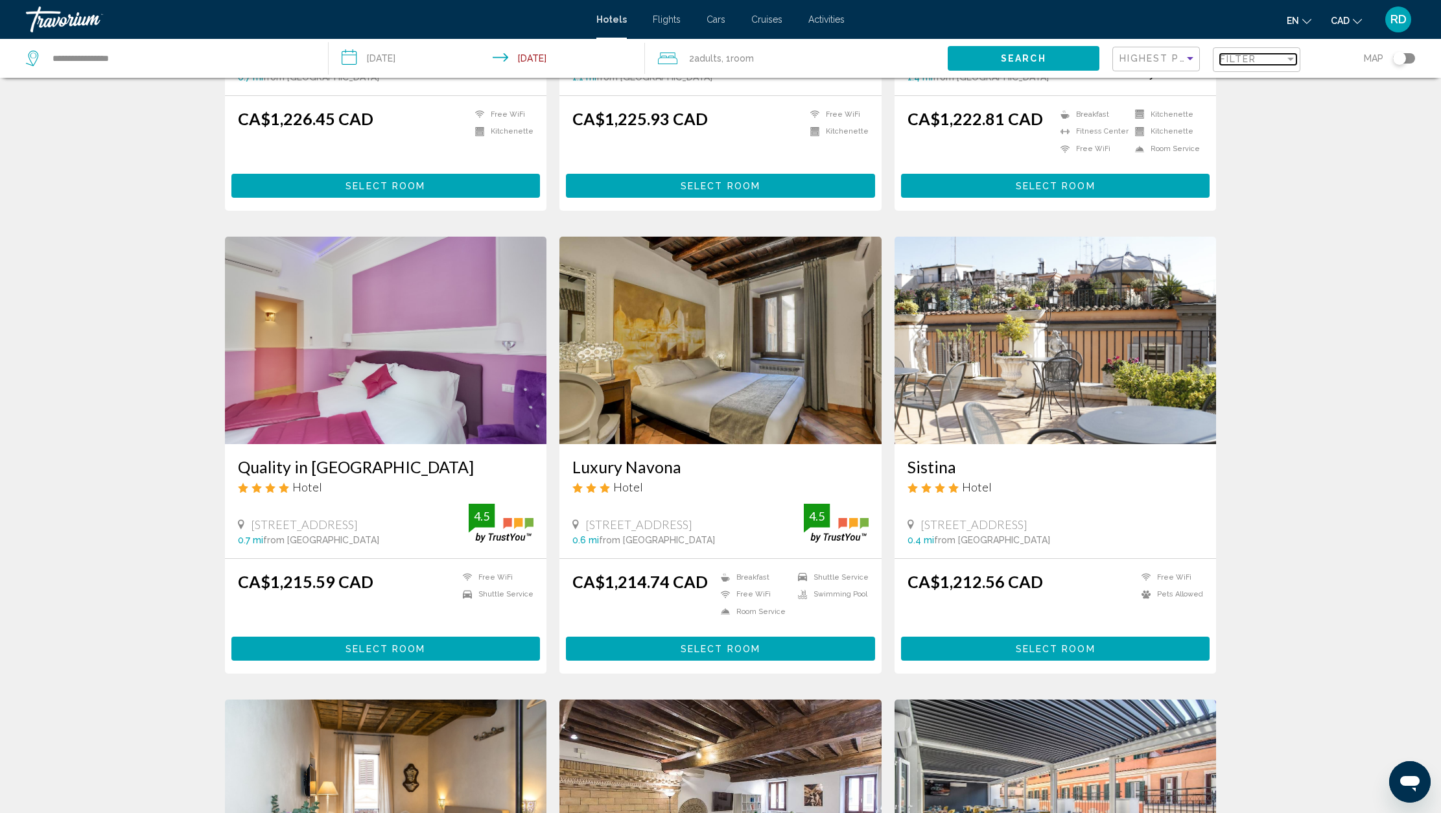
click at [1288, 60] on div "Filter" at bounding box center [1291, 59] width 6 height 3
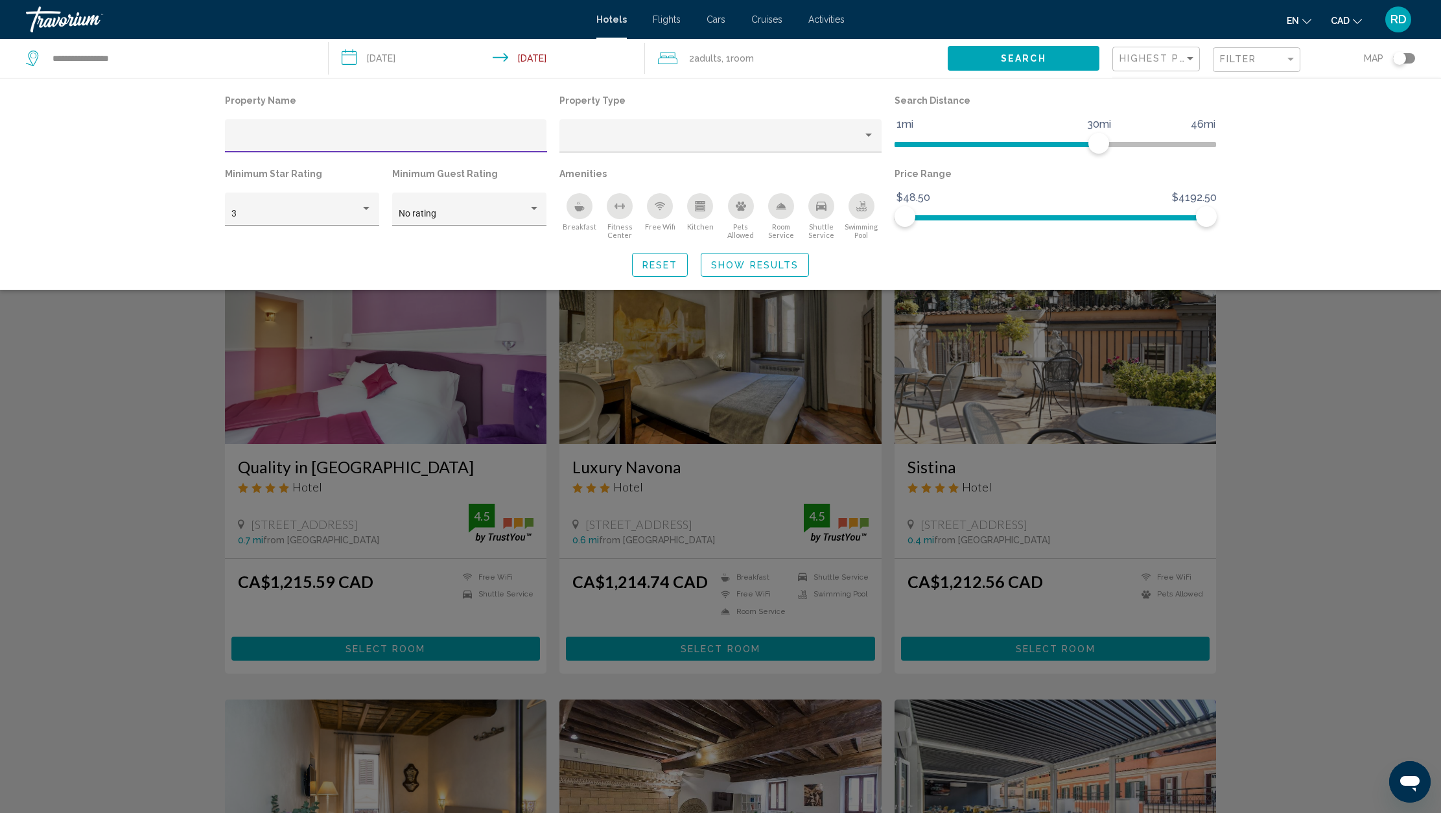
click at [331, 141] on input "Hotel Filters" at bounding box center [385, 141] width 309 height 10
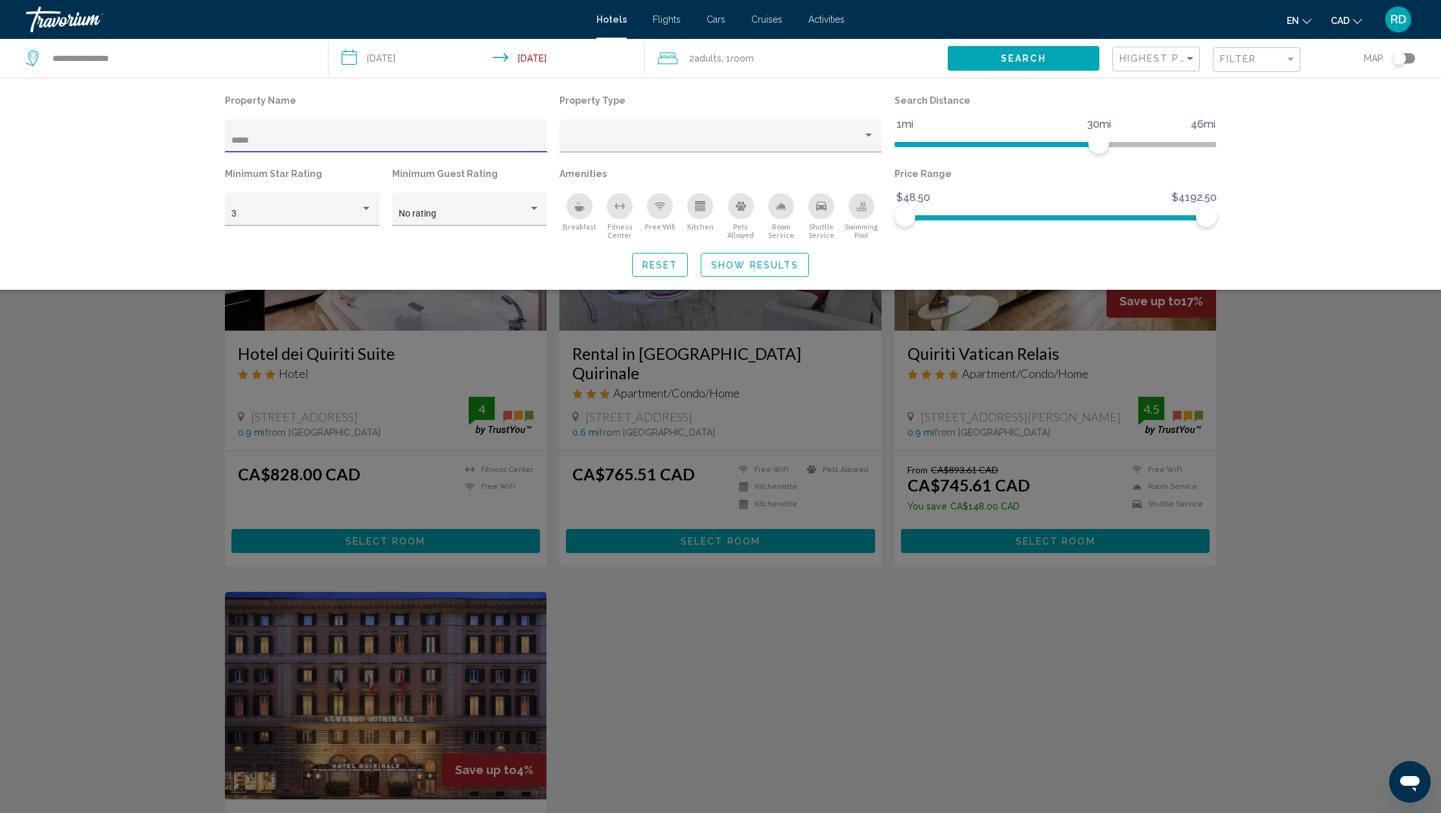
type input "*****"
click at [744, 269] on span "Show Results" at bounding box center [755, 265] width 88 height 10
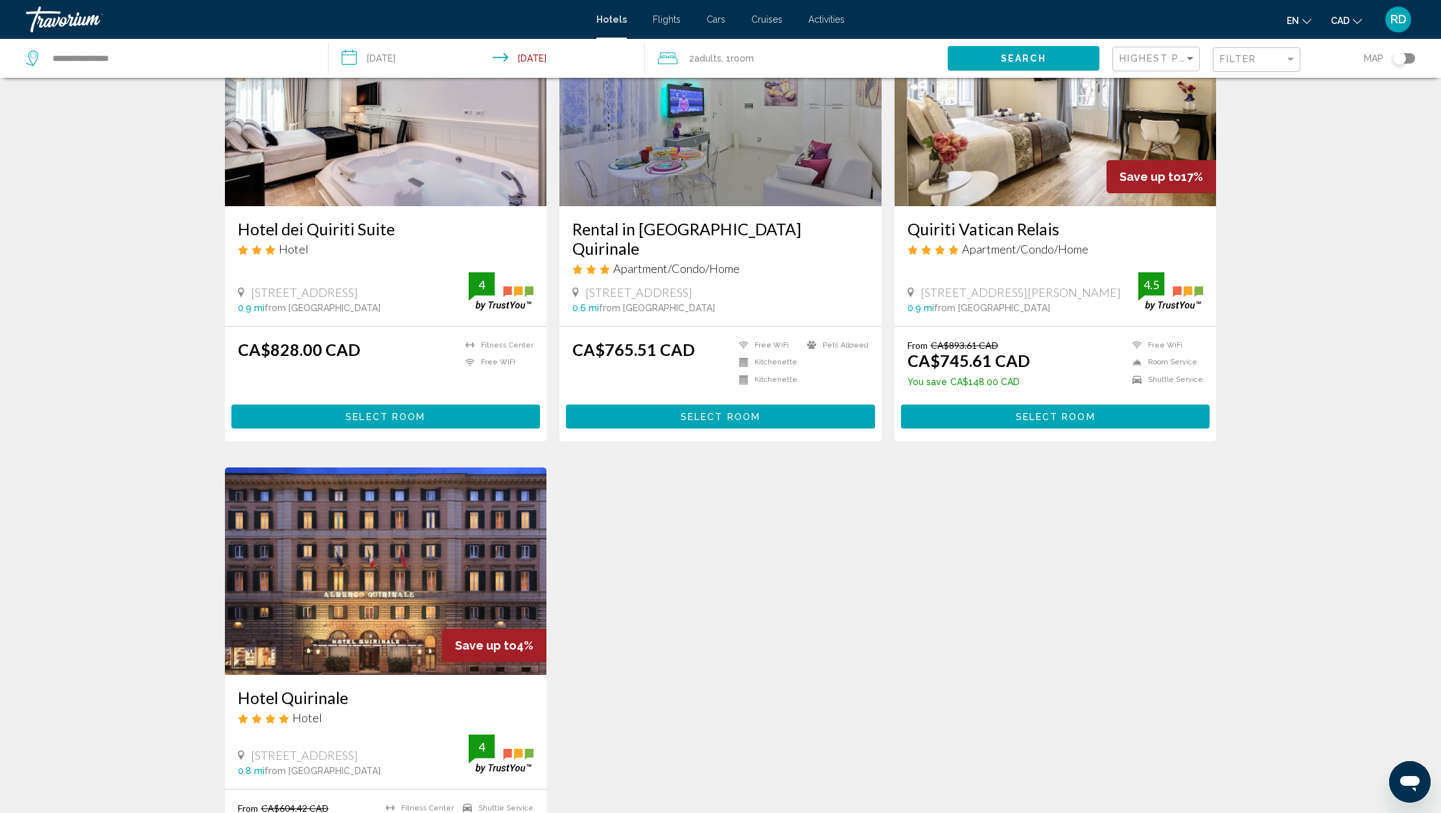
scroll to position [239, 0]
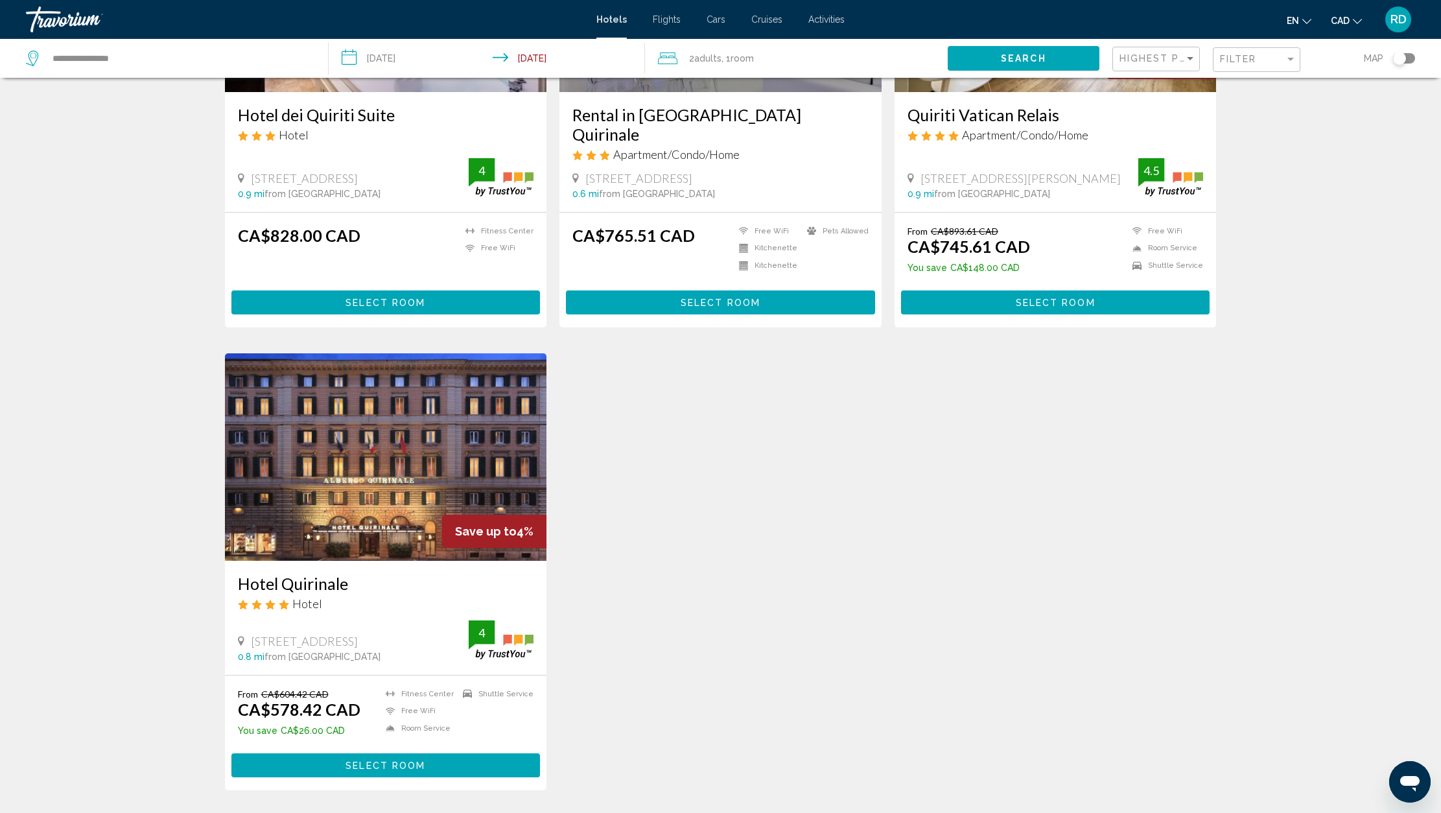
click at [396, 455] on img "Main content" at bounding box center [386, 457] width 322 height 208
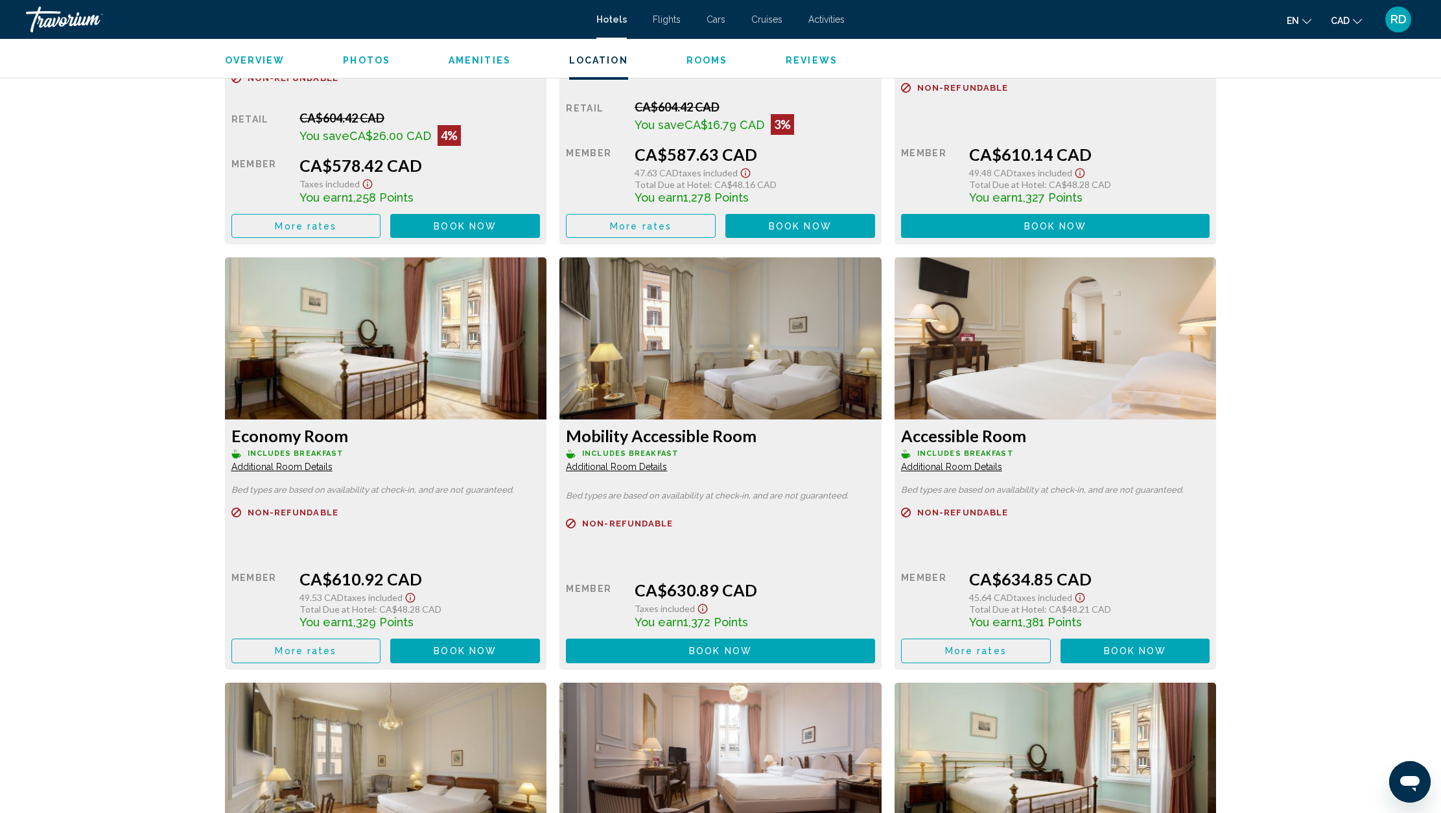
scroll to position [3944, 0]
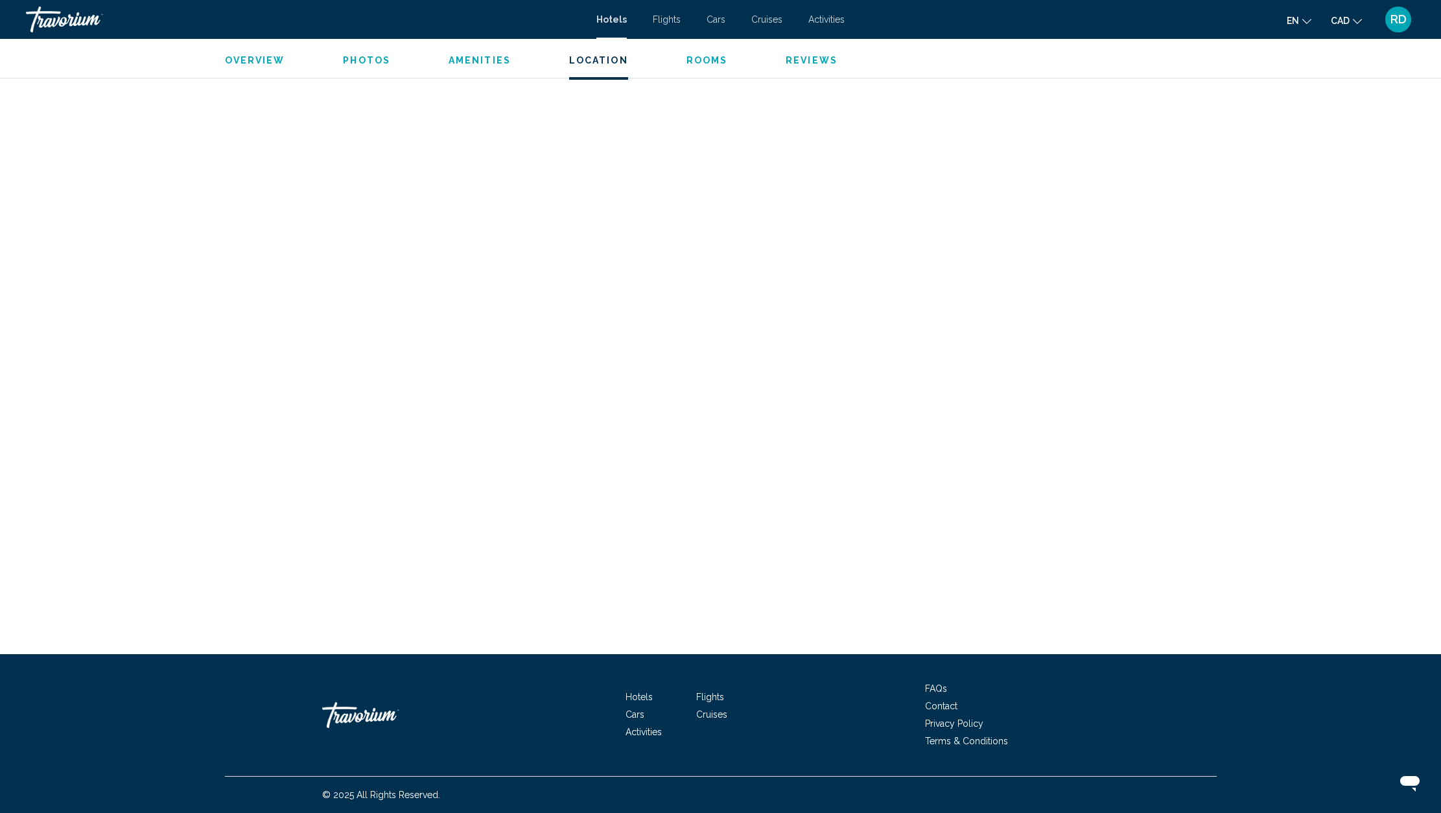
click at [704, 54] on button "Rooms" at bounding box center [708, 60] width 42 height 12
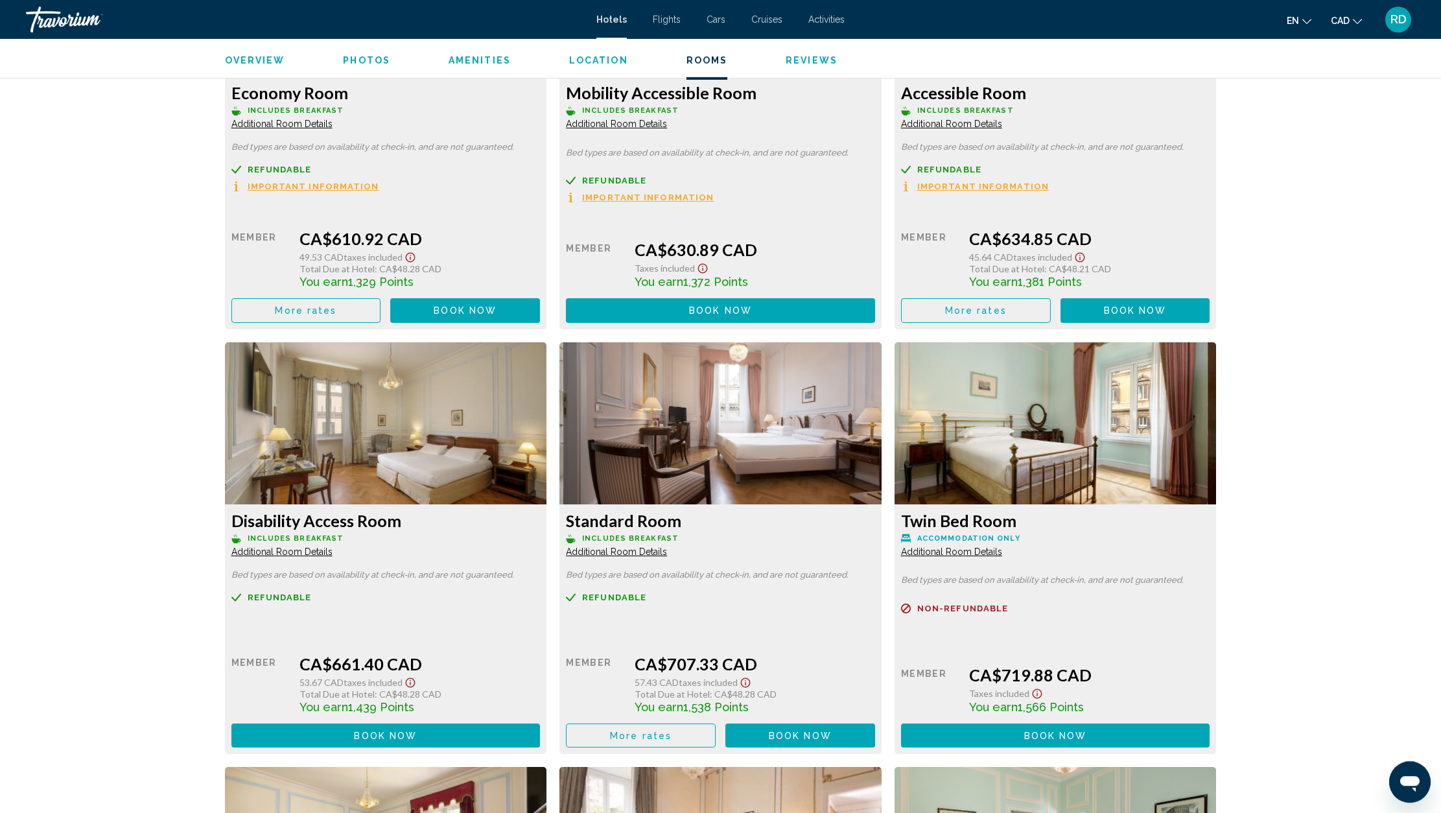
scroll to position [2320, 0]
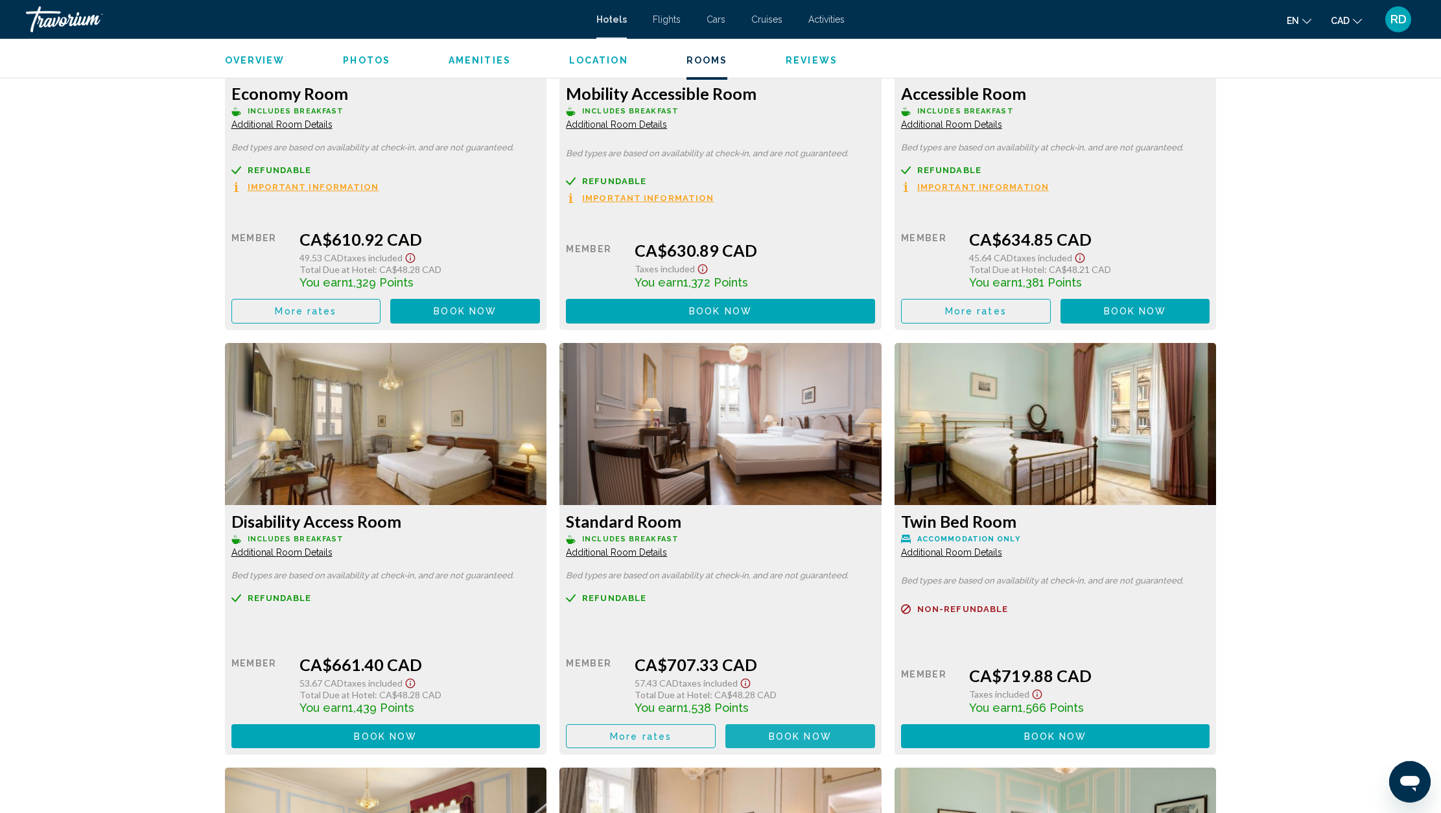
click at [763, 736] on button "Book now No longer available" at bounding box center [801, 736] width 150 height 24
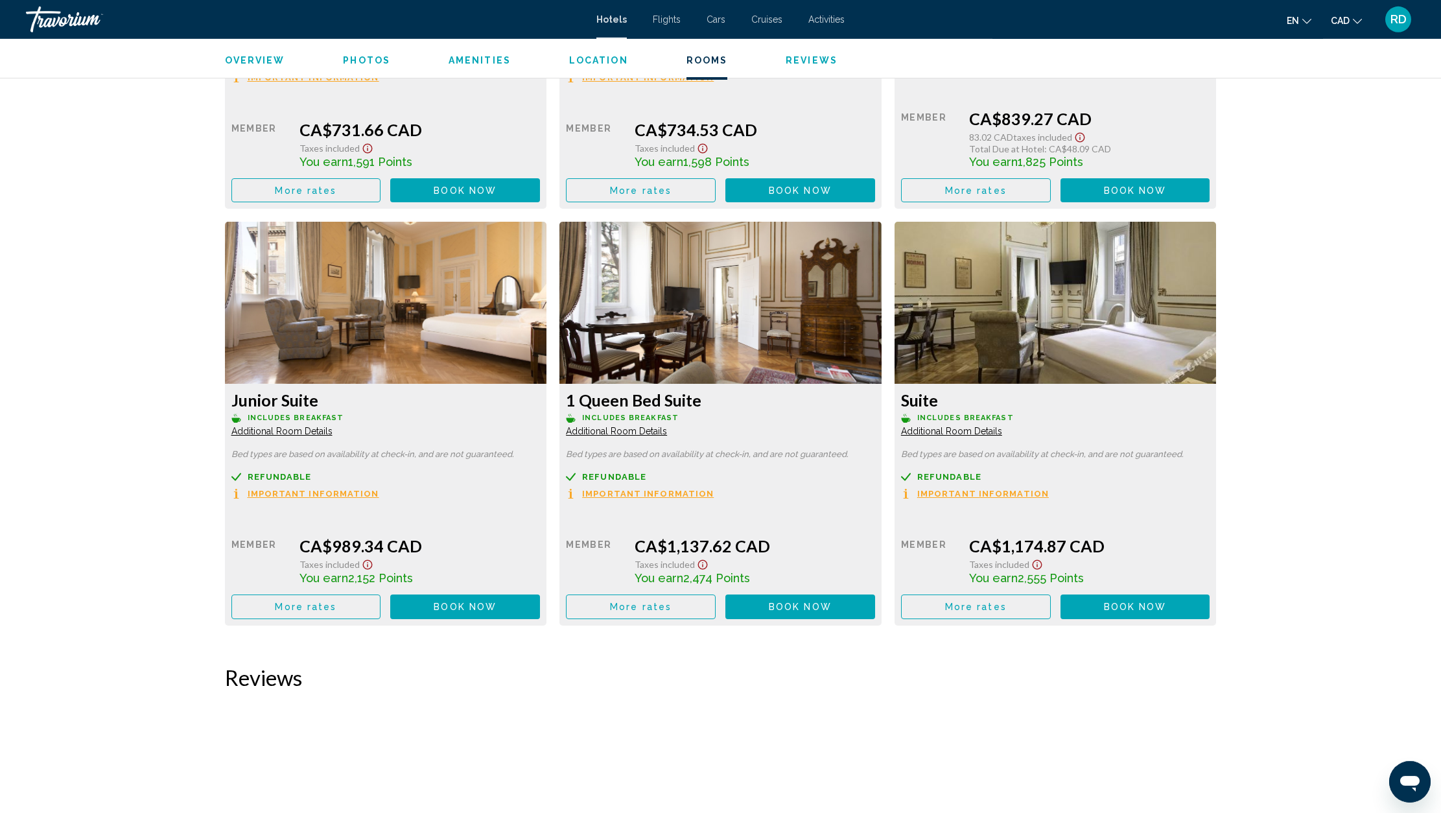
scroll to position [3291, 0]
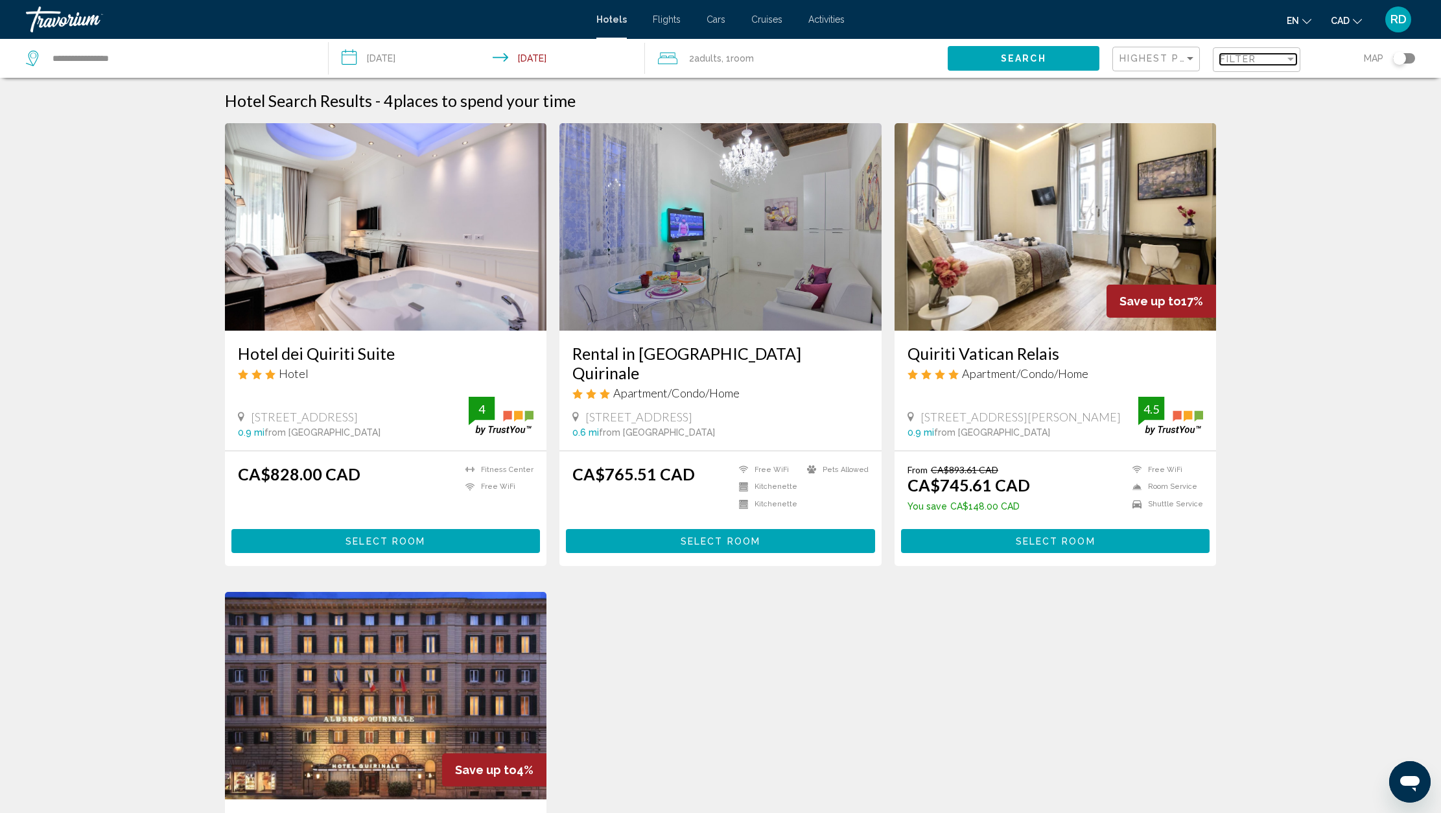
click at [1293, 63] on div "Filter" at bounding box center [1291, 59] width 12 height 10
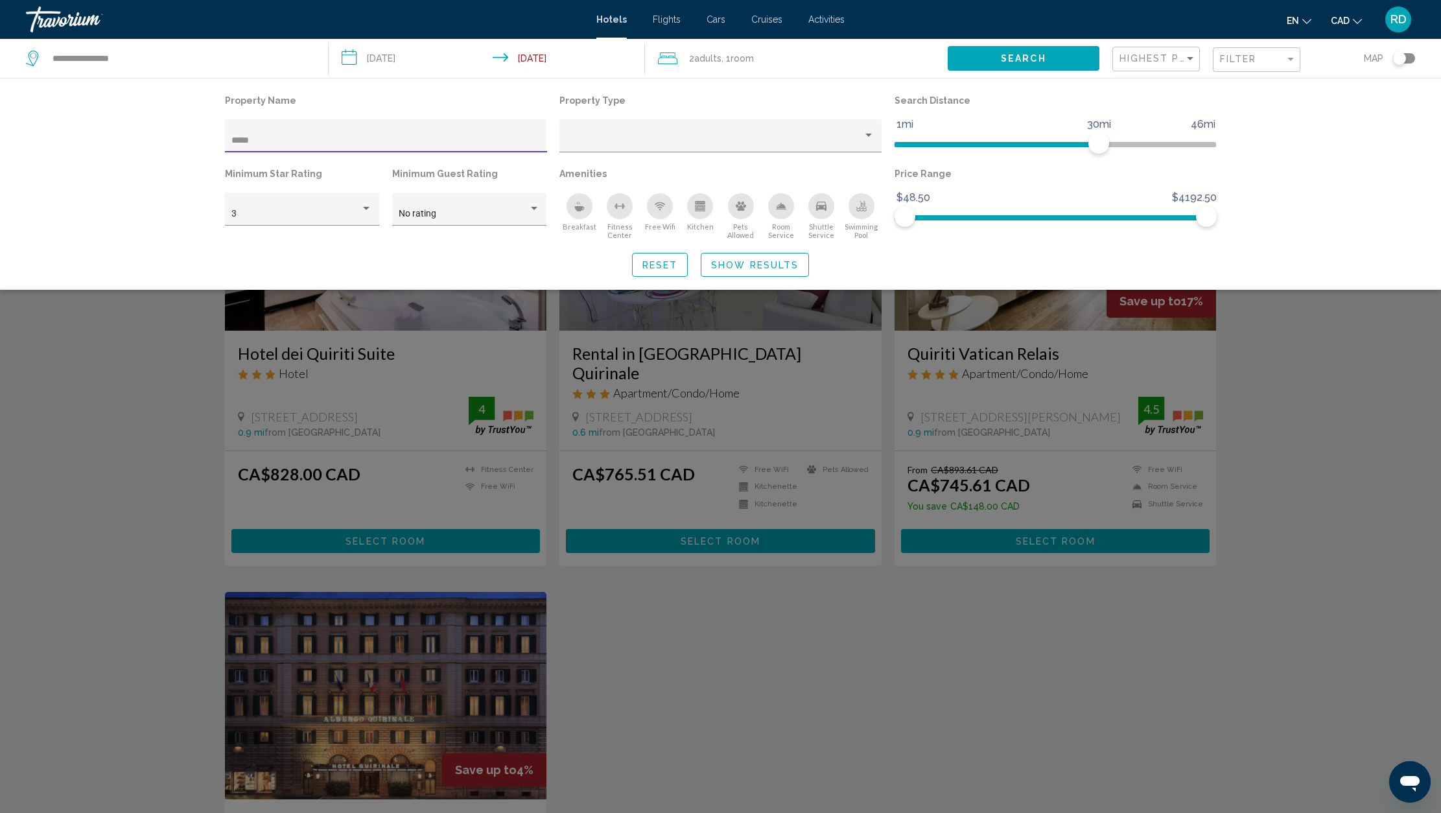
click at [669, 265] on span "Reset" at bounding box center [661, 265] width 36 height 10
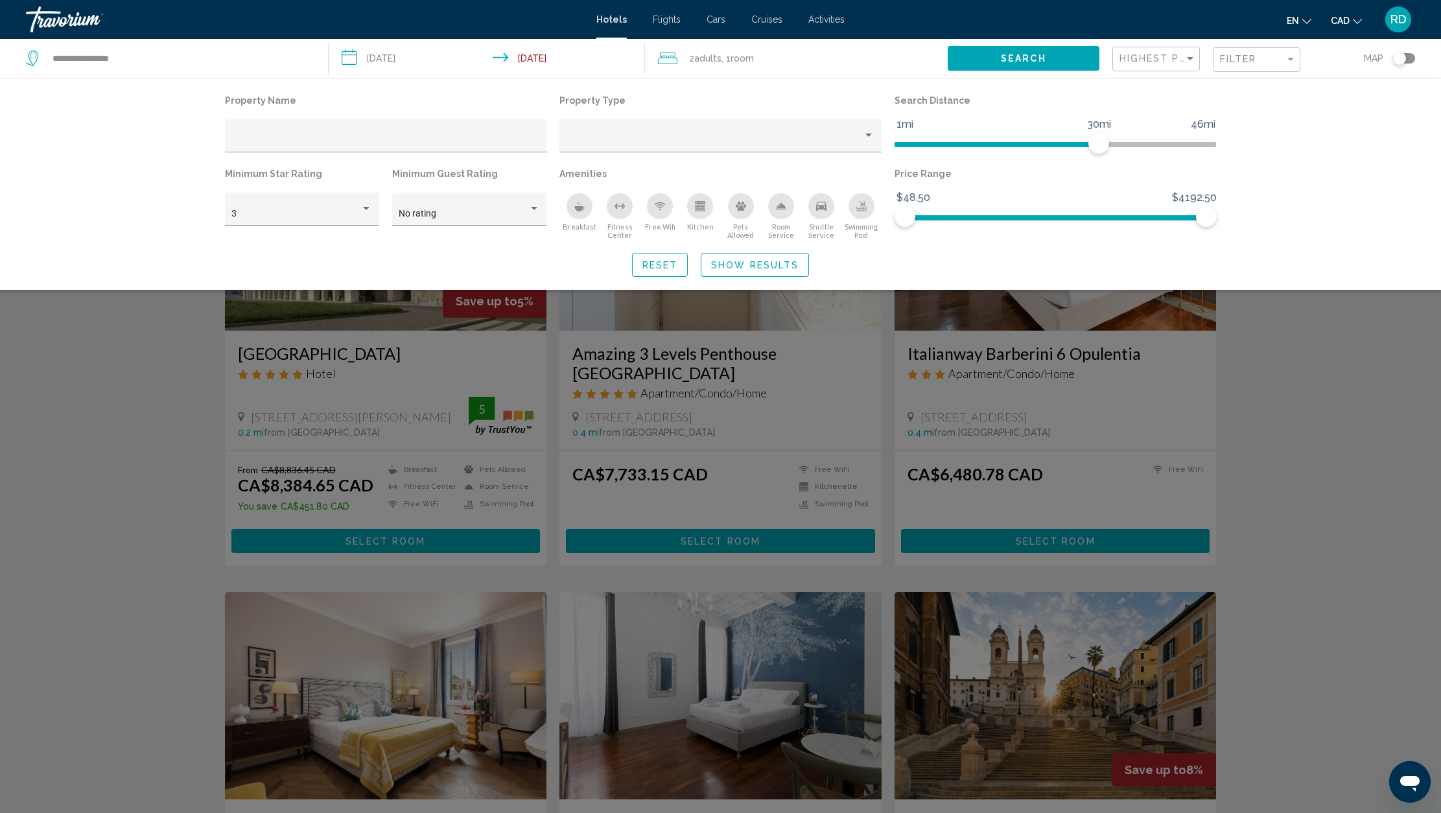
click at [744, 265] on span "Show Results" at bounding box center [755, 265] width 88 height 10
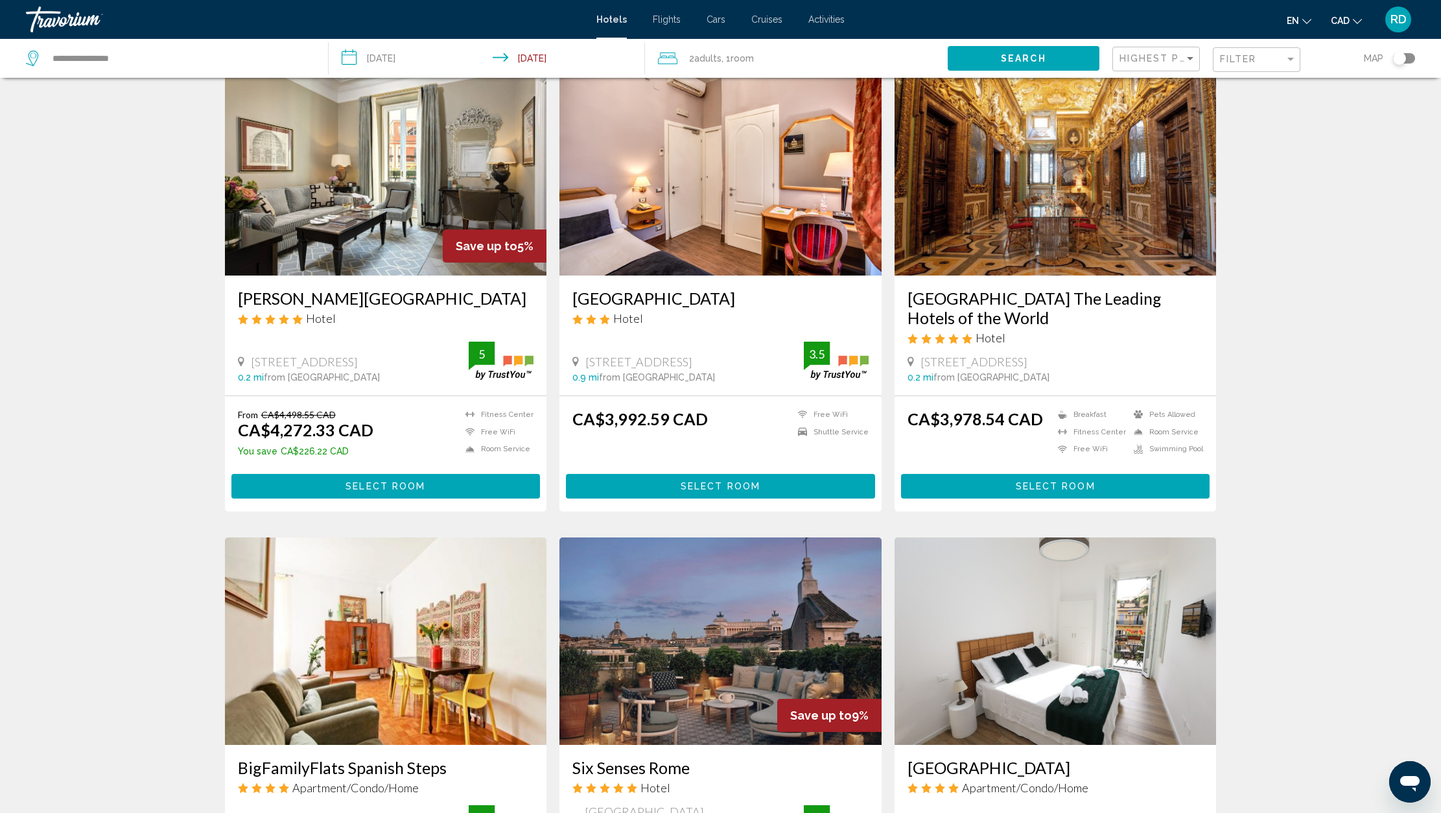
scroll to position [1384, 0]
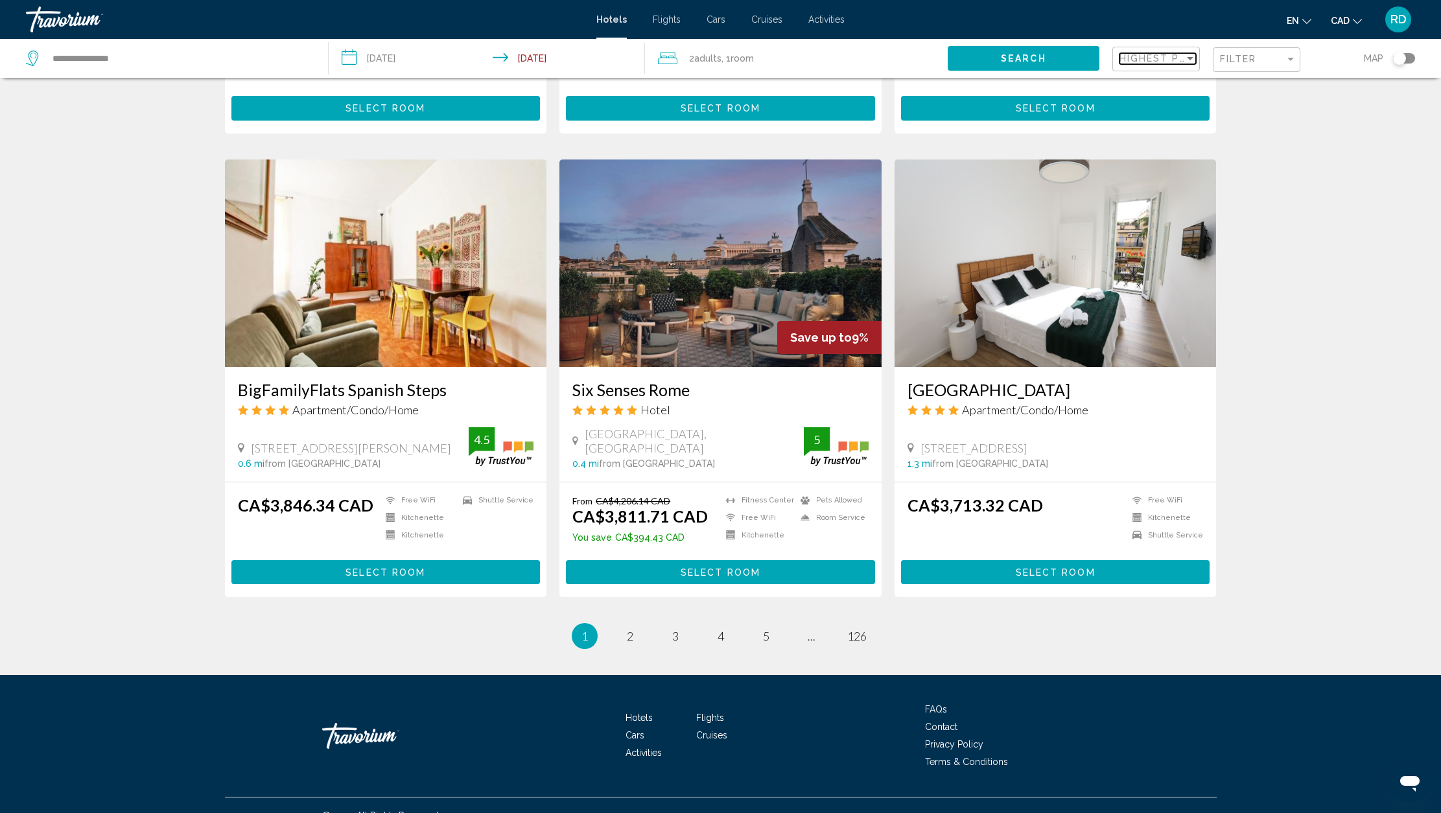
click at [1189, 62] on div "Sort by" at bounding box center [1191, 58] width 12 height 10
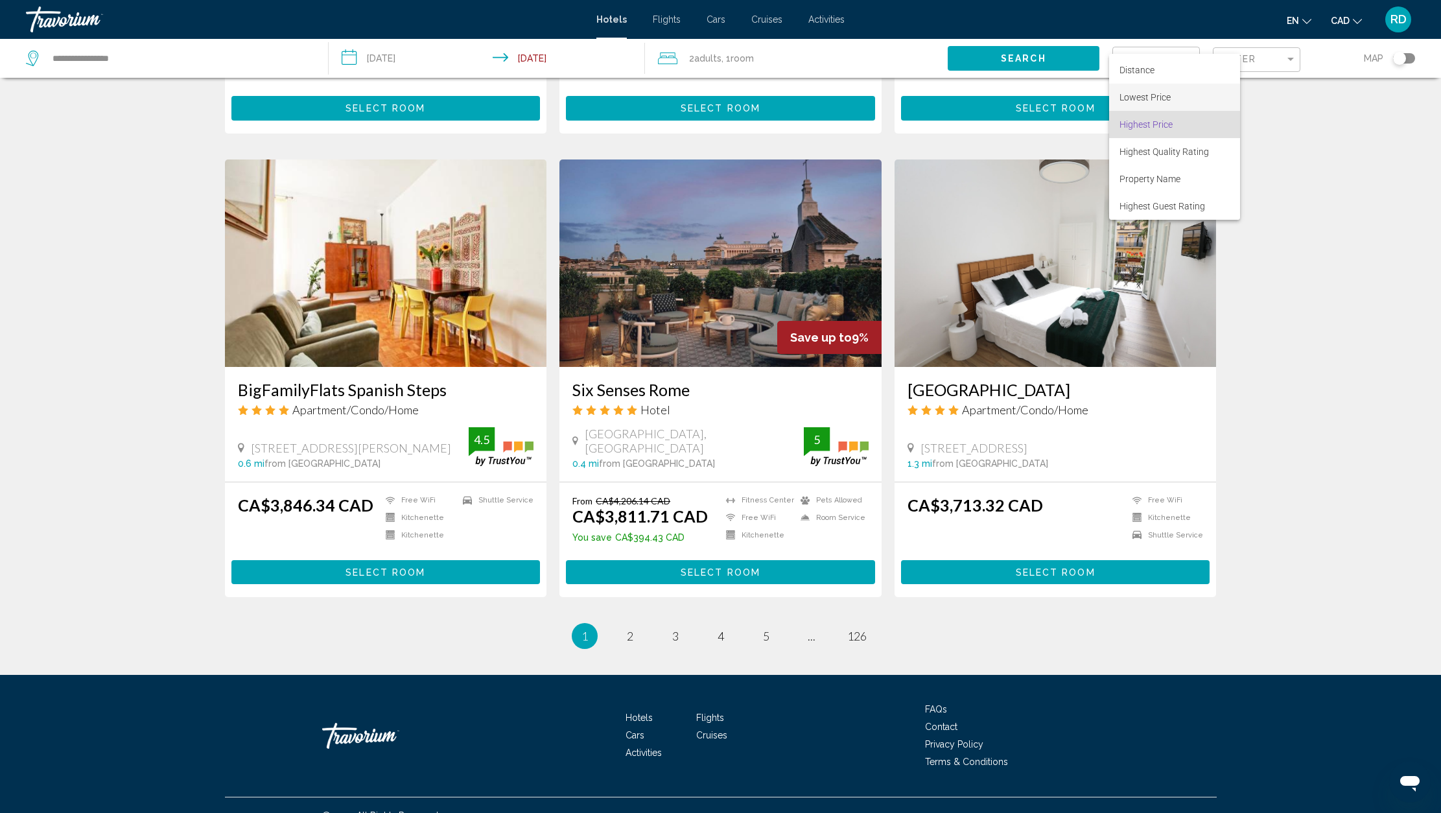
click at [1155, 99] on span "Lowest Price" at bounding box center [1145, 97] width 51 height 10
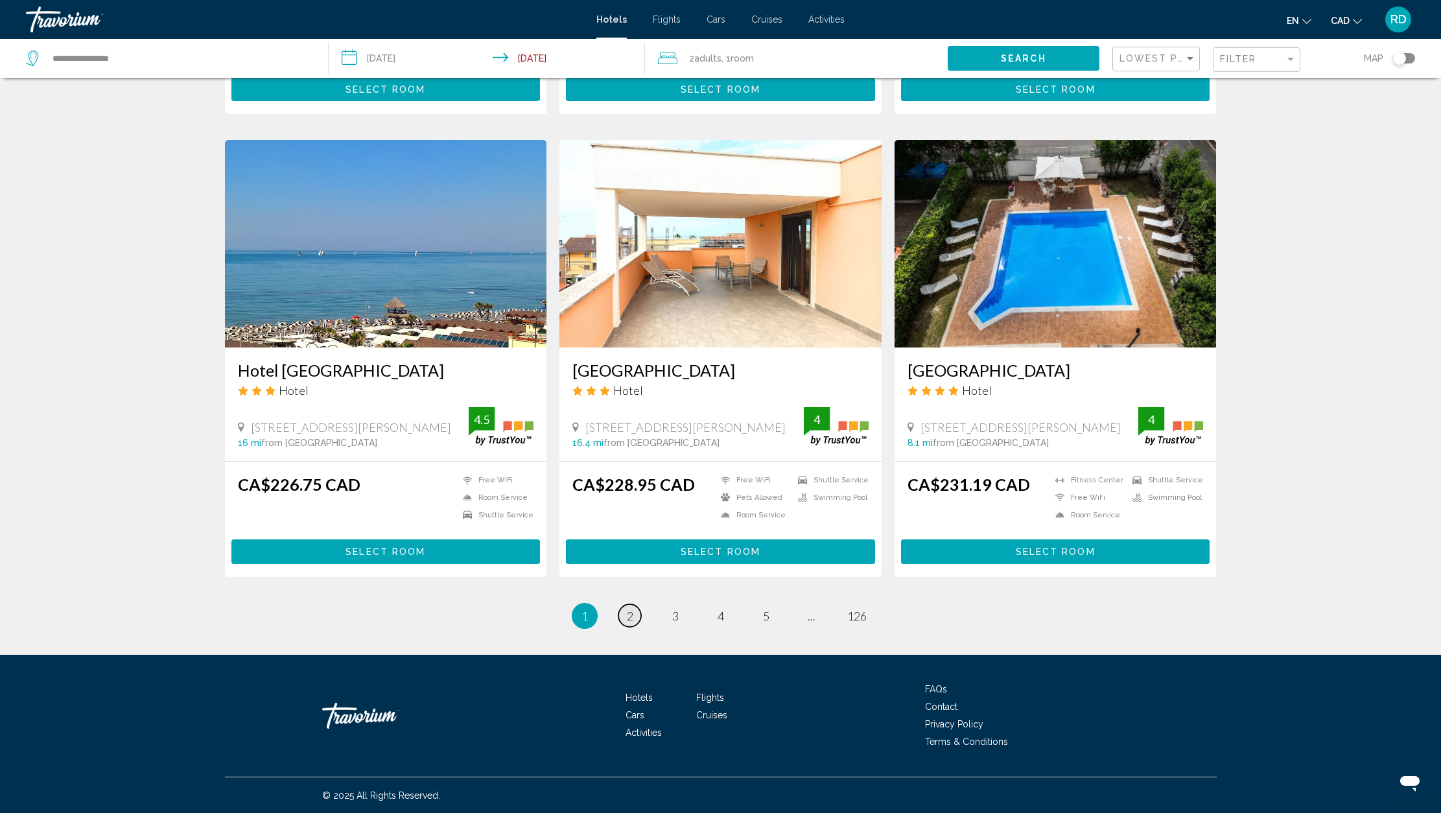
click at [628, 614] on span "2" at bounding box center [630, 616] width 6 height 14
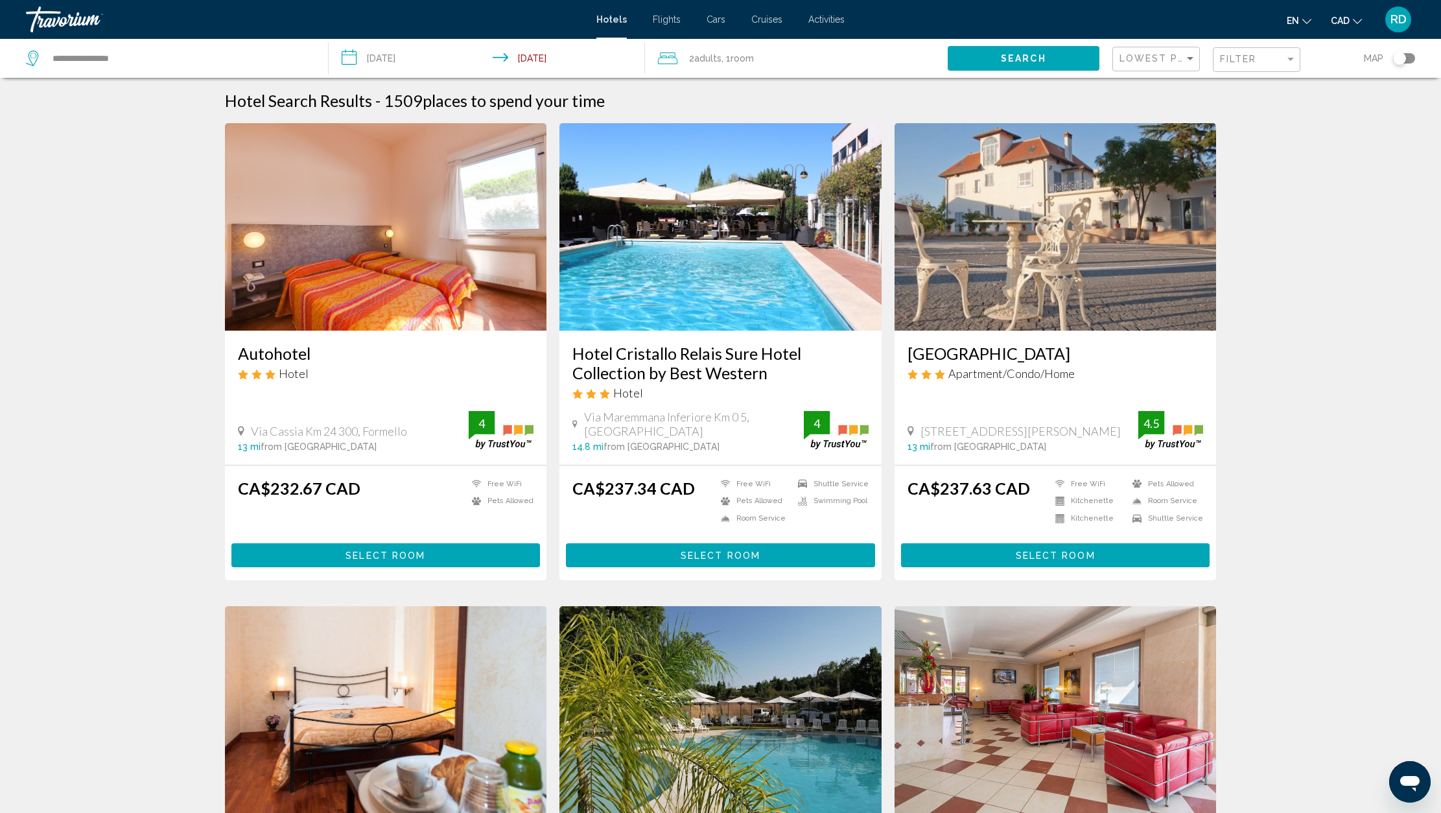
click at [1188, 65] on div "Lowest Price" at bounding box center [1158, 59] width 77 height 24
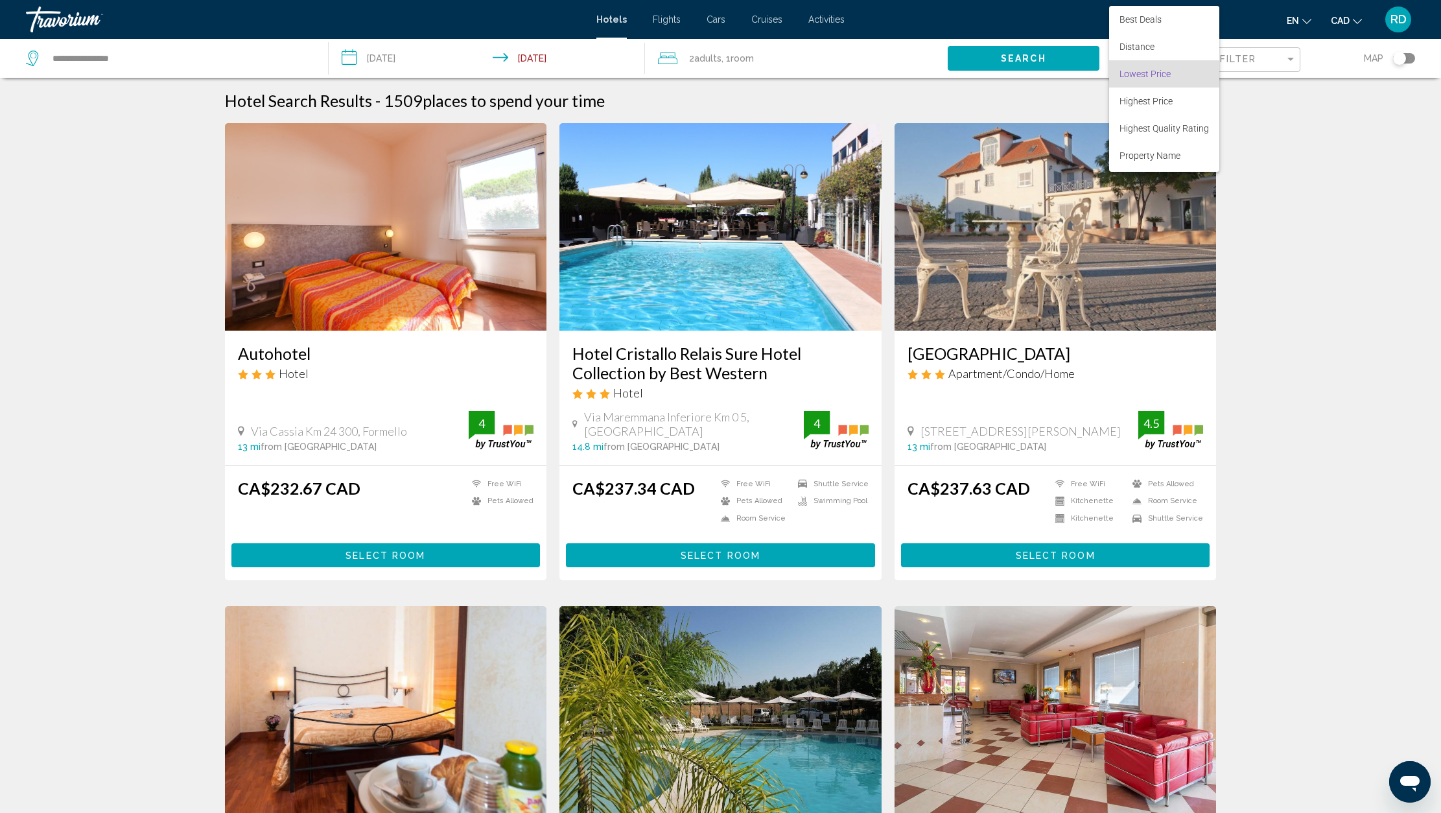
scroll to position [15, 0]
click at [1165, 113] on span "Highest Quality Rating" at bounding box center [1164, 113] width 89 height 10
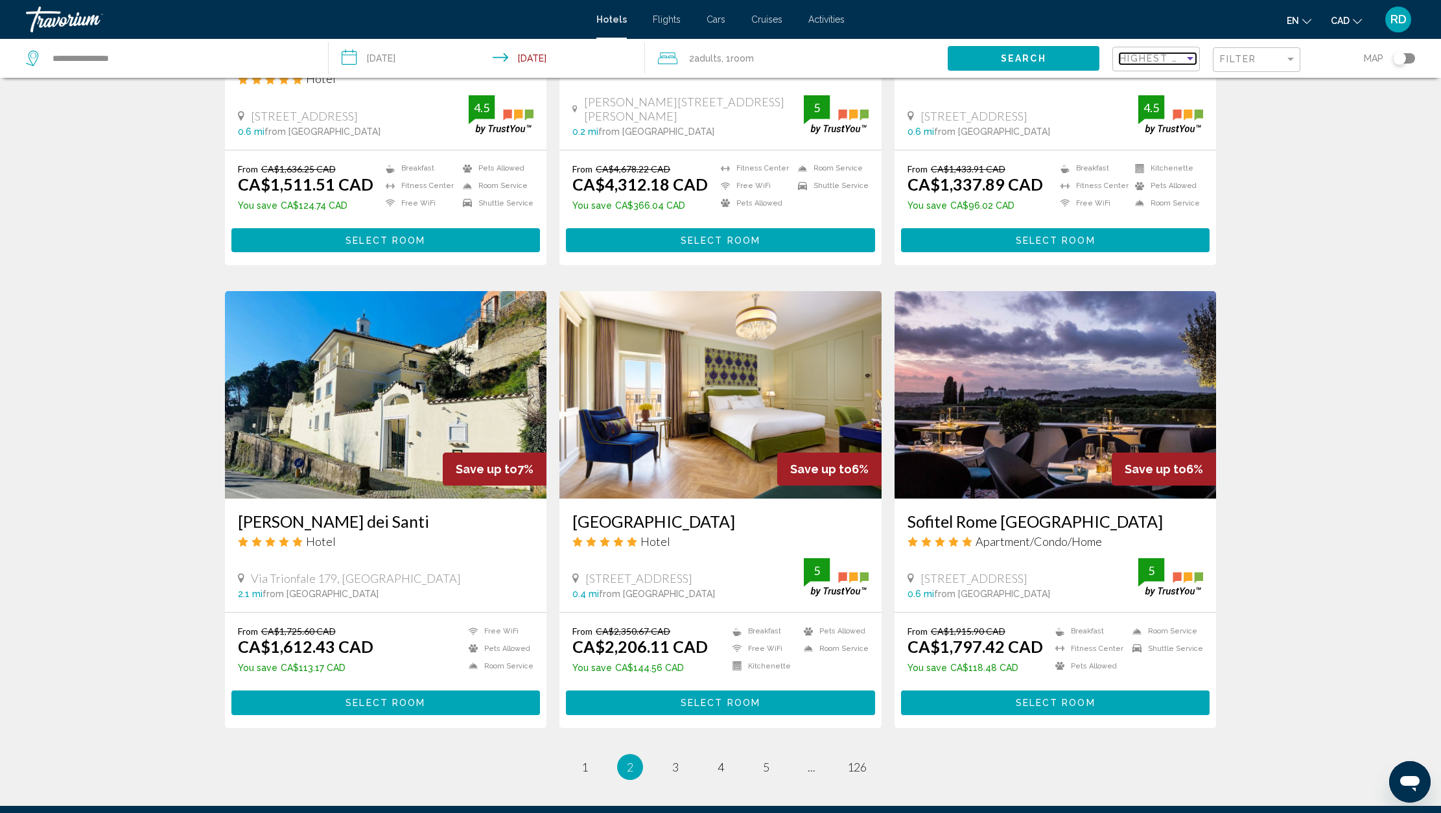
scroll to position [1349, 0]
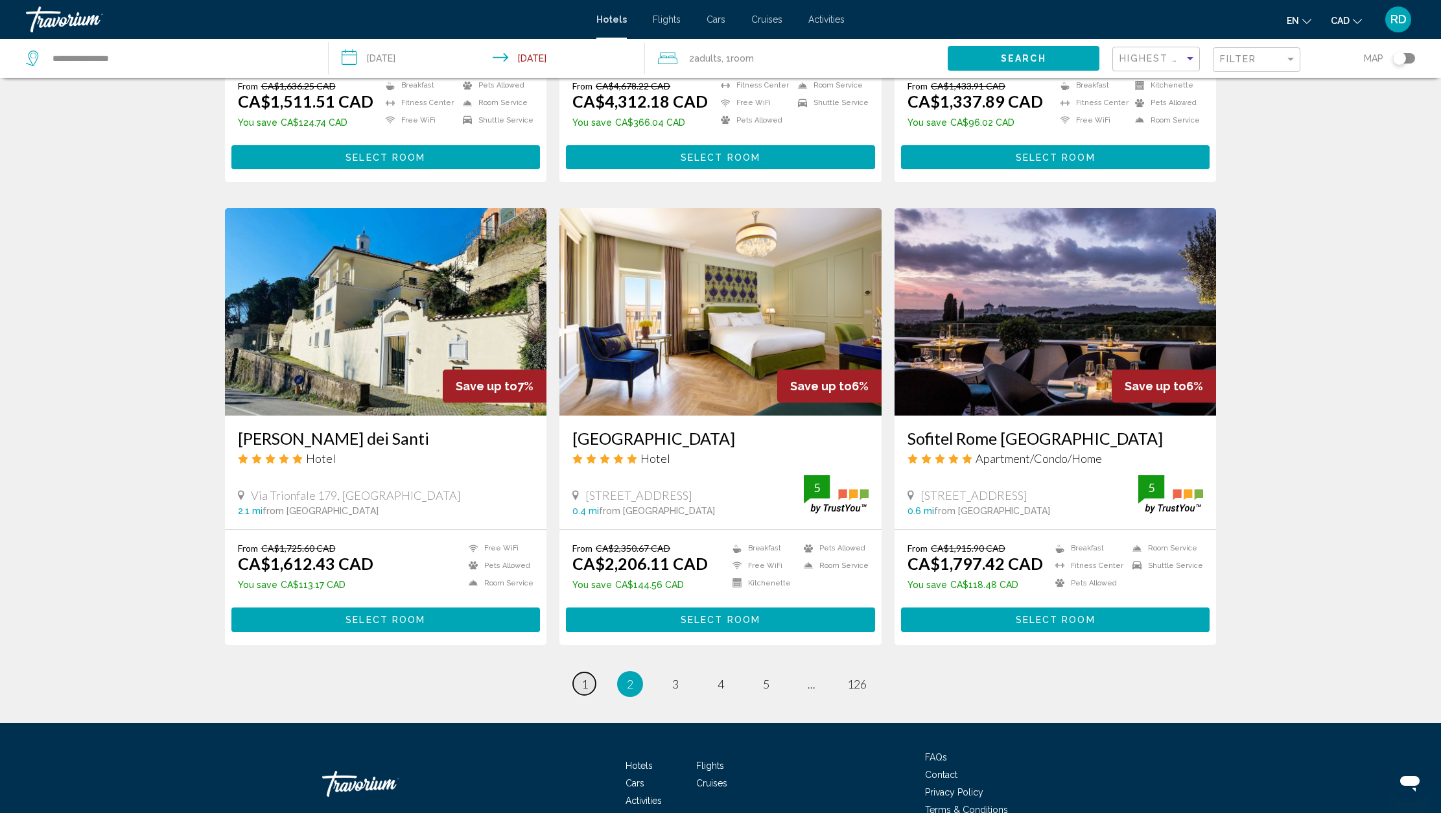
click at [582, 685] on span "1" at bounding box center [585, 684] width 6 height 14
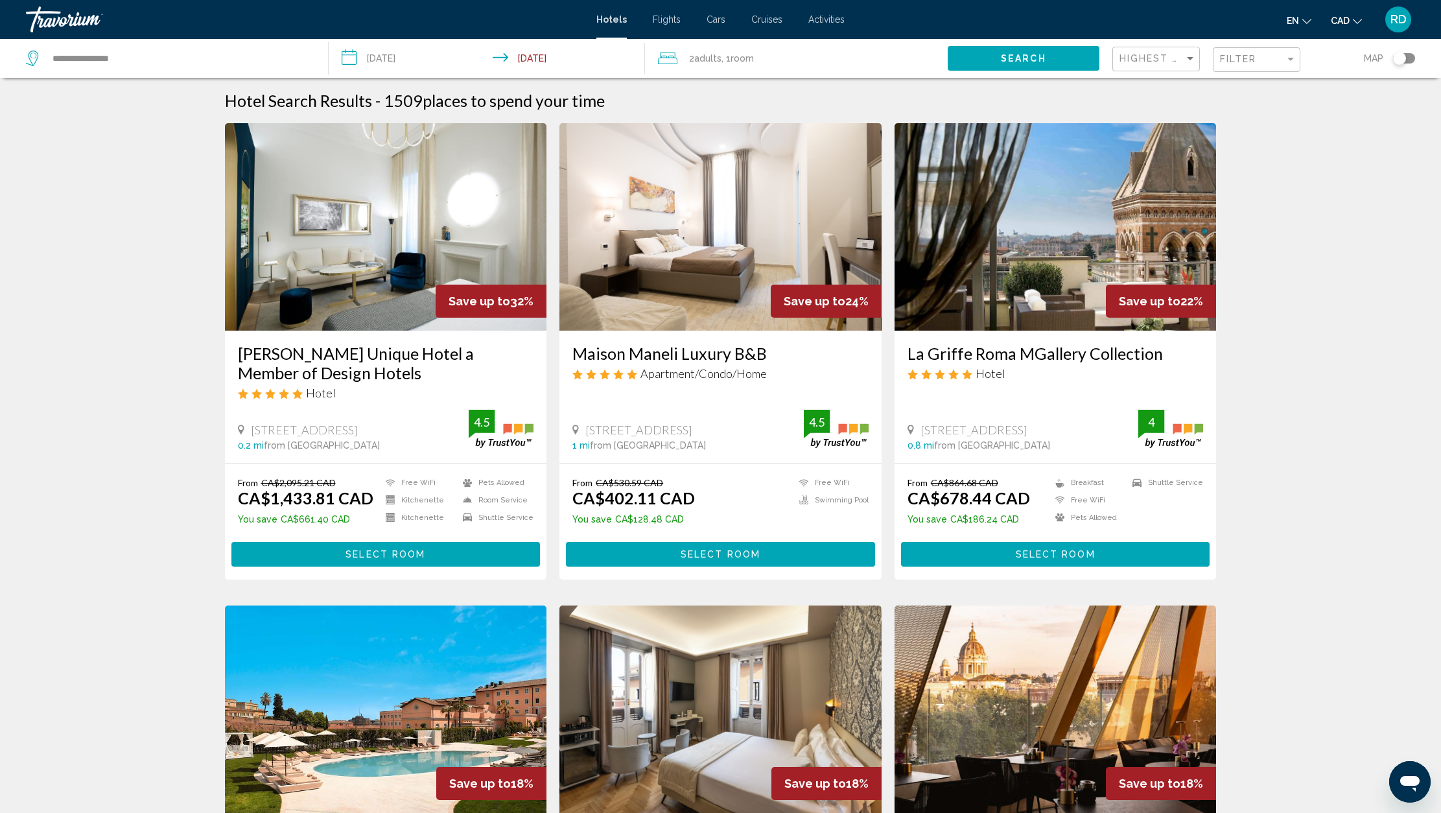
click at [537, 60] on input "**********" at bounding box center [489, 60] width 321 height 43
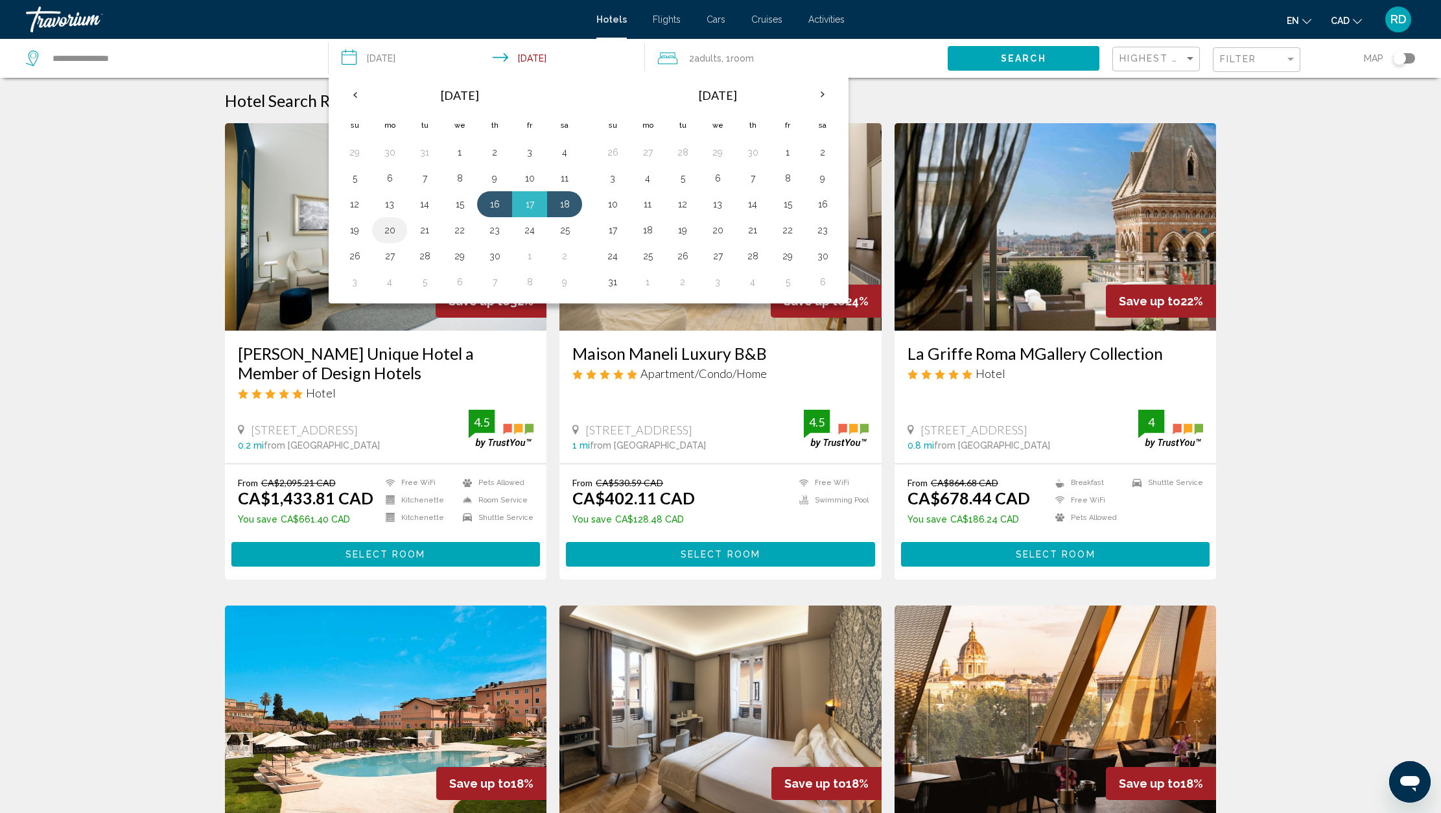
click at [391, 231] on button "20" at bounding box center [389, 230] width 21 height 18
click at [564, 231] on button "25" at bounding box center [564, 230] width 21 height 18
type input "**********"
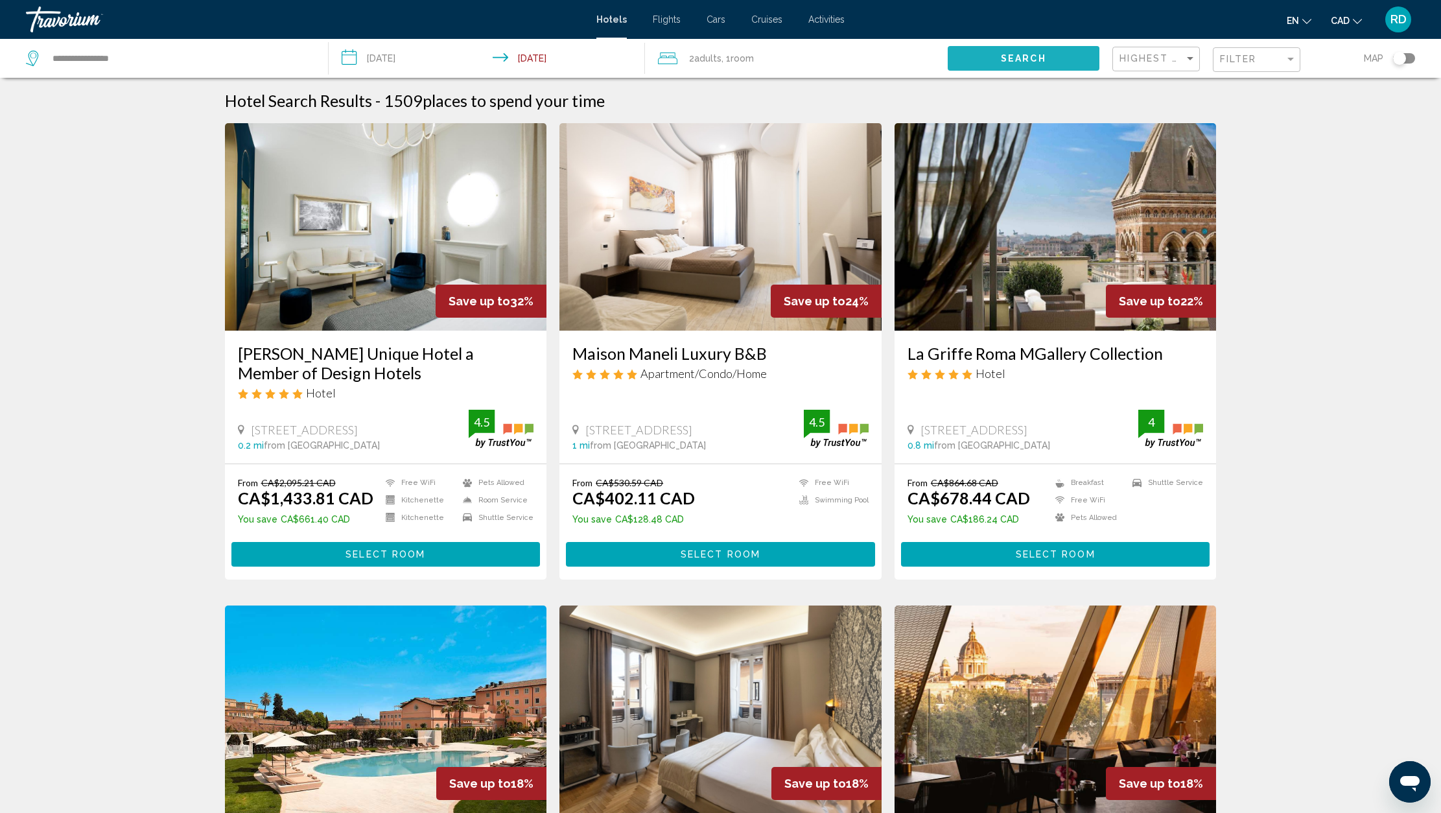
click at [1015, 60] on span "Search" at bounding box center [1023, 59] width 45 height 10
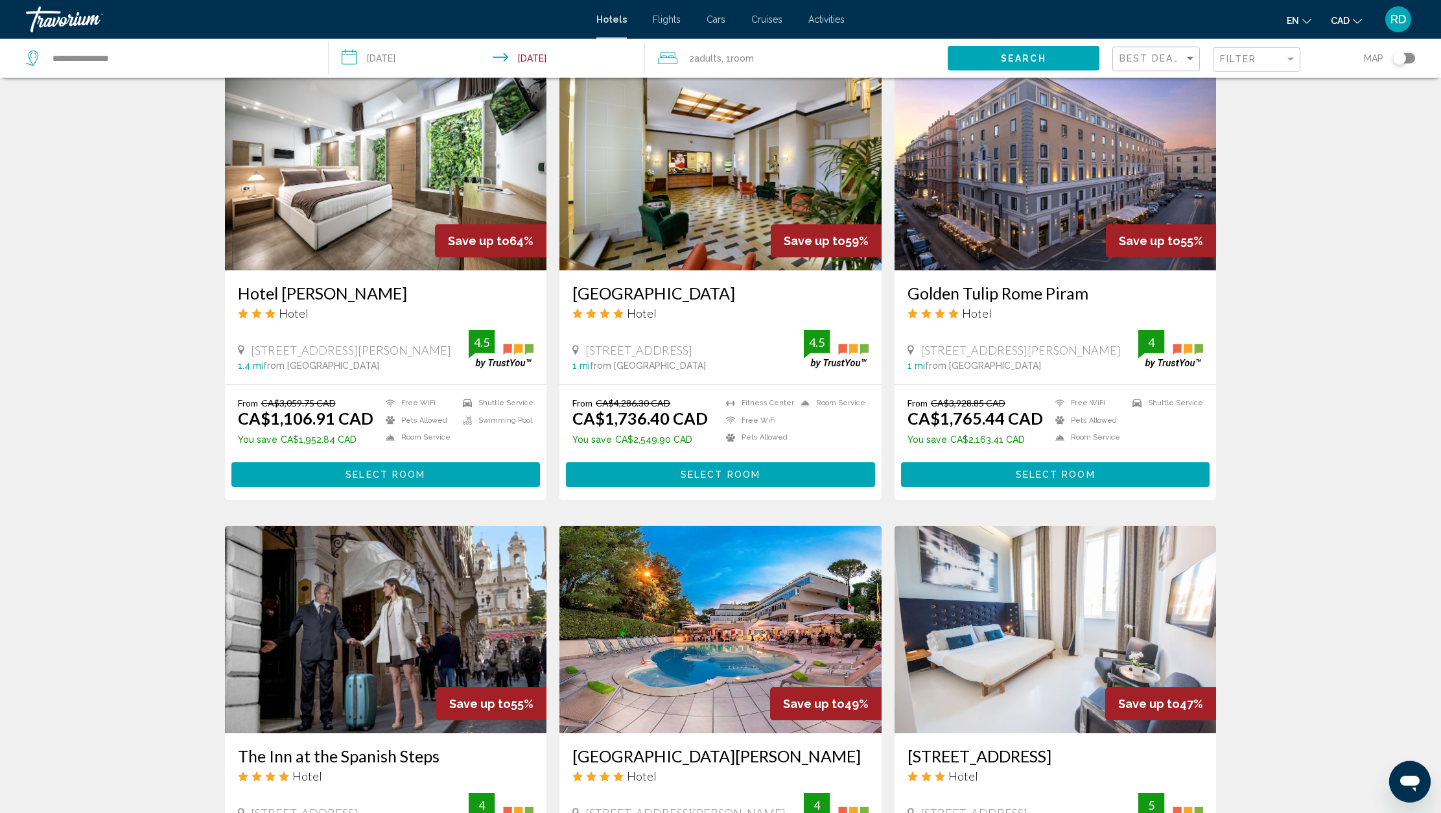
scroll to position [415, 0]
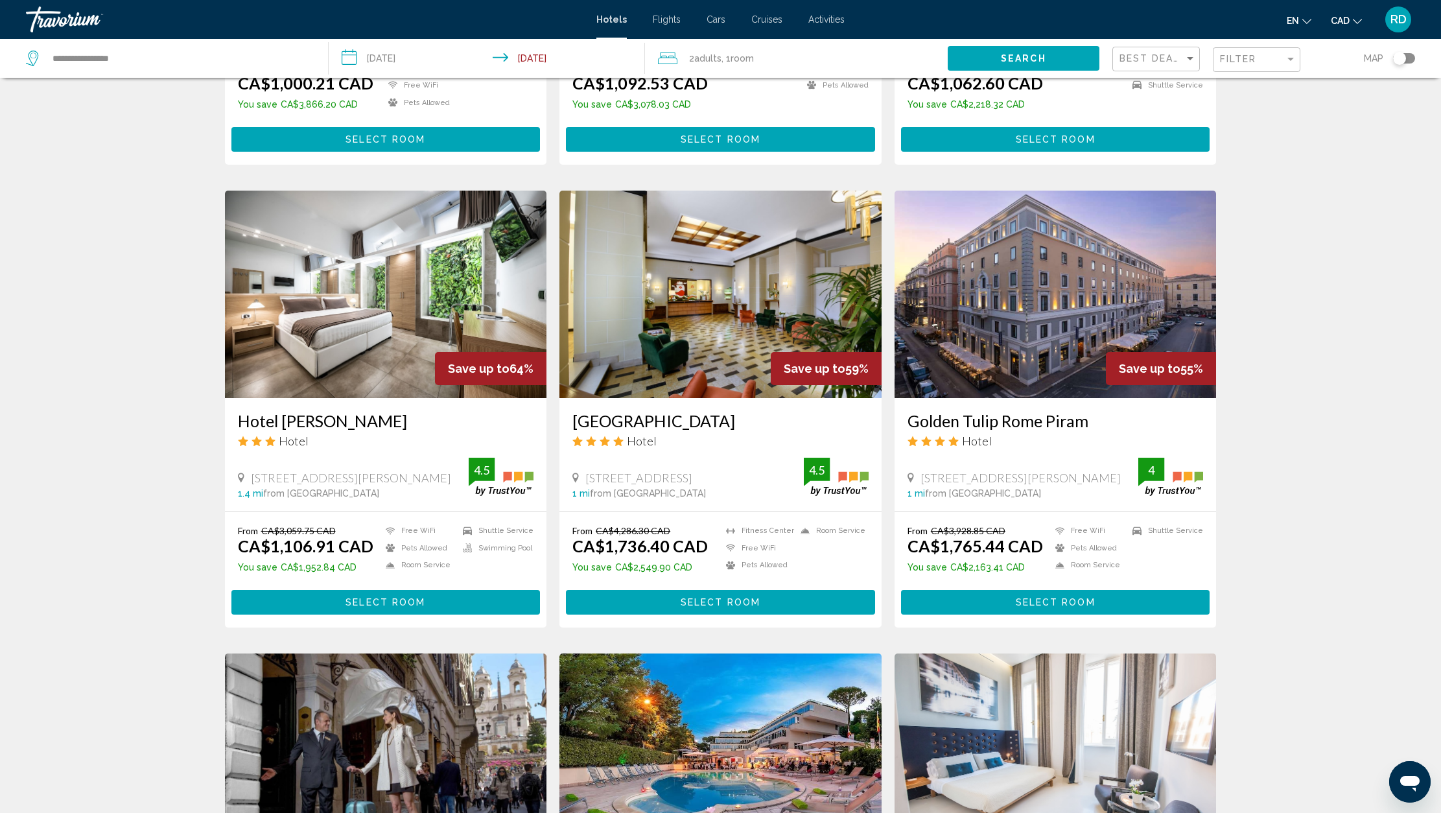
click at [737, 323] on img "Main content" at bounding box center [721, 295] width 322 height 208
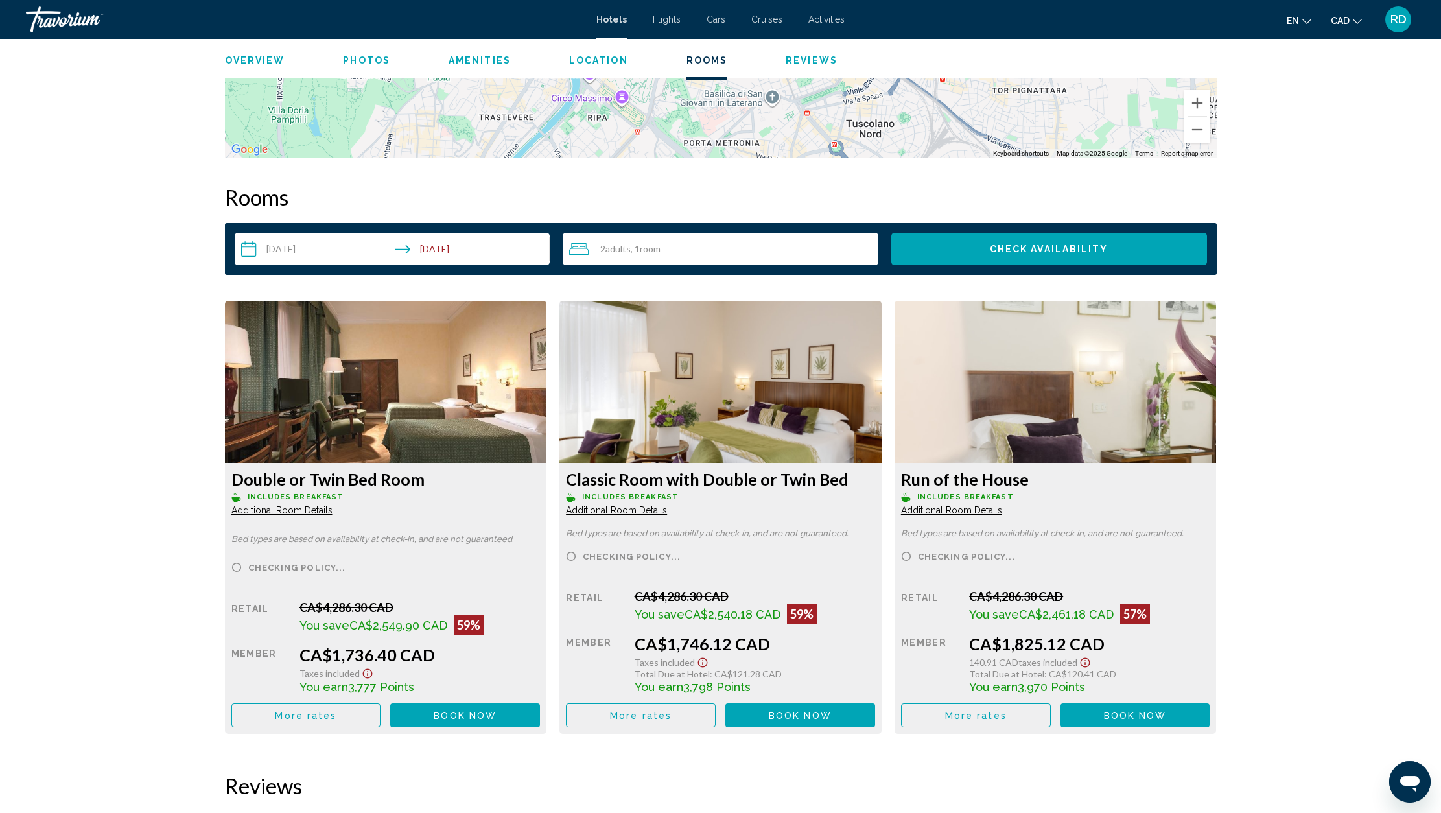
scroll to position [1567, 0]
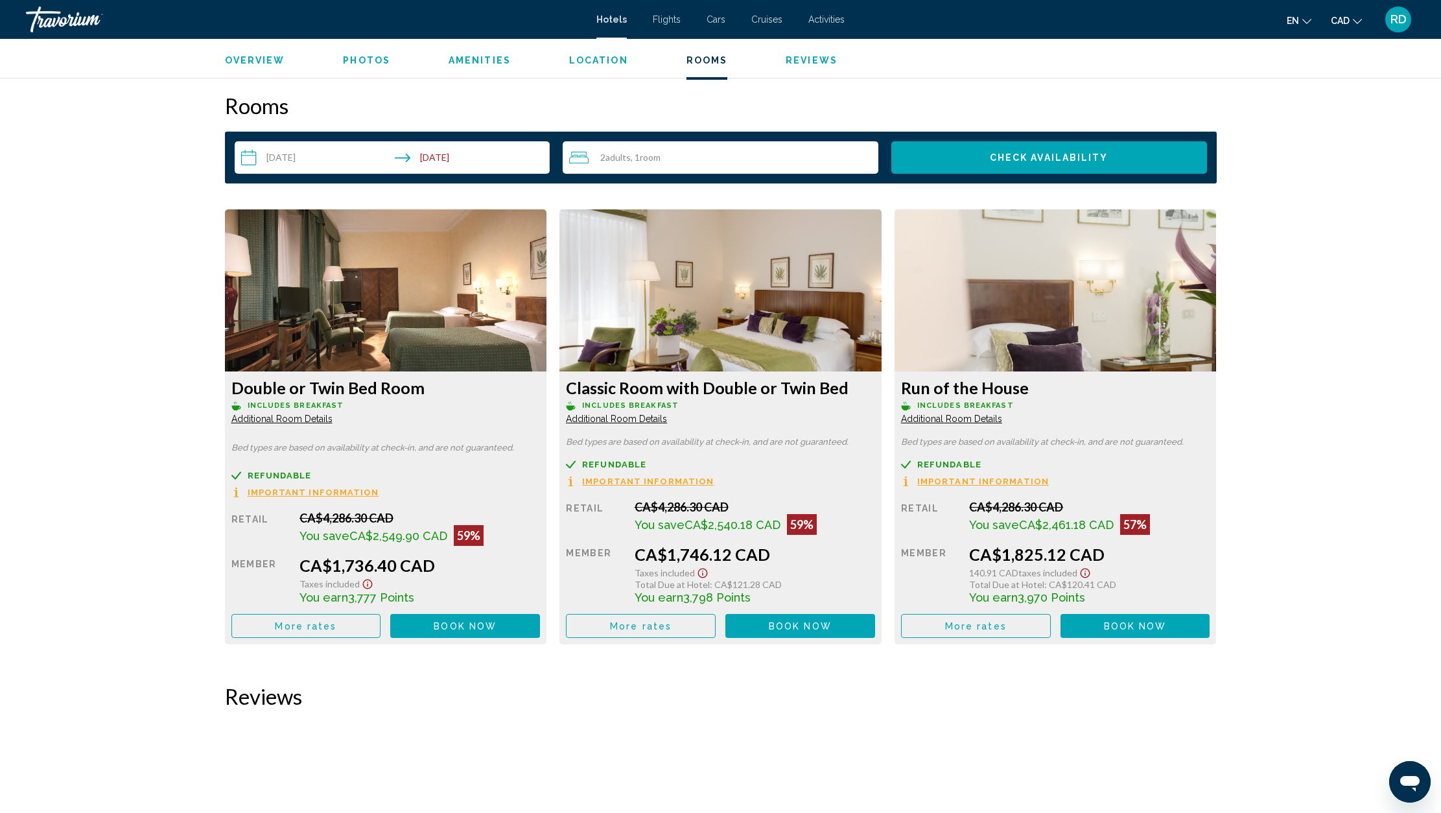
click at [379, 488] on span "Important Information" at bounding box center [314, 492] width 132 height 8
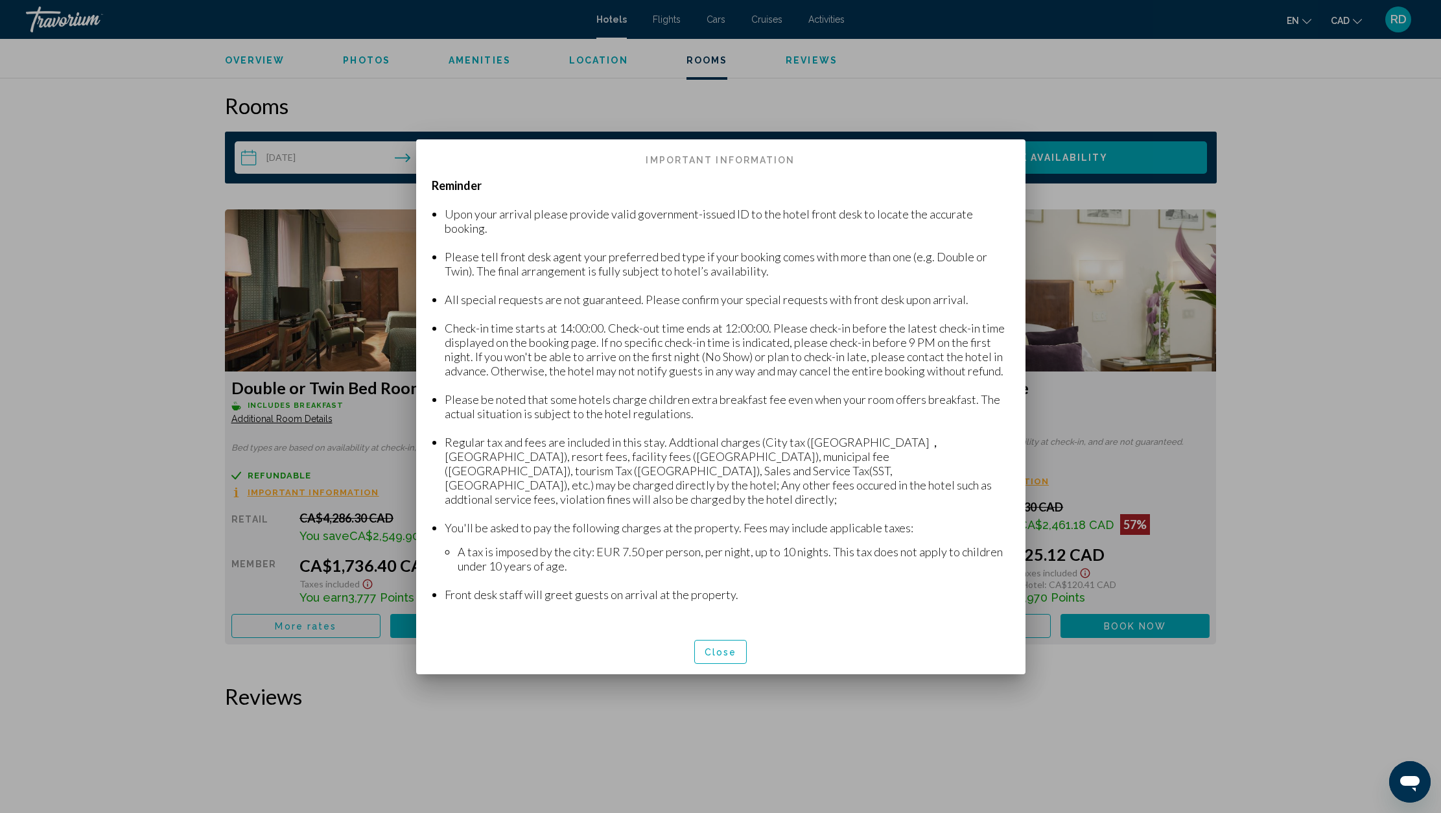
scroll to position [0, 0]
click at [726, 647] on span "Close" at bounding box center [721, 652] width 32 height 10
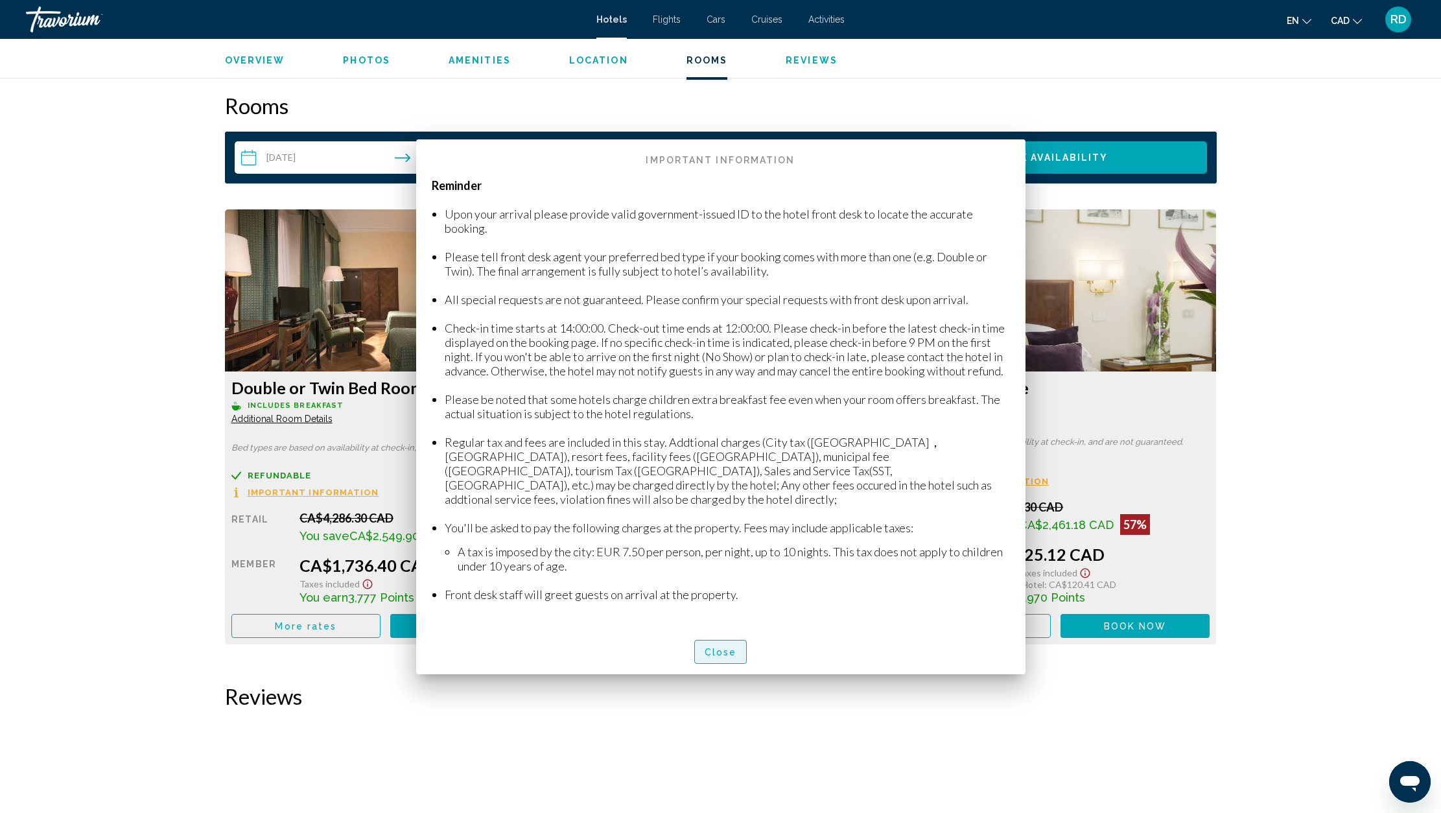
scroll to position [1567, 0]
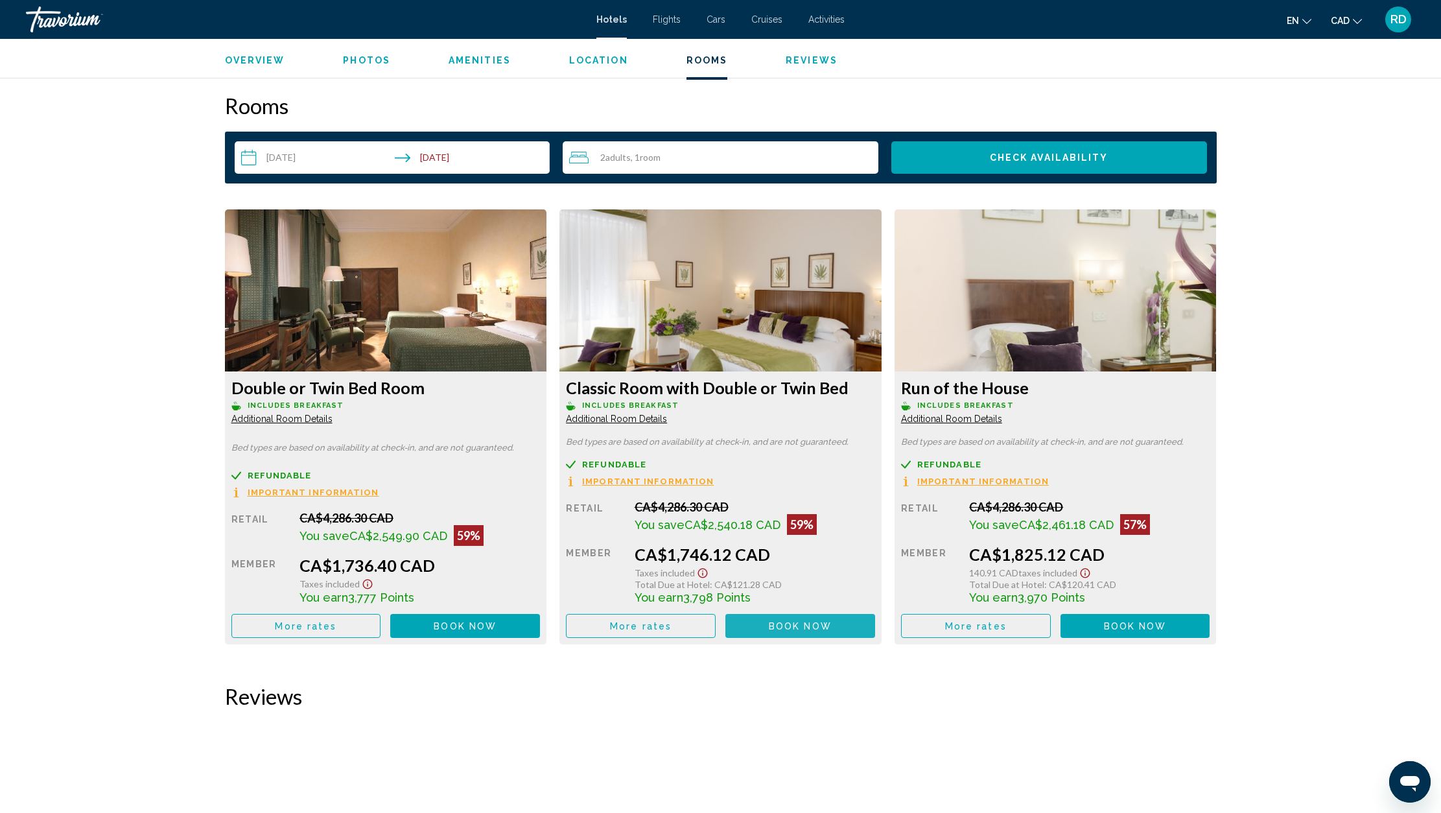
click at [796, 626] on span "Book now" at bounding box center [800, 626] width 63 height 10
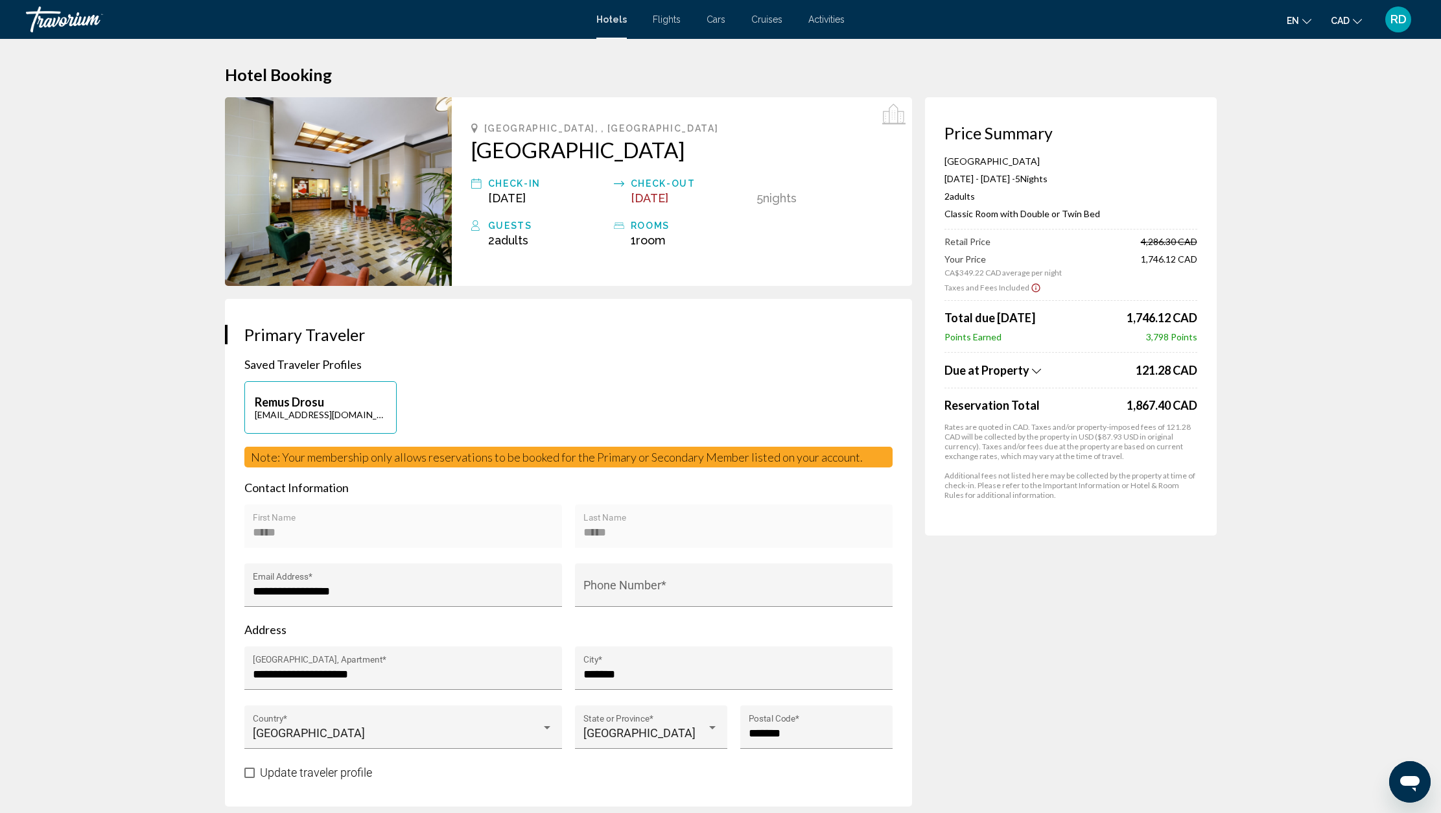
scroll to position [1464, 0]
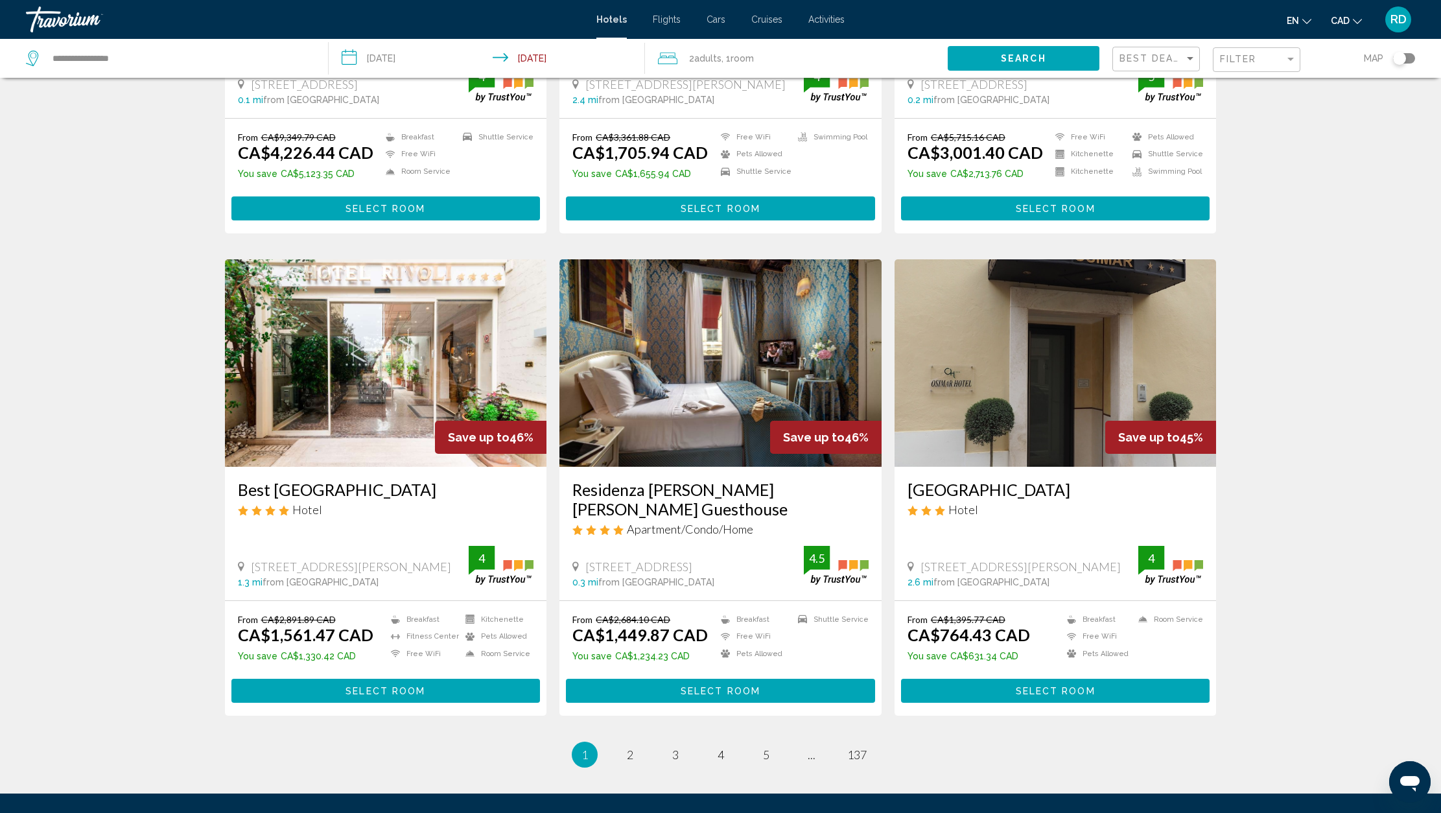
scroll to position [1287, 0]
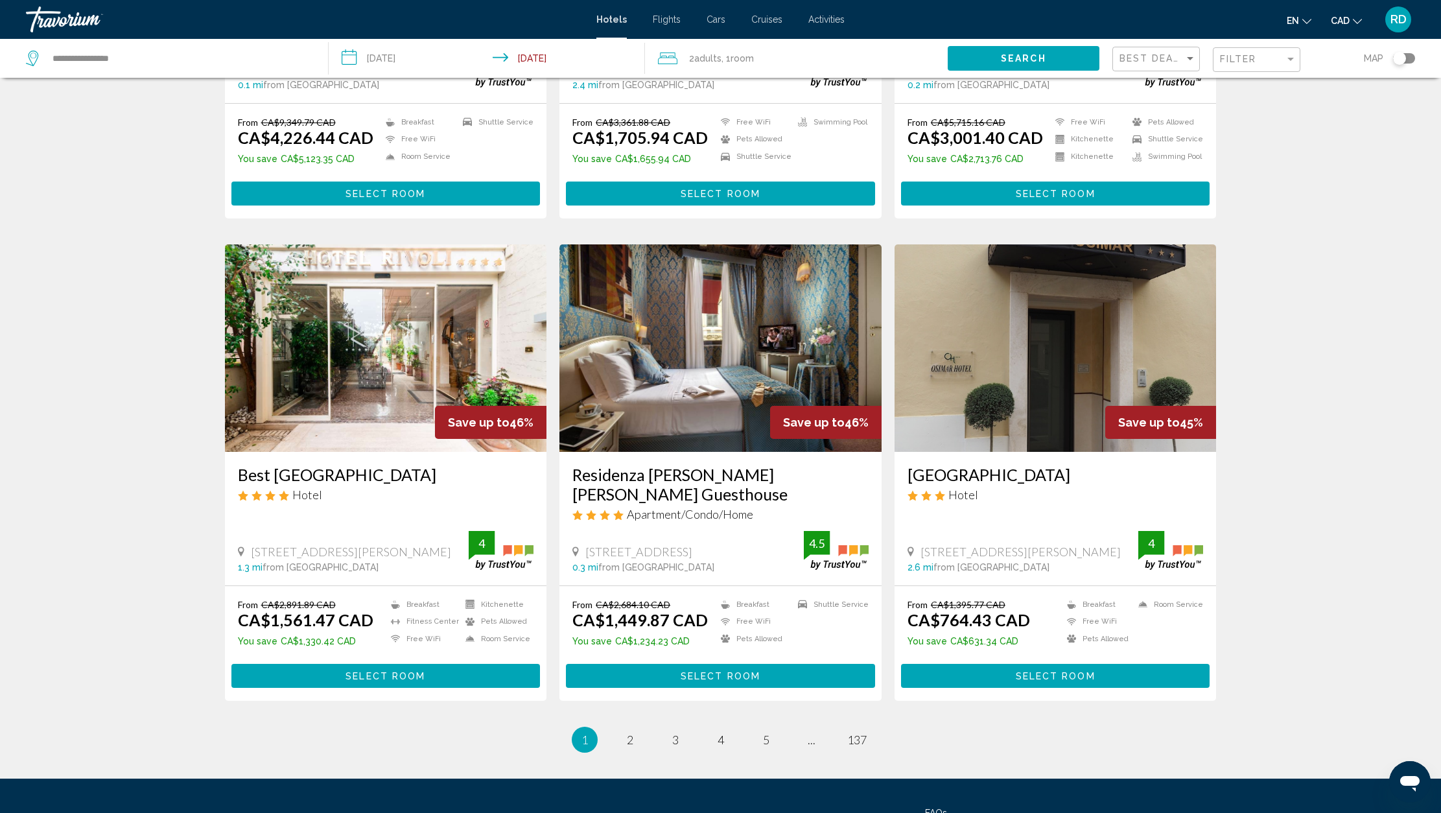
click at [365, 338] on img "Main content" at bounding box center [386, 348] width 322 height 208
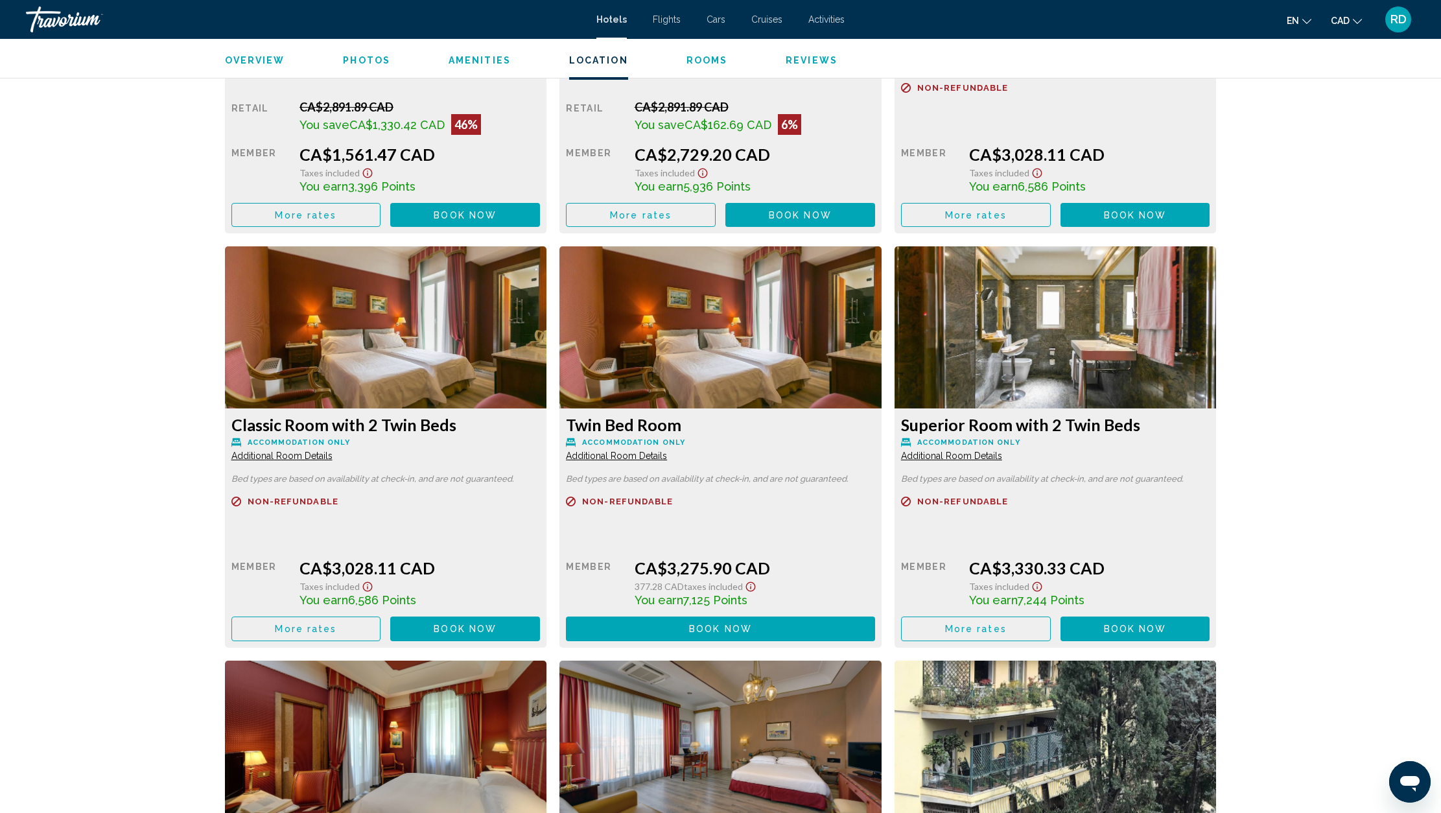
scroll to position [4375, 0]
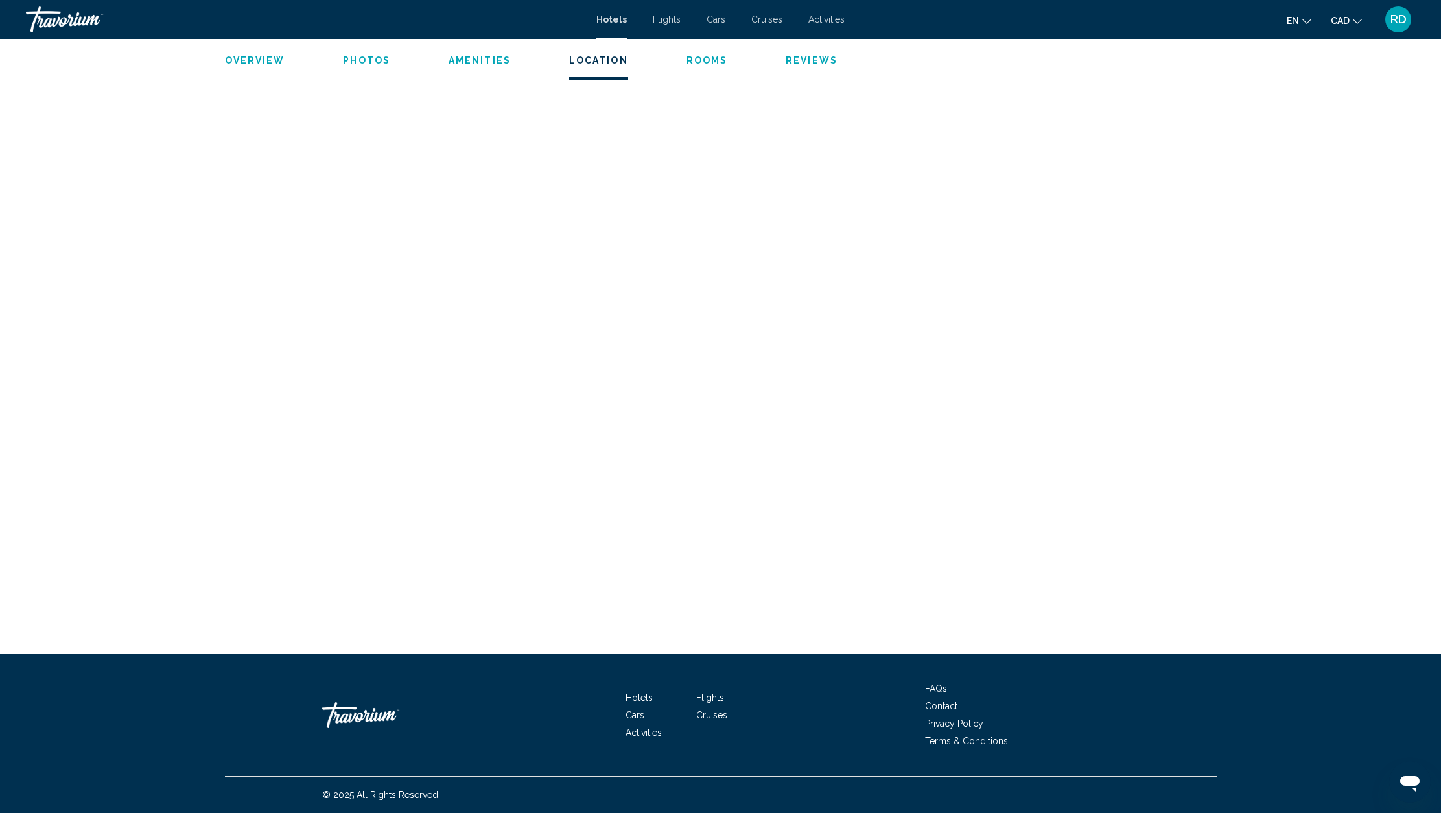
click at [702, 65] on span "Rooms" at bounding box center [708, 60] width 42 height 10
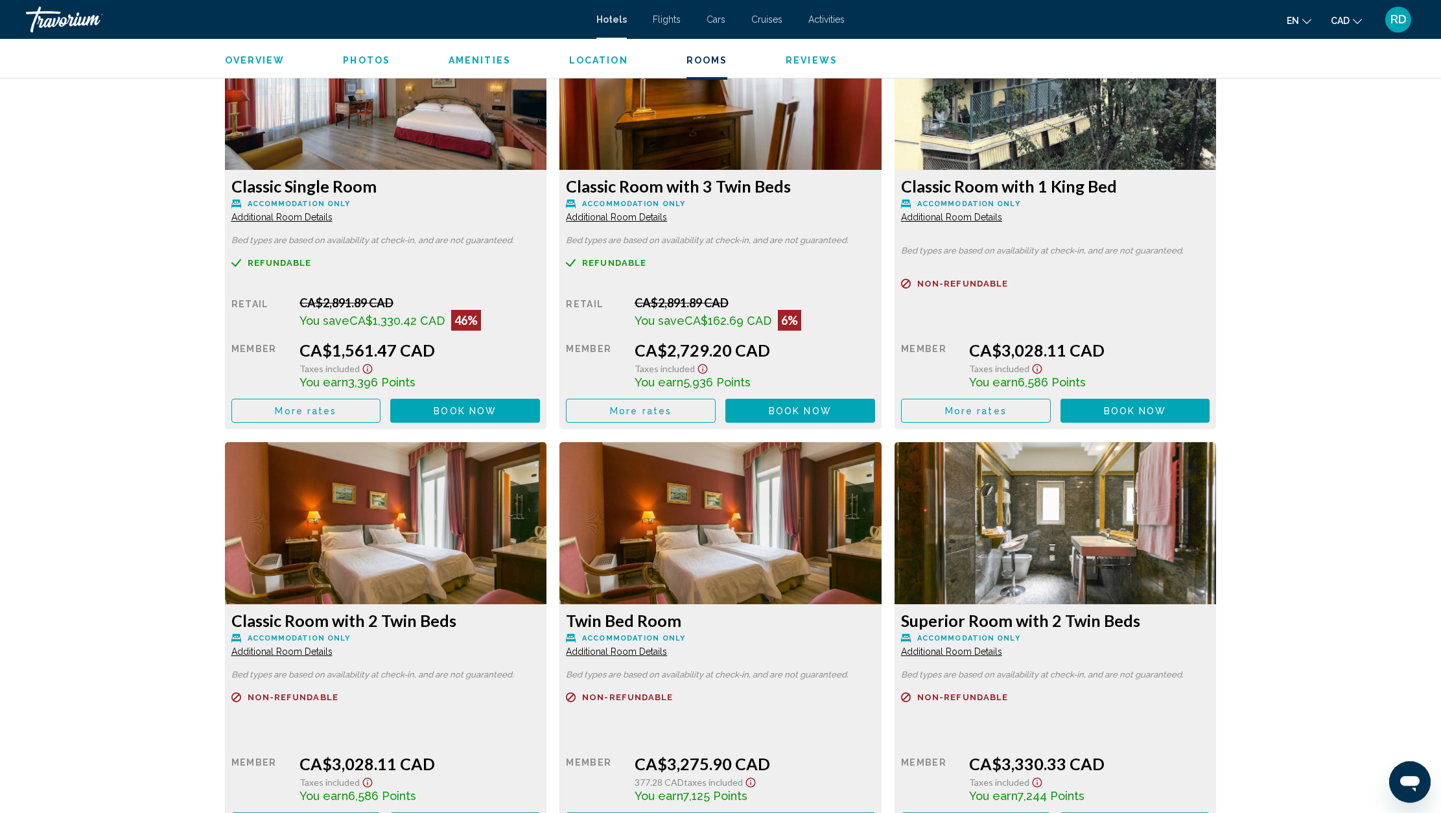
scroll to position [1828, 0]
click at [304, 220] on span "Additional Room Details" at bounding box center [281, 218] width 101 height 10
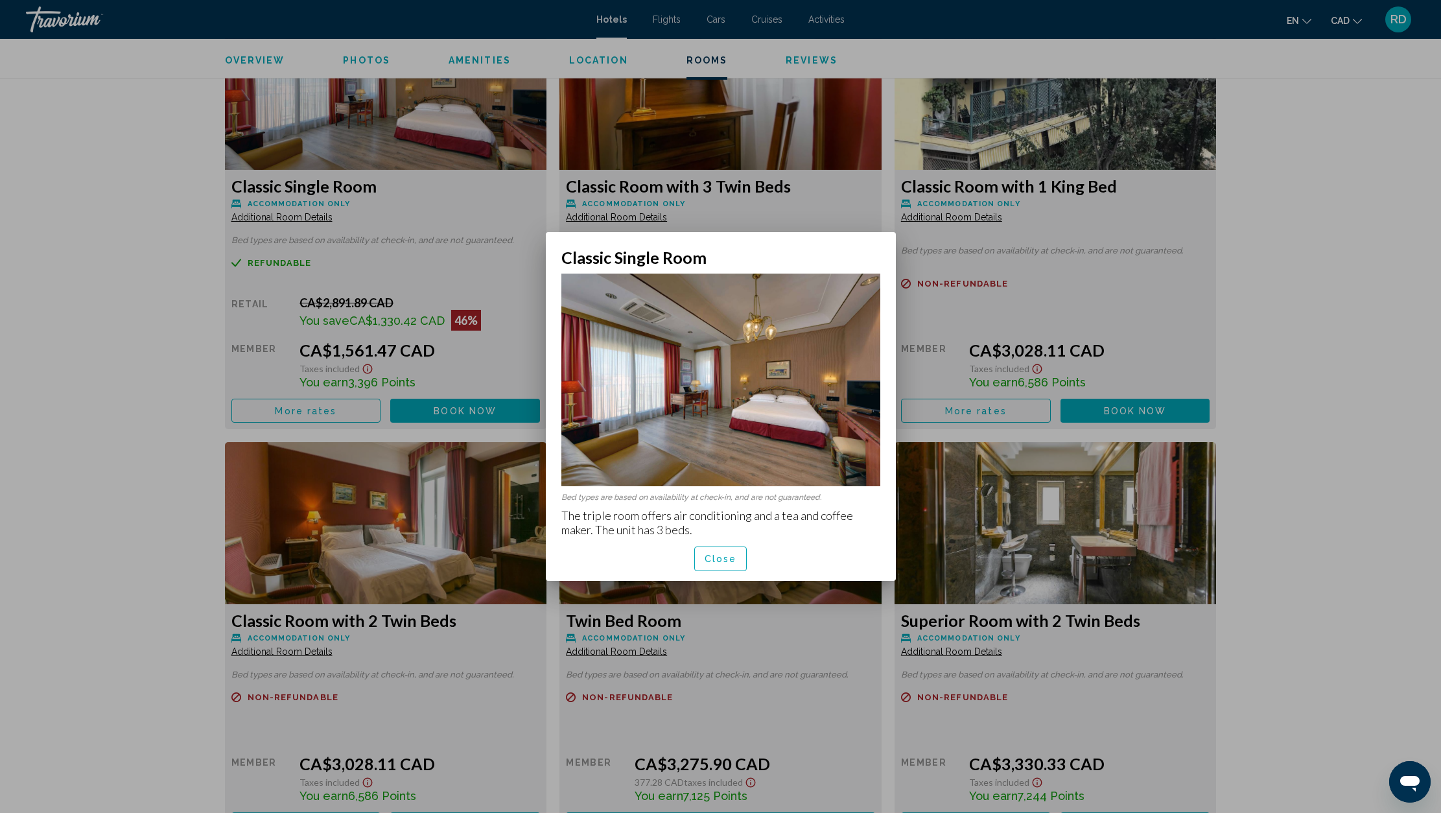
scroll to position [0, 0]
click at [728, 560] on span "Close" at bounding box center [721, 559] width 32 height 10
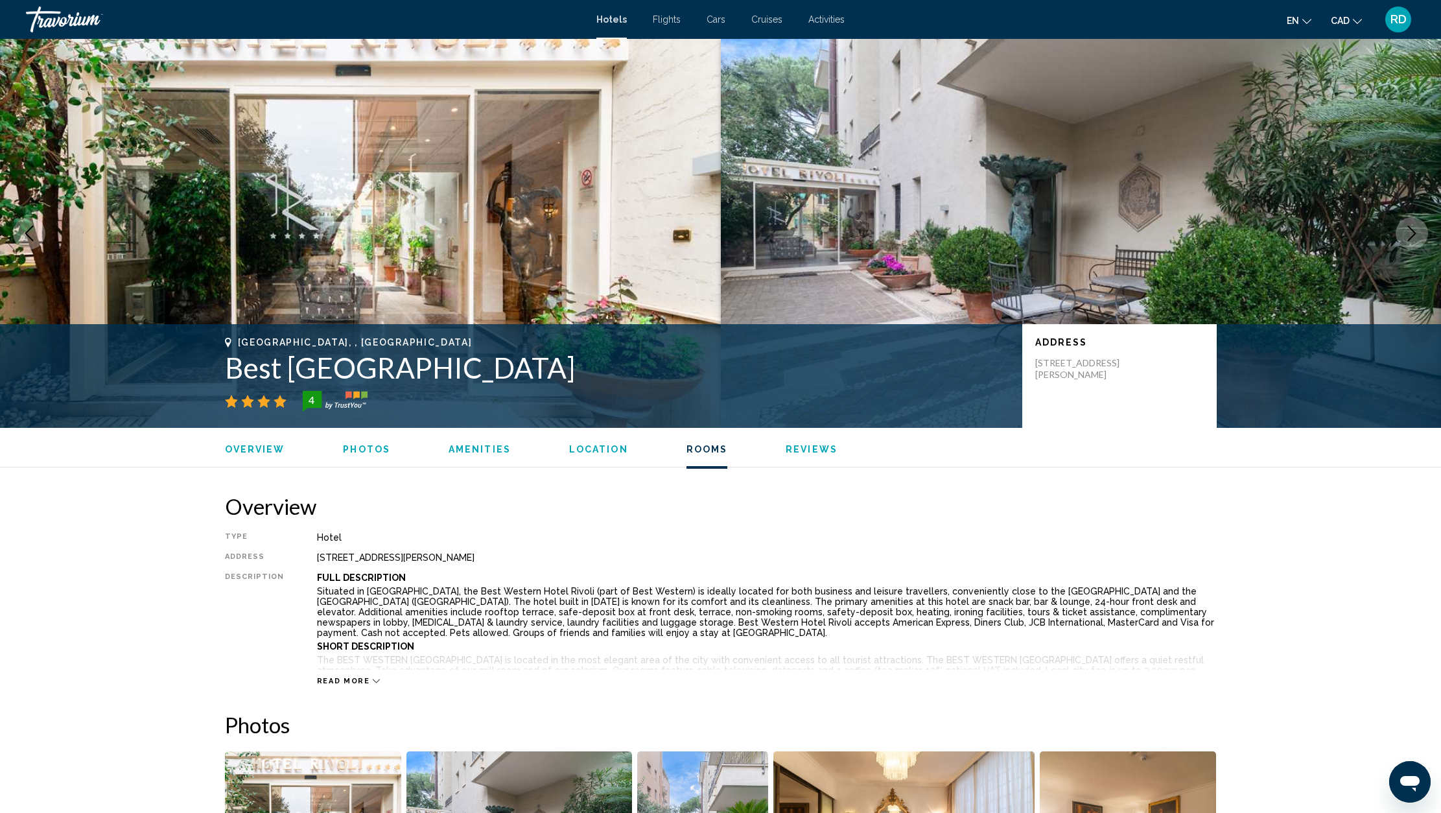
scroll to position [1829, 0]
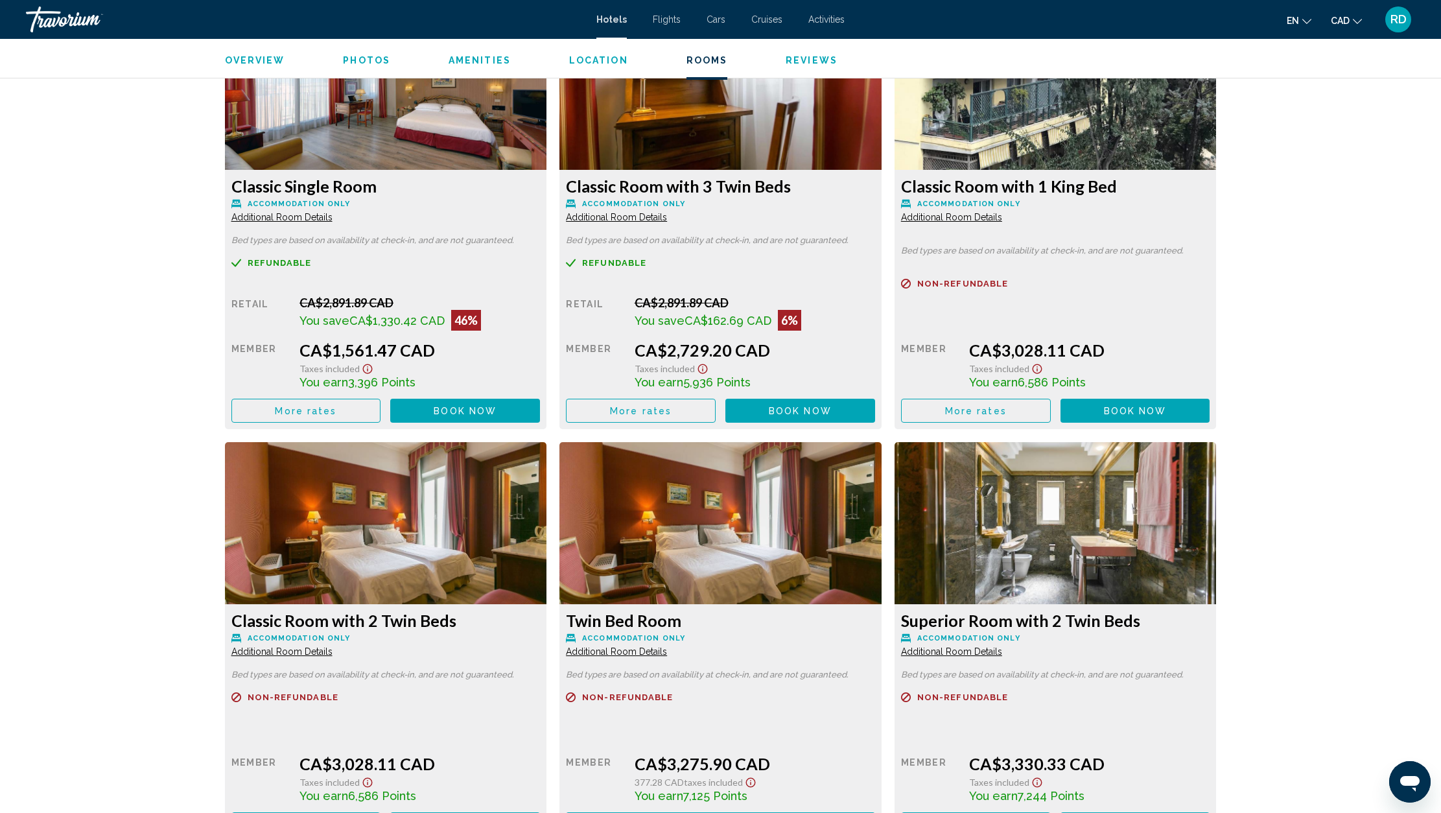
click at [333, 218] on span "Additional Room Details" at bounding box center [281, 217] width 101 height 10
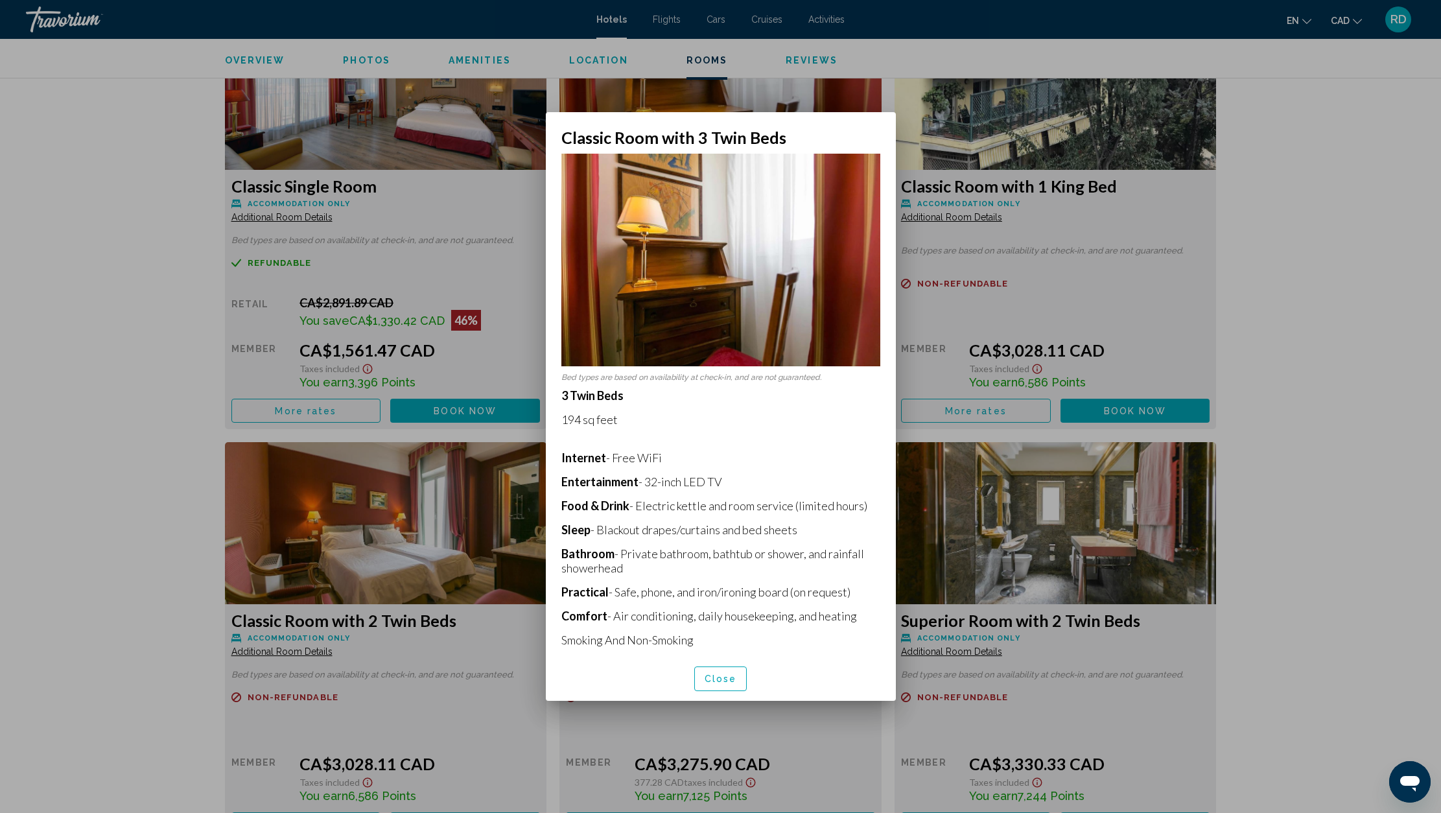
scroll to position [0, 0]
click at [725, 678] on span "Close" at bounding box center [721, 679] width 32 height 10
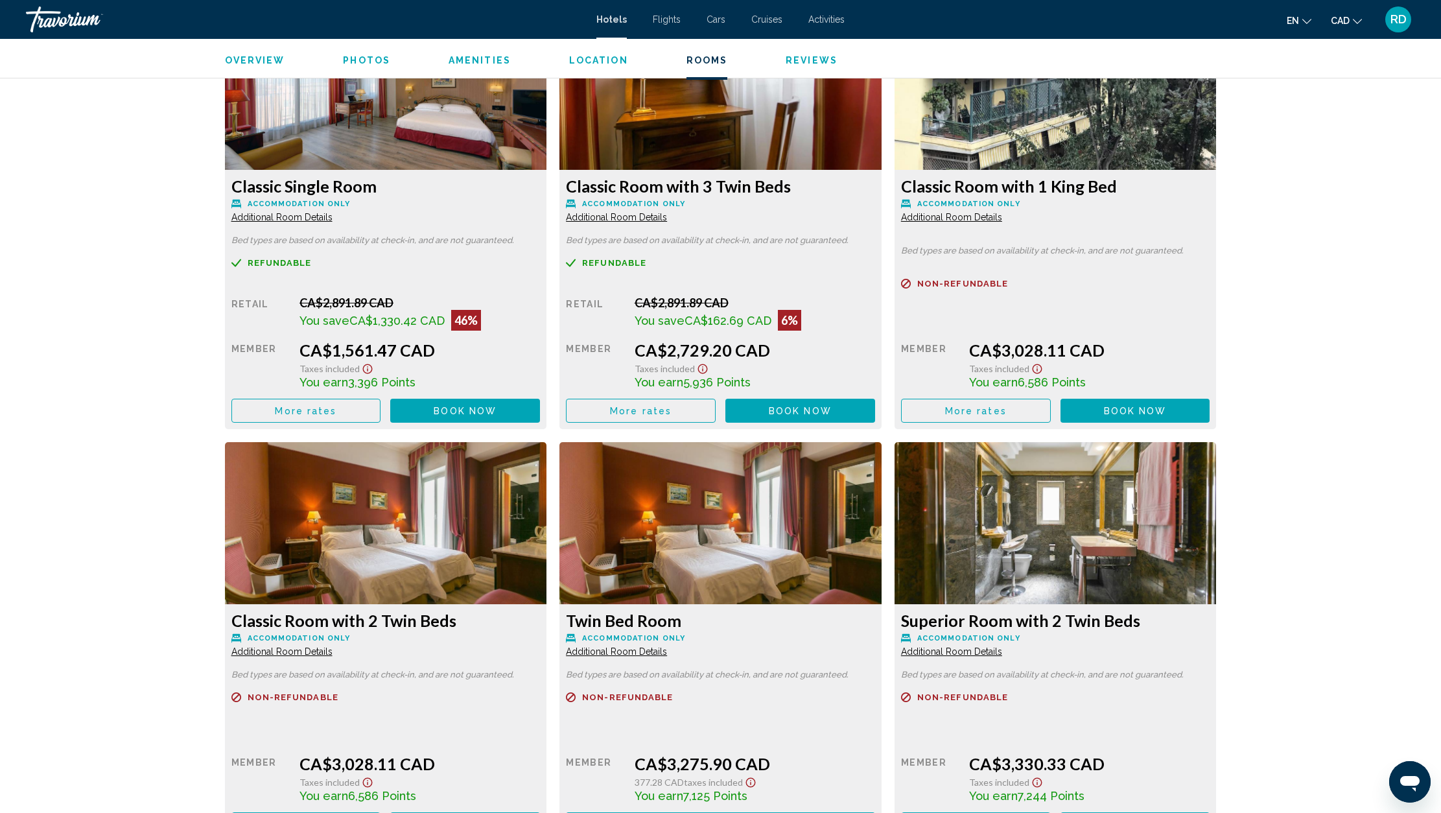
click at [325, 217] on span "Additional Room Details" at bounding box center [281, 217] width 101 height 10
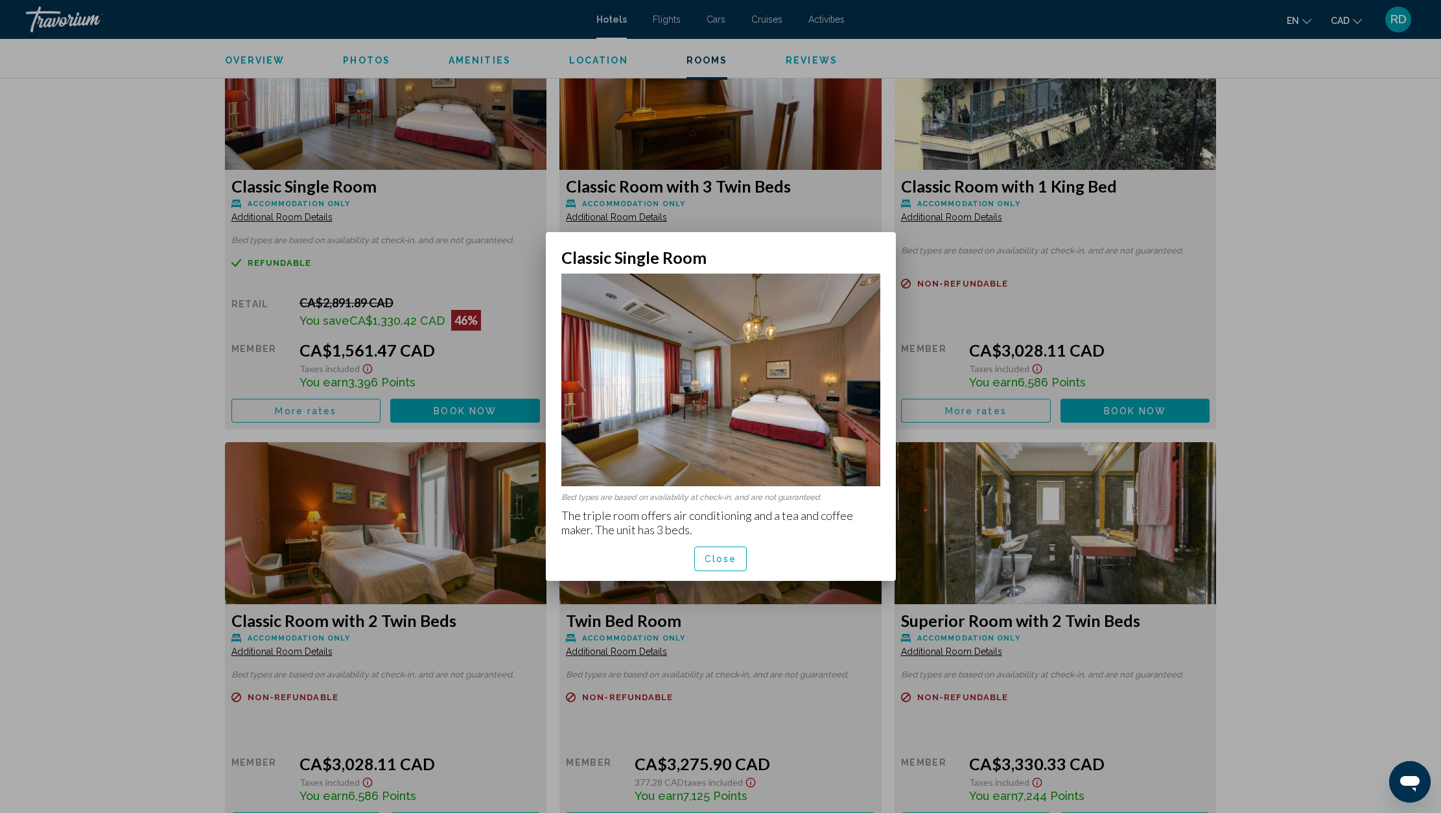
scroll to position [0, 0]
click at [713, 561] on span "Close" at bounding box center [721, 559] width 32 height 10
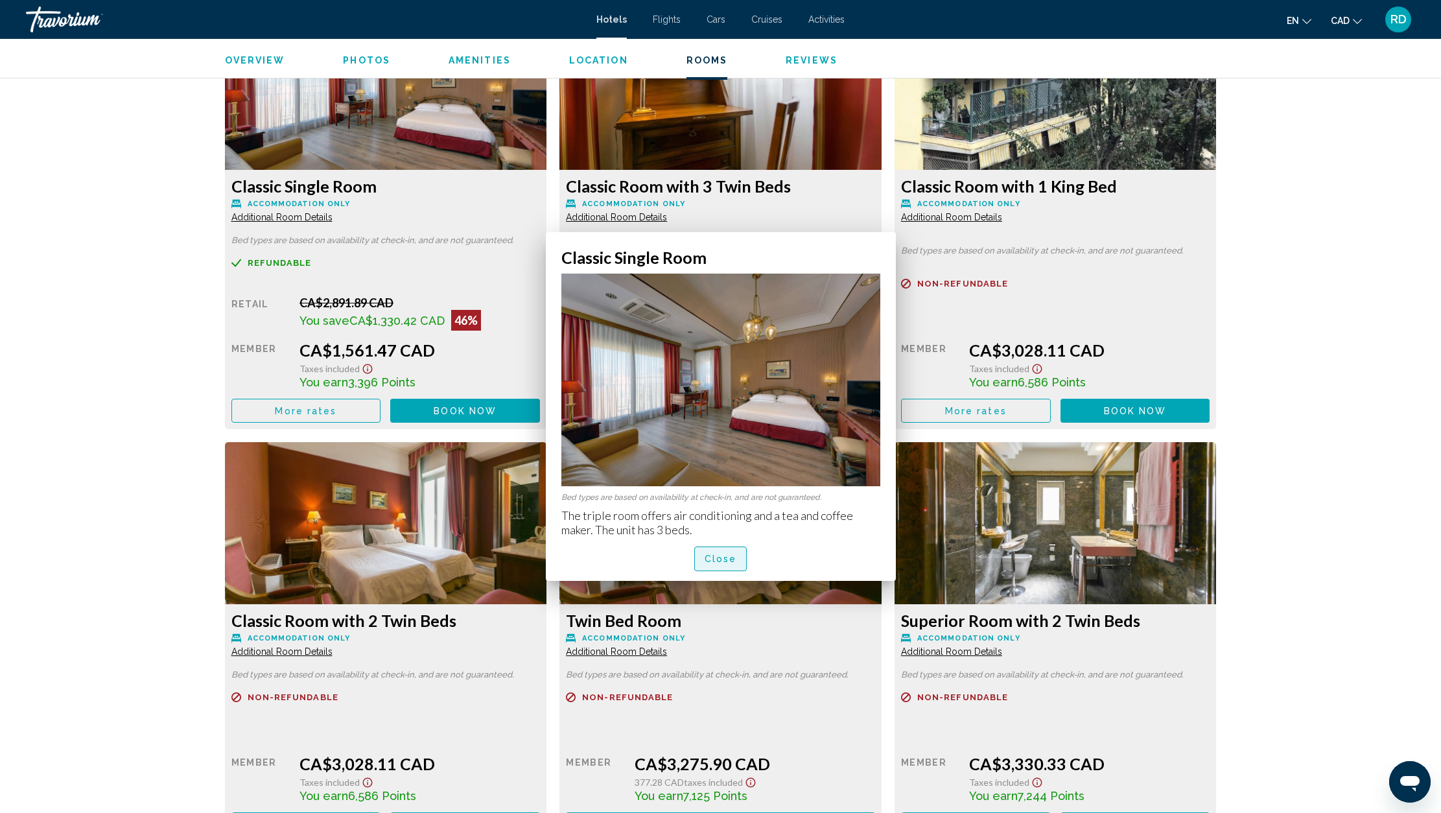
scroll to position [1829, 0]
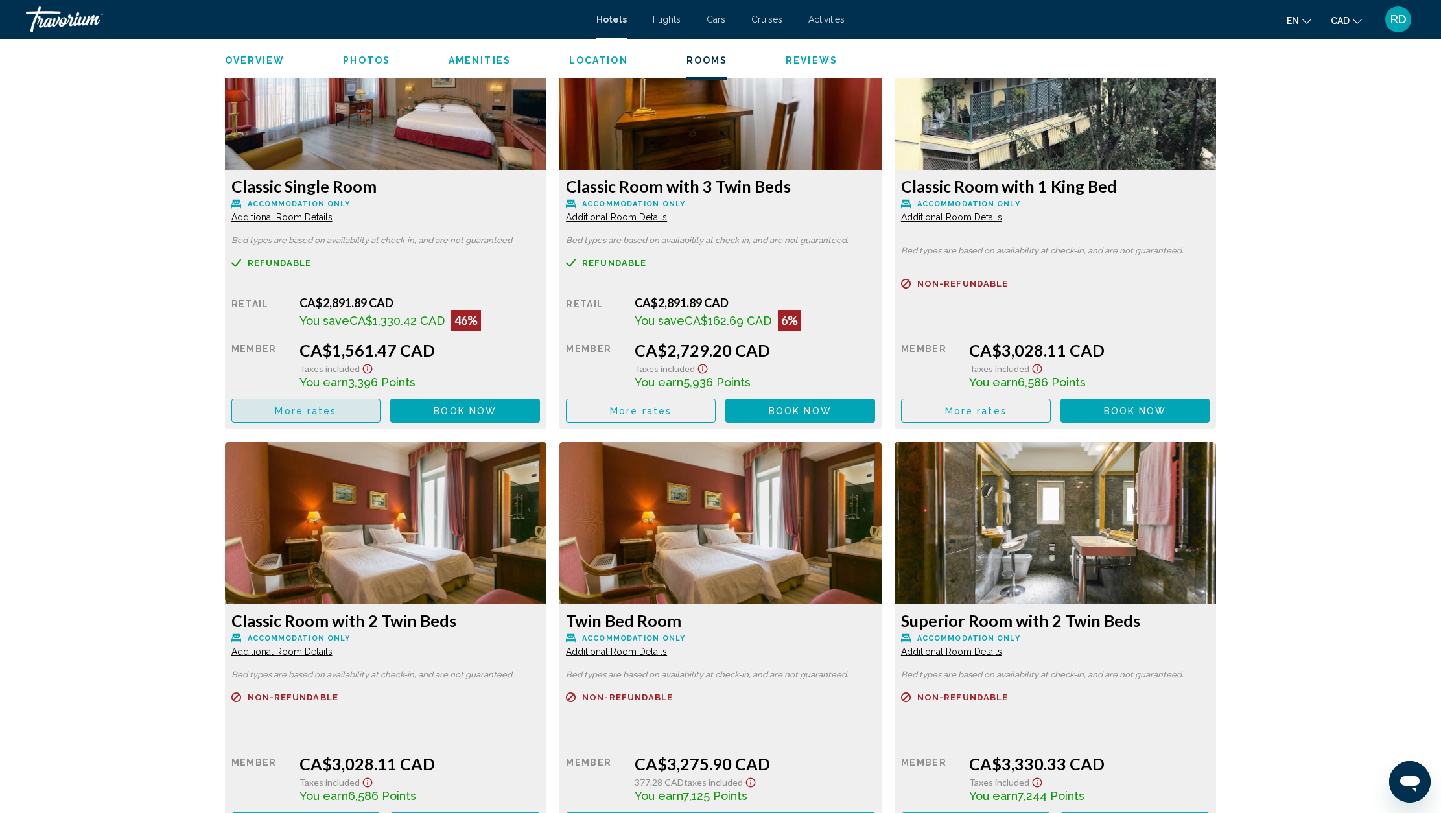
click at [319, 416] on span "More rates" at bounding box center [306, 411] width 62 height 10
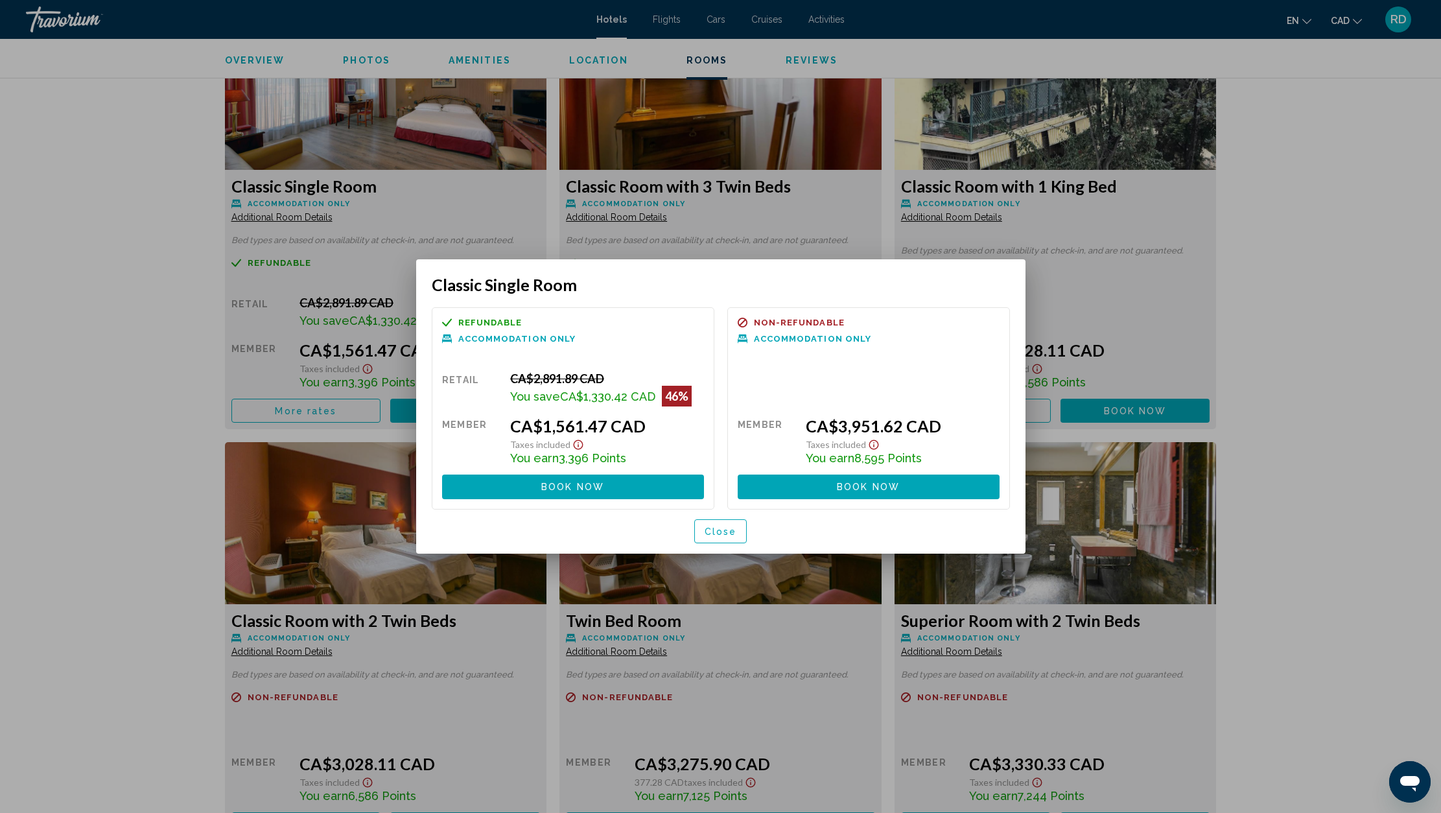
scroll to position [0, 0]
click at [716, 530] on span "Close" at bounding box center [721, 532] width 32 height 10
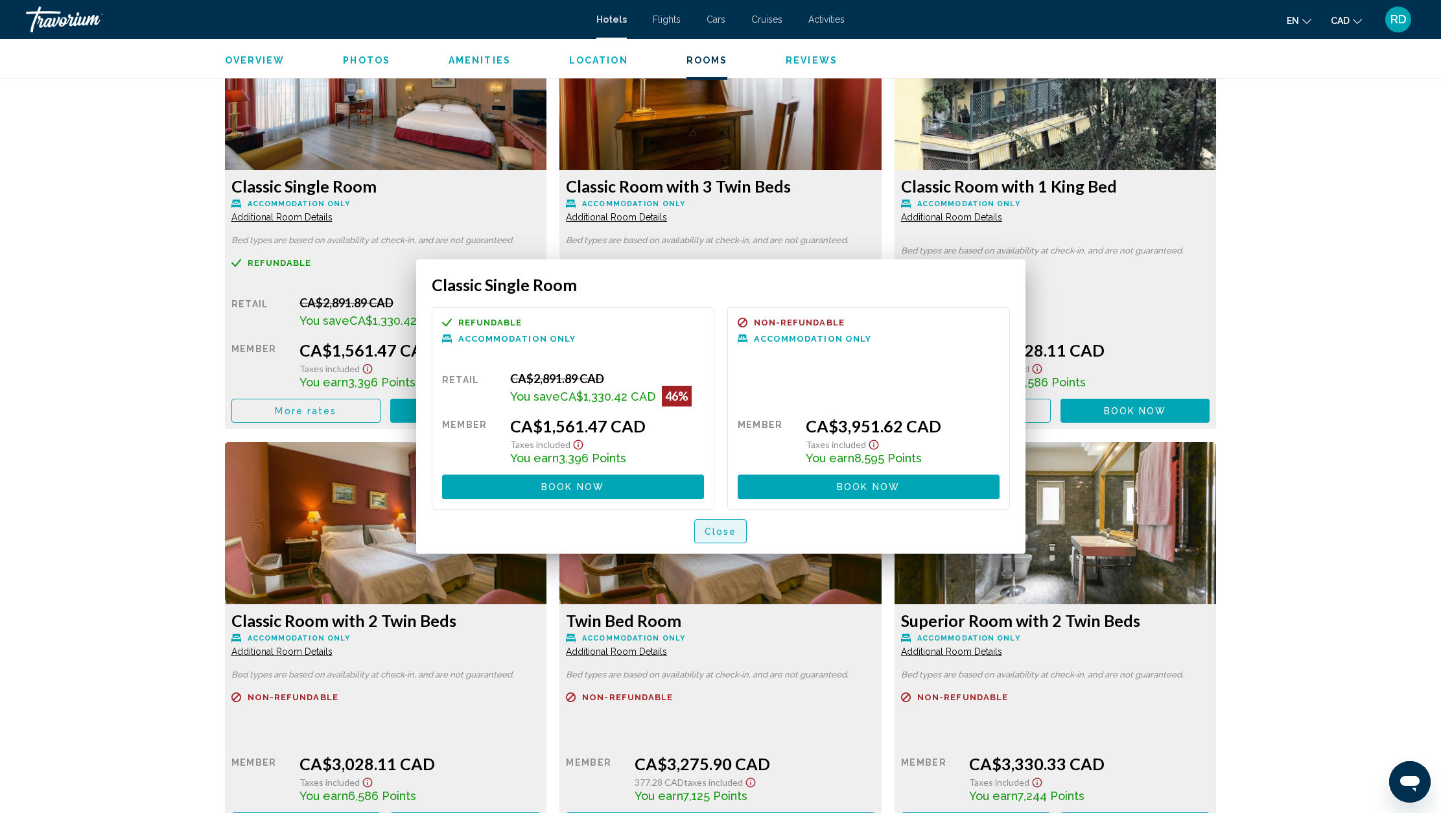
scroll to position [1829, 0]
